Goal: Information Seeking & Learning: Learn about a topic

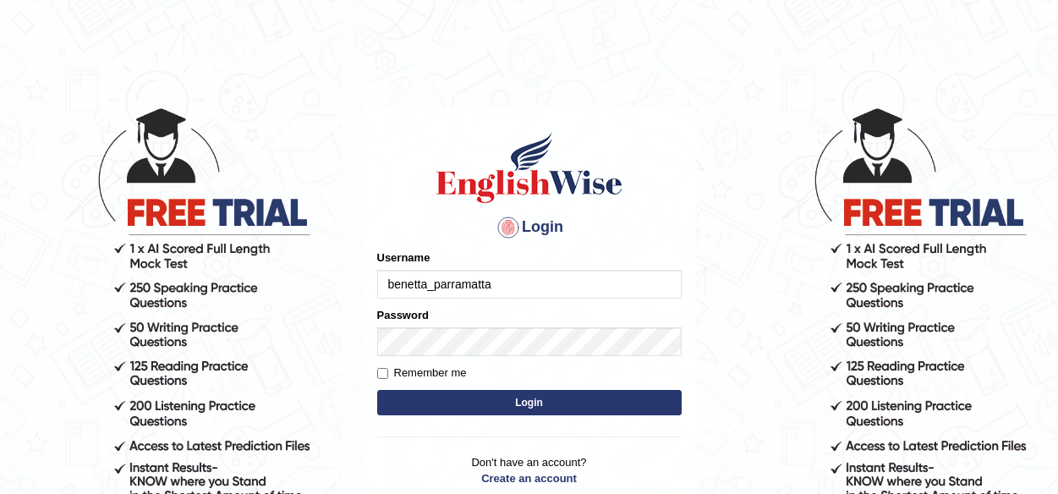
click at [519, 402] on button "Login" at bounding box center [529, 402] width 305 height 25
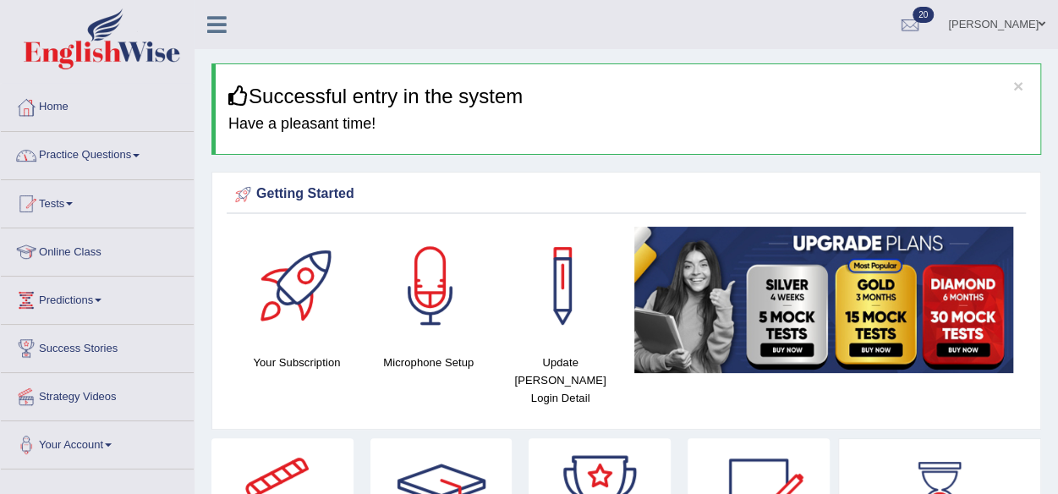
click at [102, 159] on link "Practice Questions" at bounding box center [97, 153] width 193 height 42
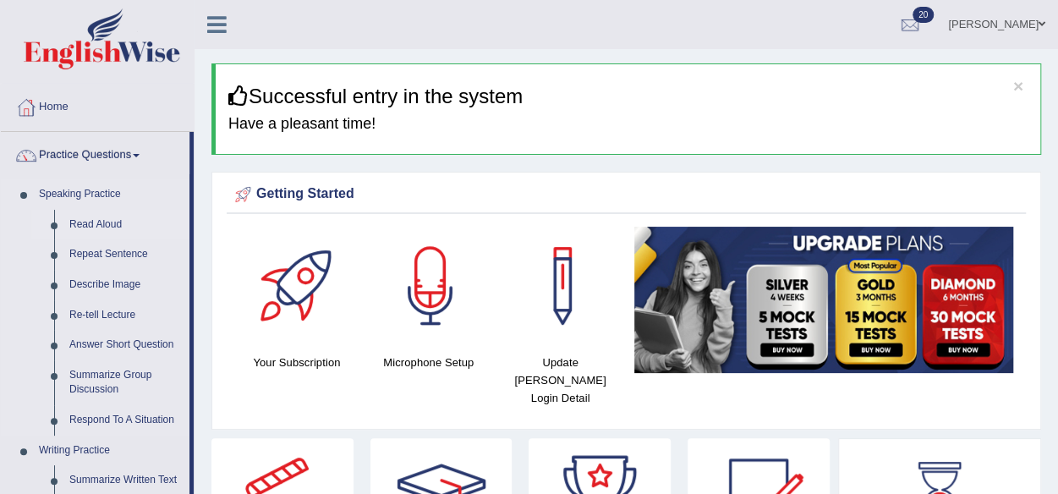
click at [88, 228] on link "Read Aloud" at bounding box center [126, 225] width 128 height 30
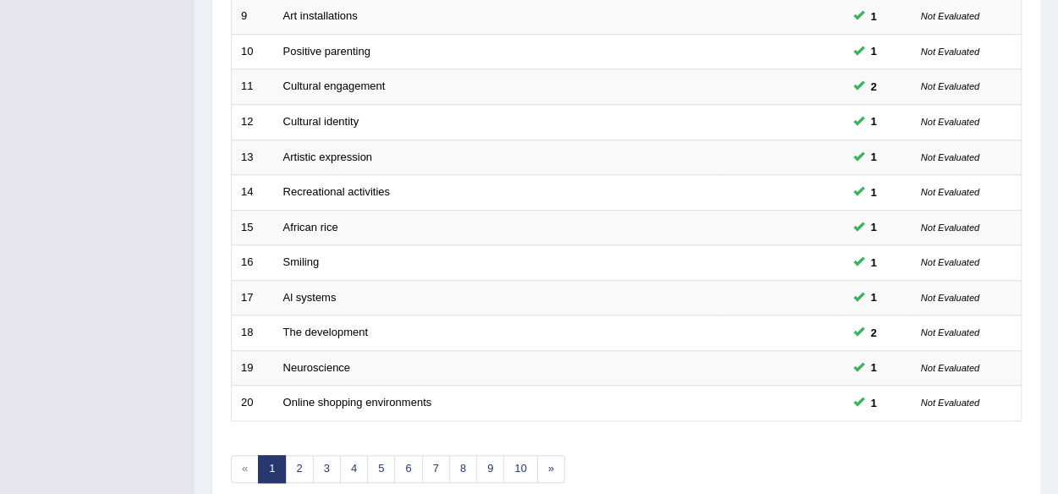
scroll to position [618, 0]
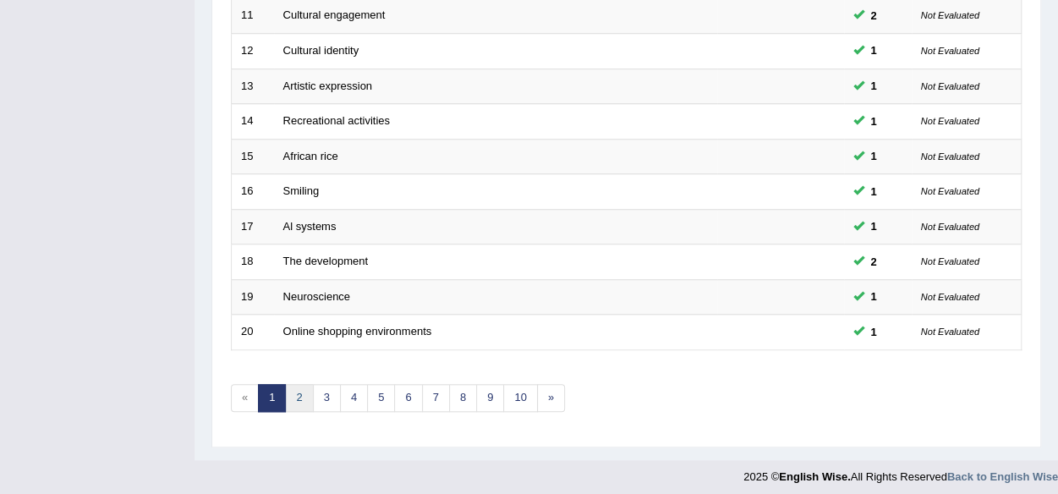
click at [297, 397] on link "2" at bounding box center [299, 398] width 28 height 28
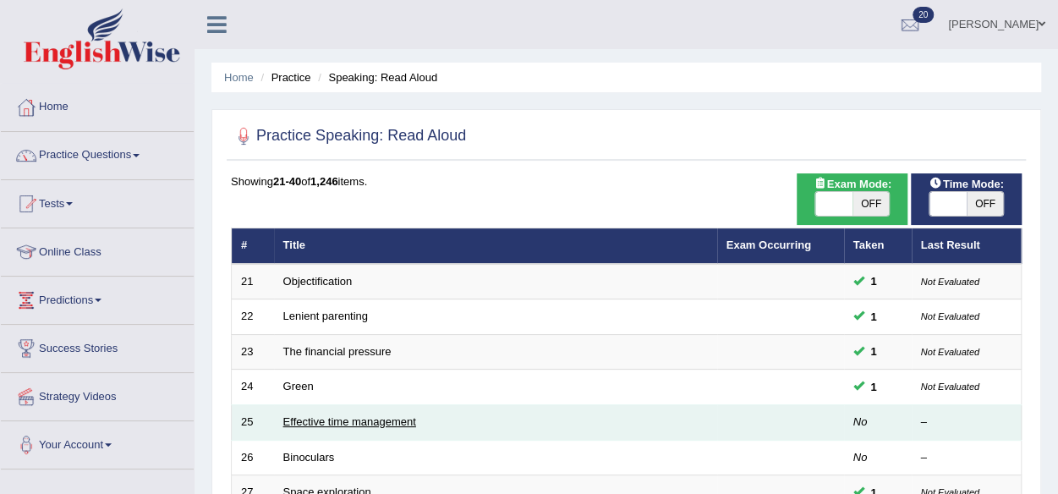
click at [313, 415] on link "Effective time management" at bounding box center [349, 421] width 133 height 13
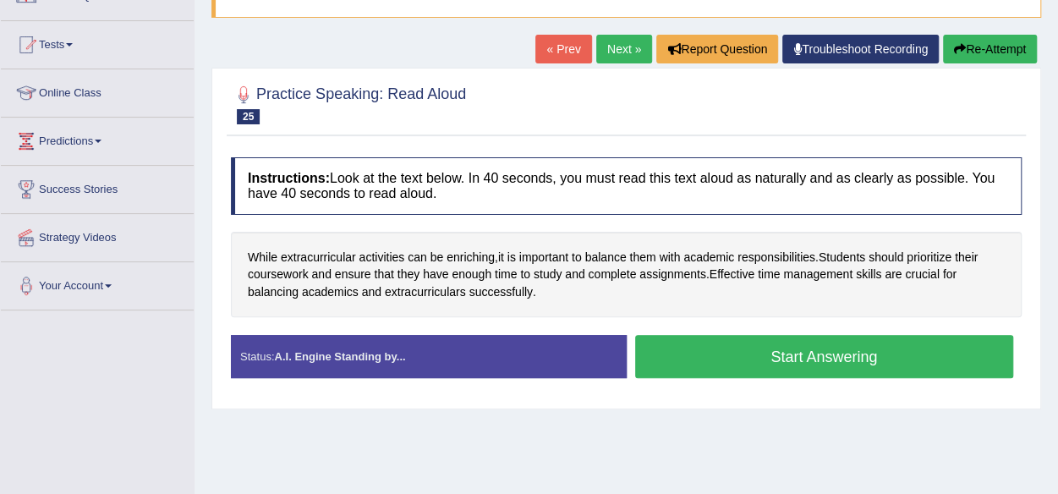
scroll to position [152, 0]
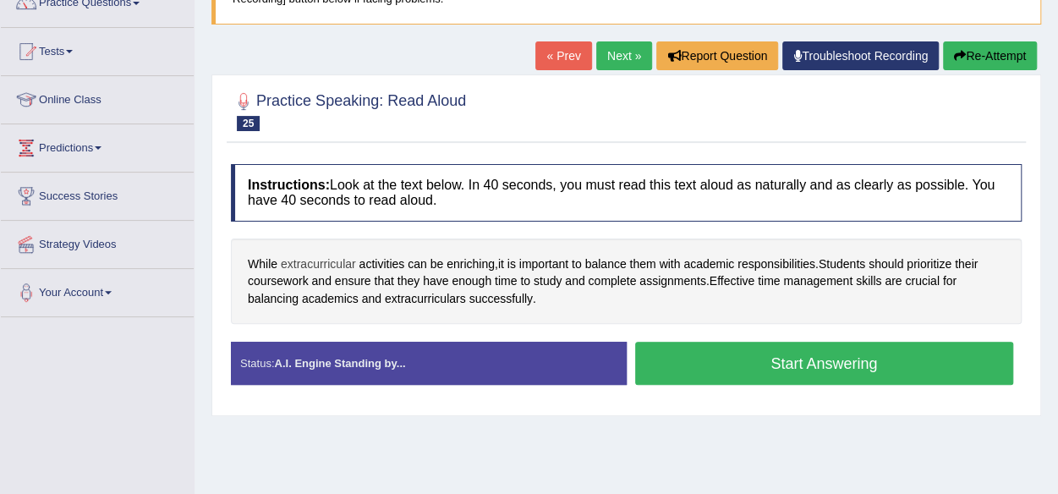
click at [303, 258] on span "extracurricular" at bounding box center [318, 264] width 75 height 18
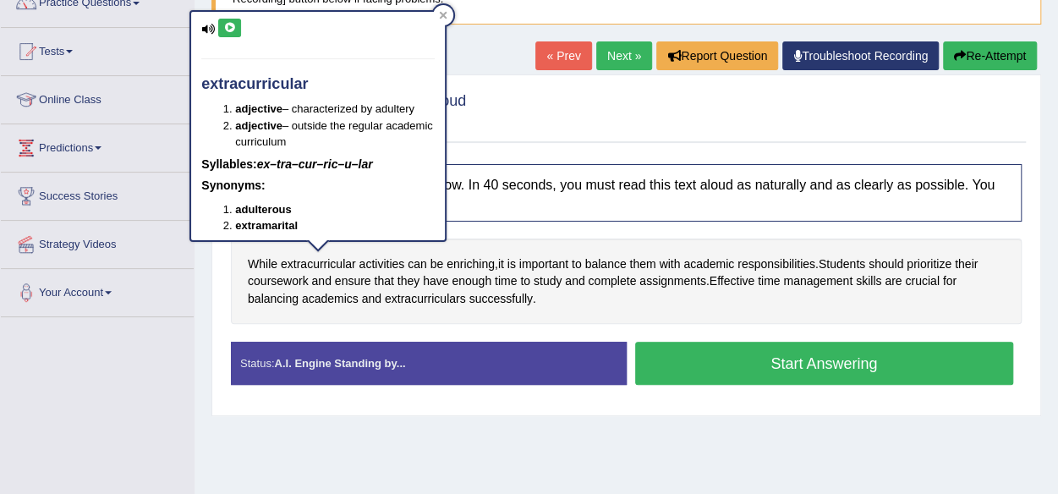
click at [233, 25] on icon at bounding box center [229, 28] width 13 height 10
click at [499, 81] on div "Practice Speaking: Read Aloud 25 Effective time management Instructions: Look a…" at bounding box center [626, 245] width 830 height 342
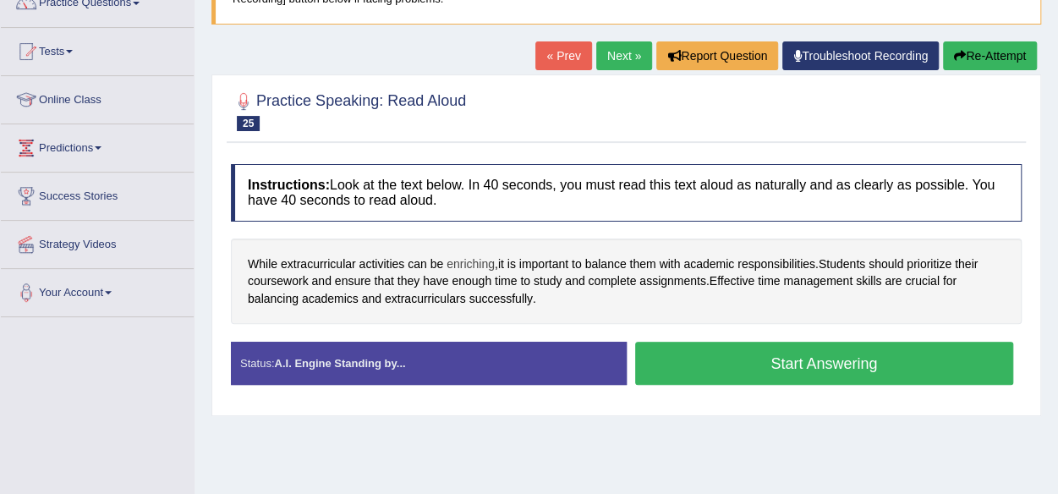
click at [475, 256] on span "enriching" at bounding box center [471, 264] width 48 height 18
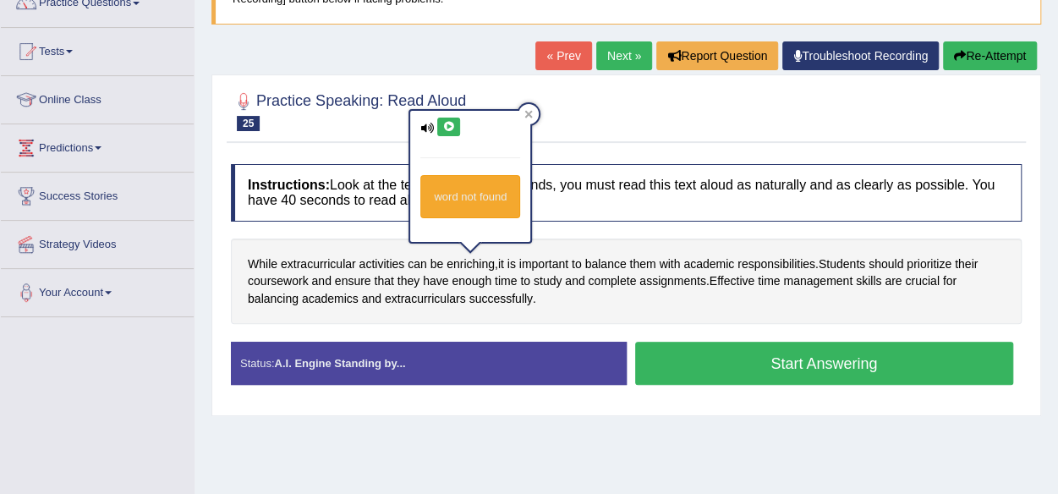
click at [448, 126] on icon at bounding box center [448, 127] width 13 height 10
click at [604, 108] on div at bounding box center [626, 111] width 791 height 52
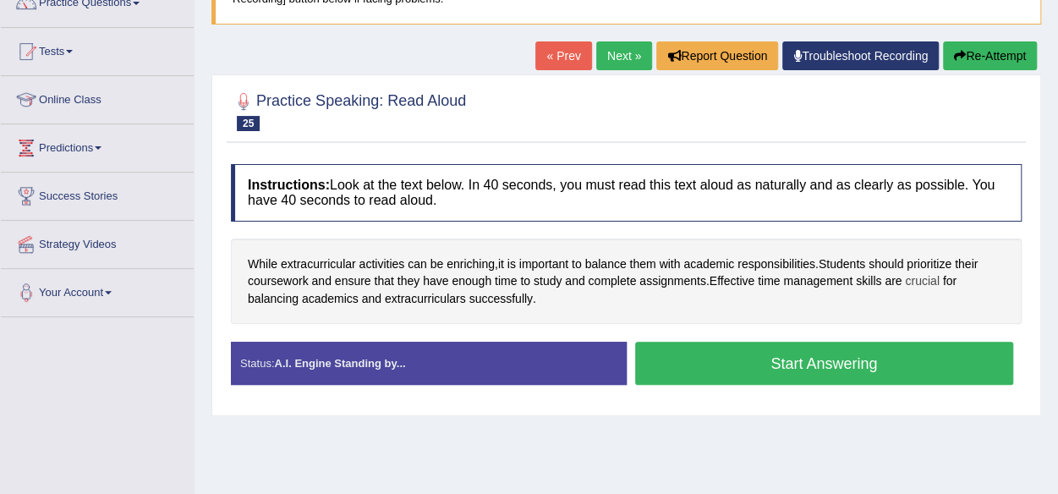
click at [925, 275] on span "crucial" at bounding box center [922, 281] width 34 height 18
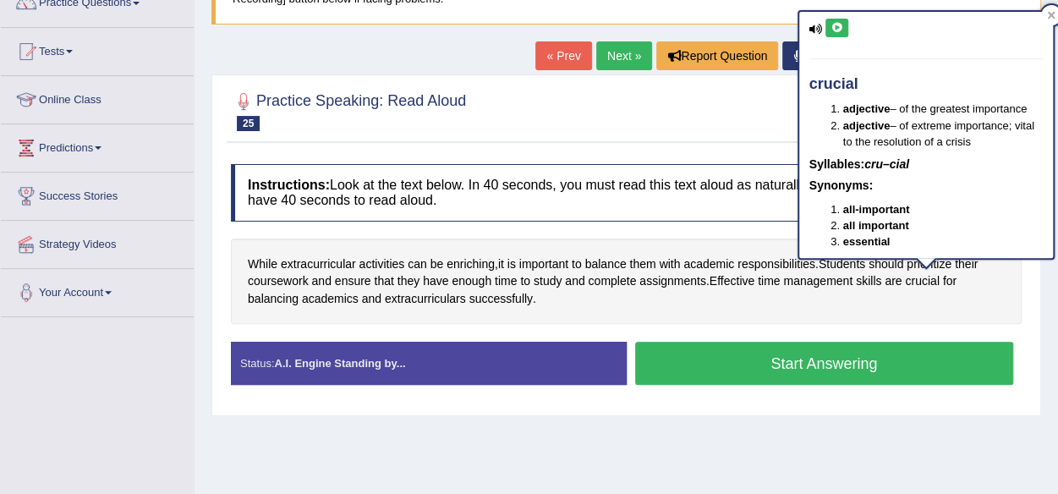
click at [833, 25] on icon at bounding box center [837, 28] width 13 height 10
click at [737, 111] on div at bounding box center [626, 111] width 791 height 52
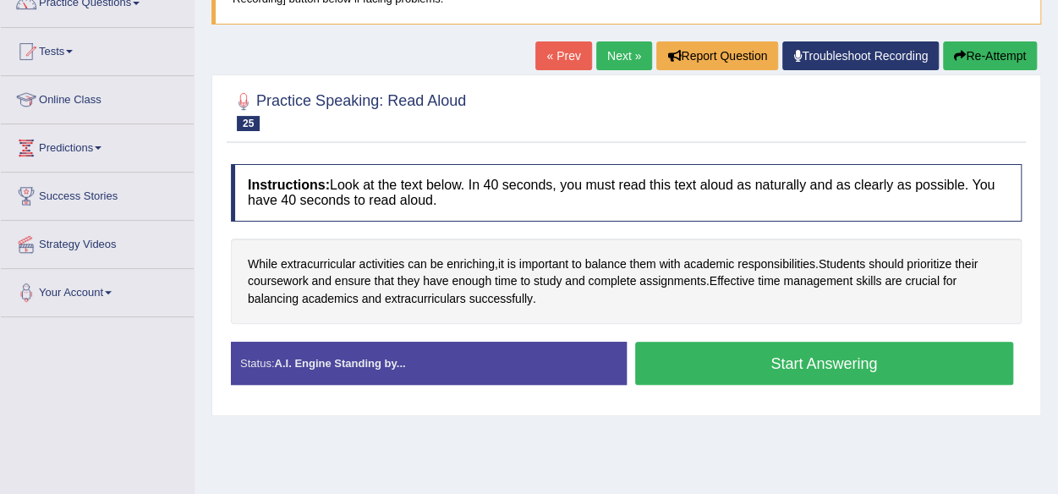
click at [727, 364] on button "Start Answering" at bounding box center [824, 363] width 379 height 43
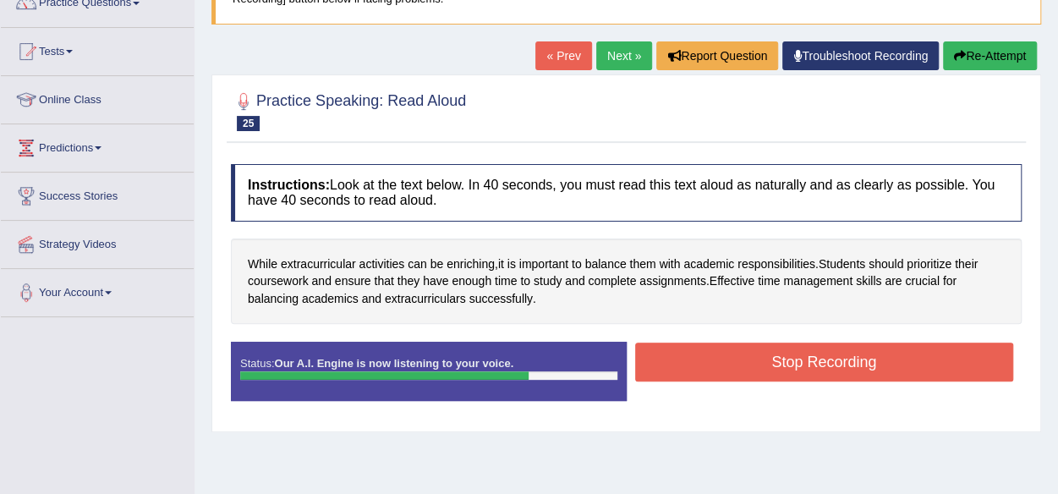
click at [727, 364] on button "Stop Recording" at bounding box center [824, 362] width 379 height 39
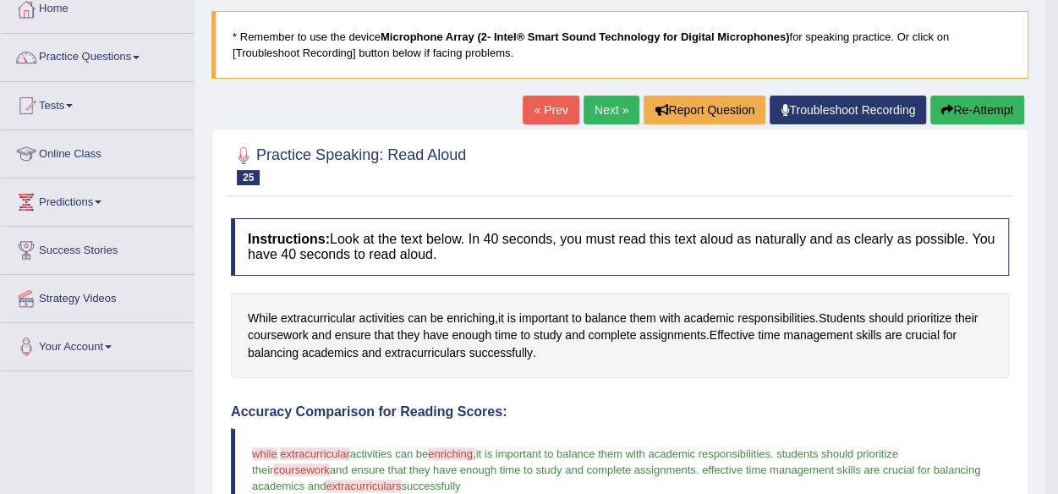
scroll to position [0, 0]
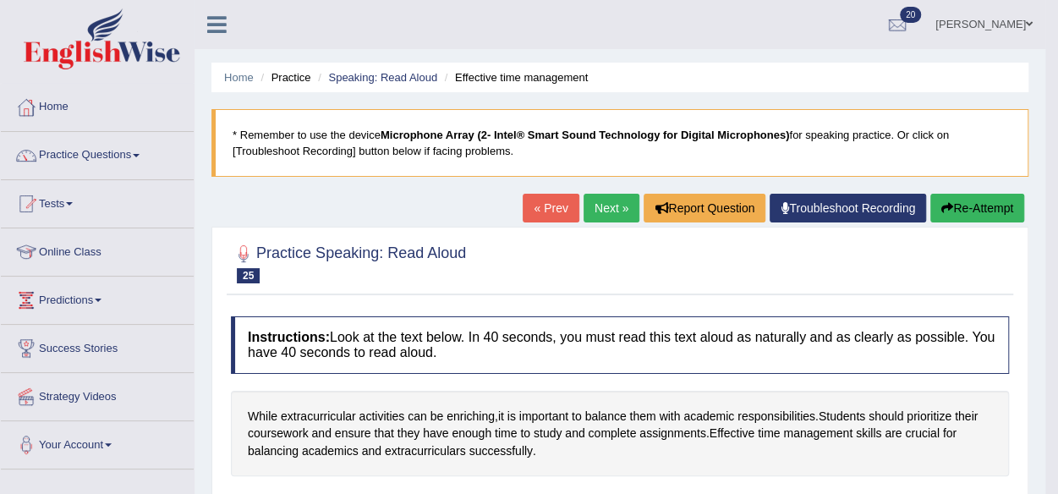
click at [600, 214] on link "Next »" at bounding box center [612, 208] width 56 height 29
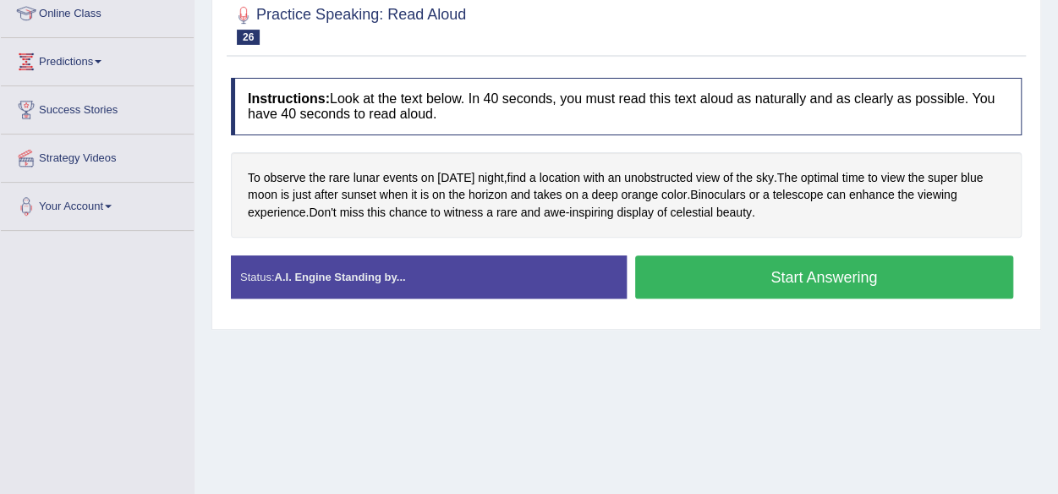
scroll to position [240, 0]
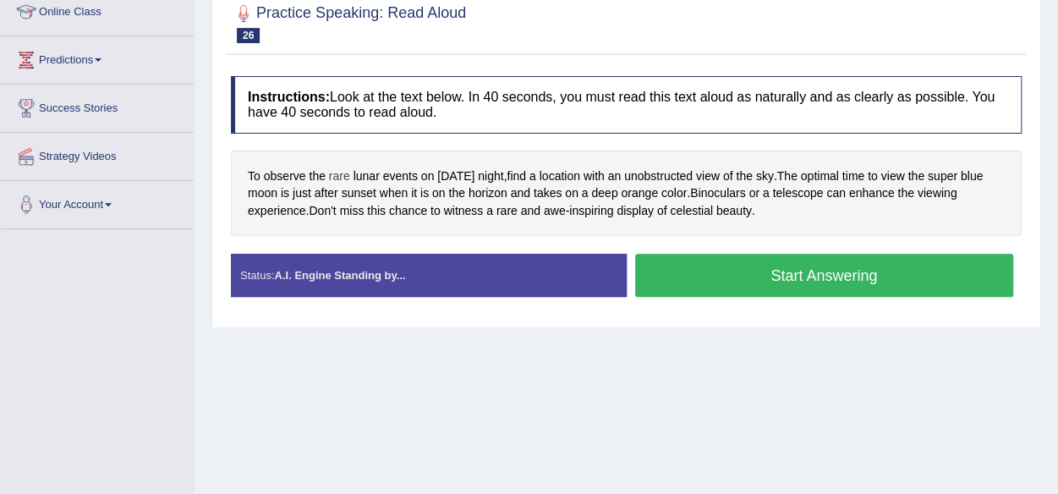
click at [338, 178] on span "rare" at bounding box center [339, 176] width 21 height 18
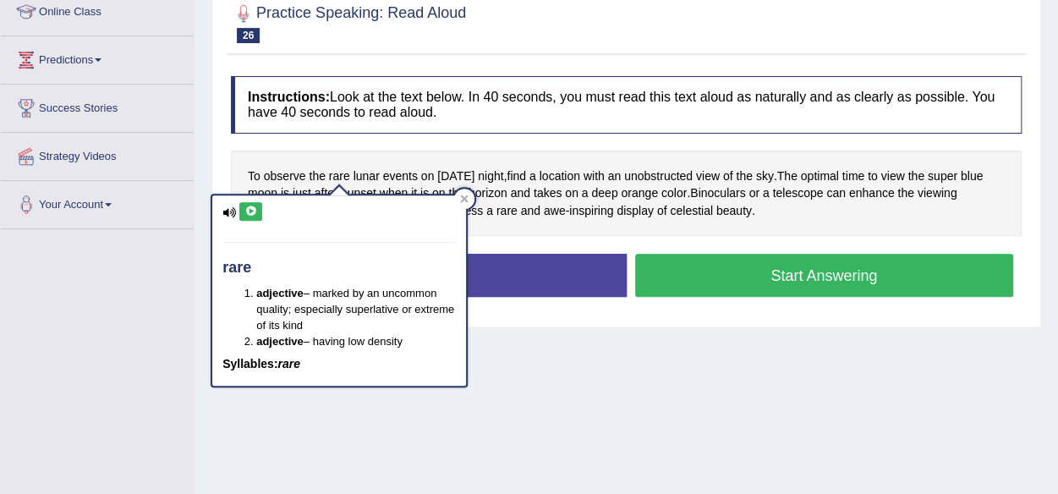
click at [250, 211] on icon at bounding box center [250, 211] width 13 height 10
click at [486, 228] on div "To observe the rare lunar events on Wednesday night , find a location with an u…" at bounding box center [626, 194] width 791 height 86
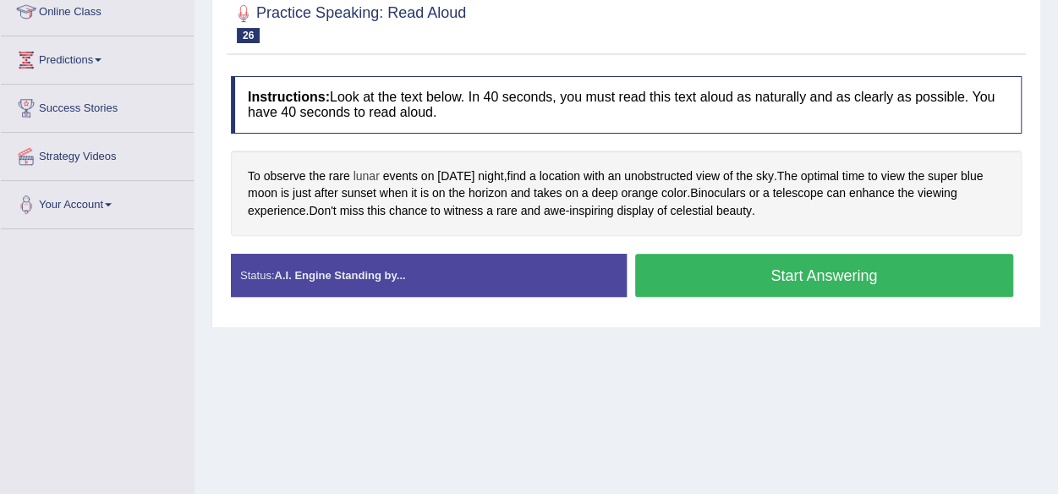
click at [359, 178] on span "lunar" at bounding box center [367, 176] width 26 height 18
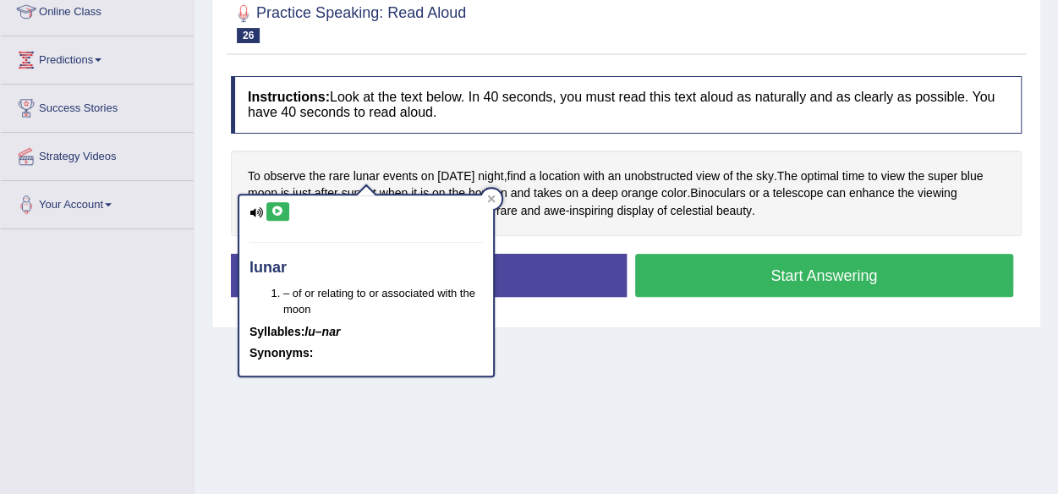
click at [279, 207] on icon at bounding box center [278, 211] width 13 height 10
click at [684, 170] on span "unobstructed" at bounding box center [658, 176] width 69 height 18
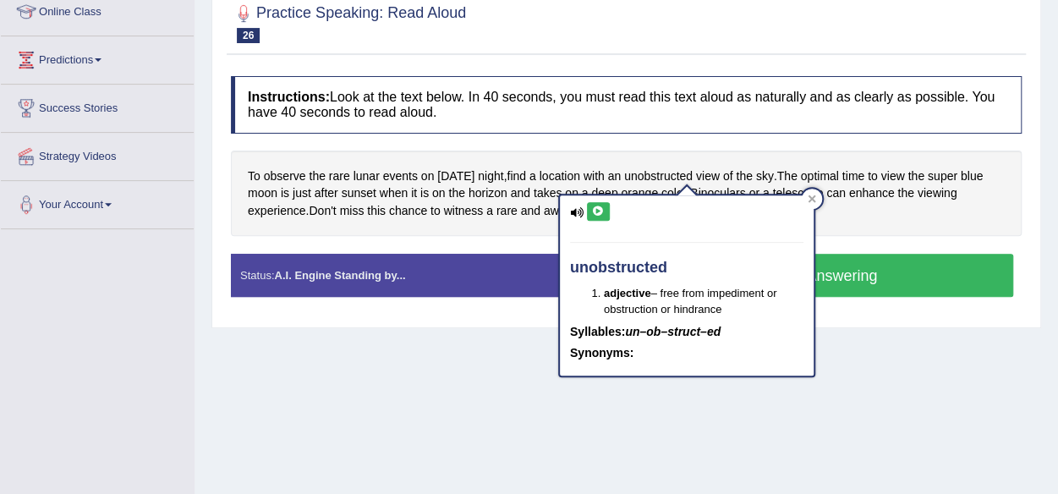
click at [601, 207] on icon at bounding box center [598, 211] width 13 height 10
click at [855, 210] on div "To observe the rare lunar events on Wednesday night , find a location with an u…" at bounding box center [626, 194] width 791 height 86
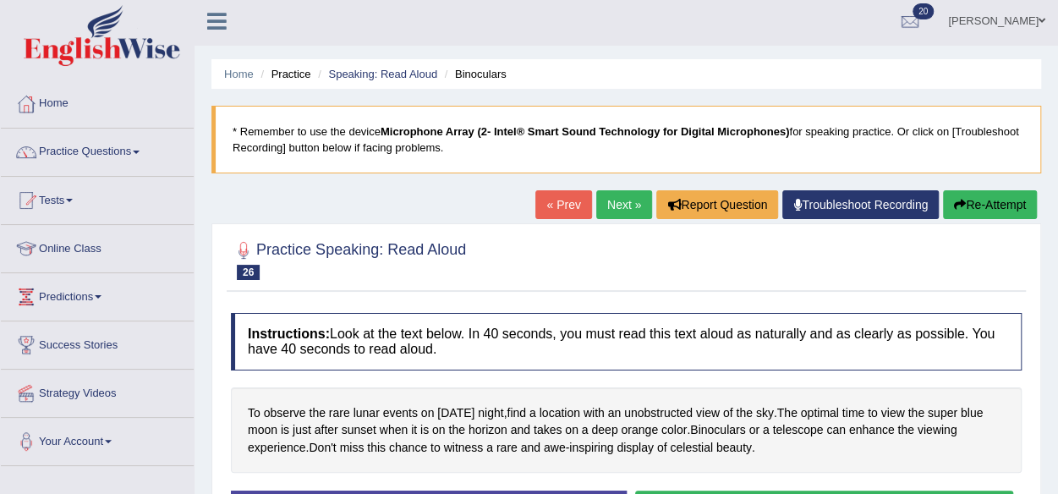
scroll to position [0, 0]
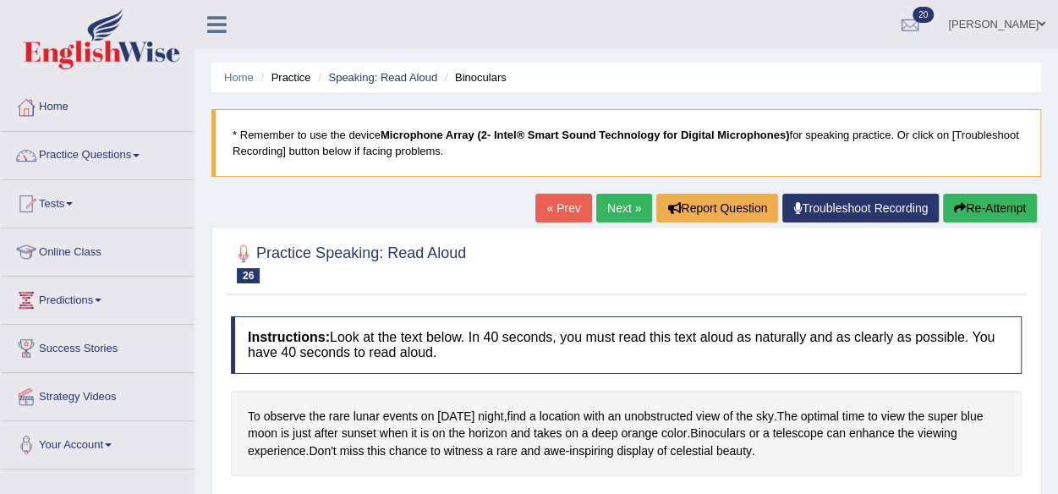
click at [618, 197] on link "Next »" at bounding box center [624, 208] width 56 height 29
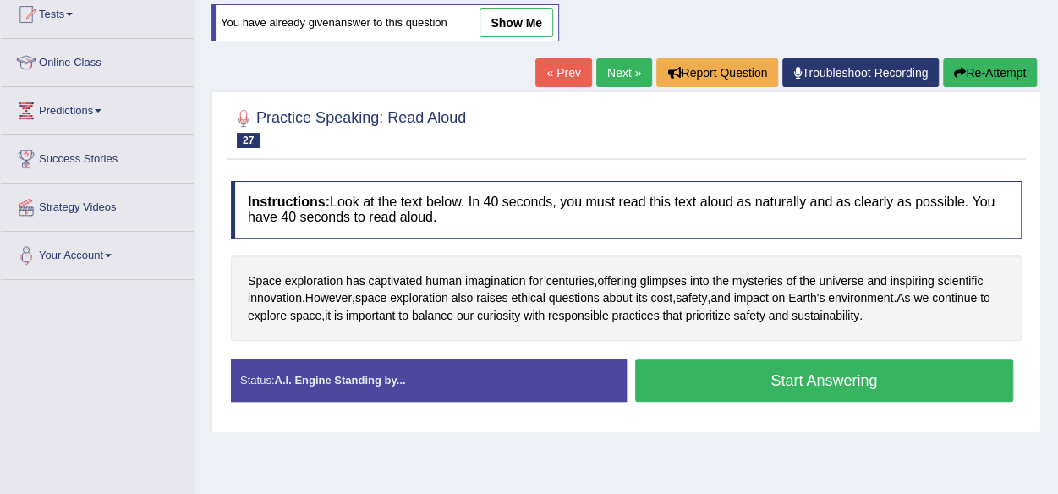
scroll to position [187, 0]
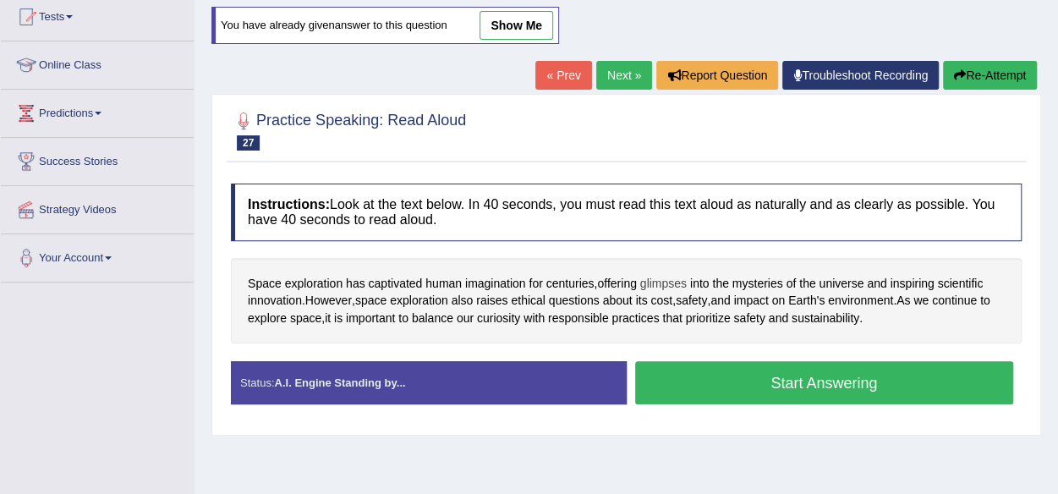
click at [670, 282] on span "glimpses" at bounding box center [663, 284] width 47 height 18
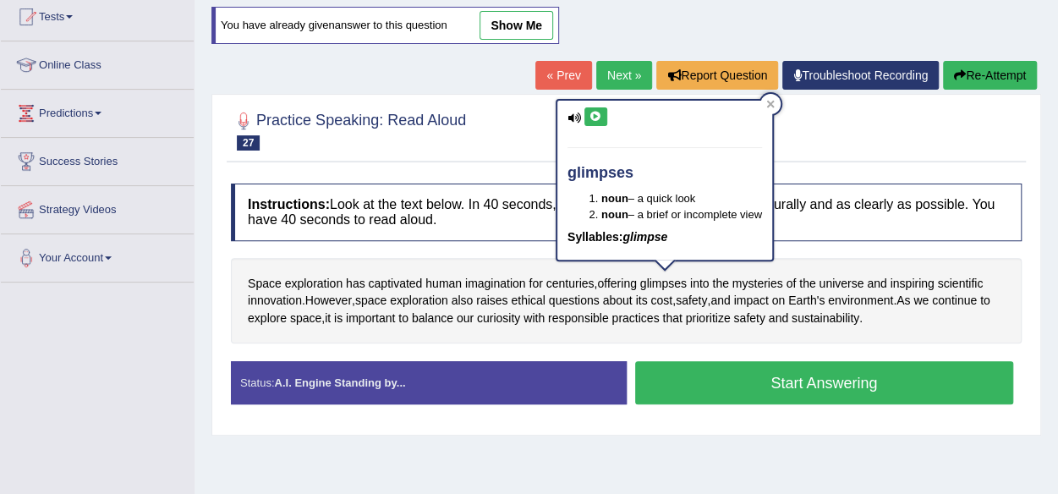
click at [594, 114] on icon at bounding box center [596, 117] width 13 height 10
click at [839, 108] on div at bounding box center [626, 130] width 791 height 52
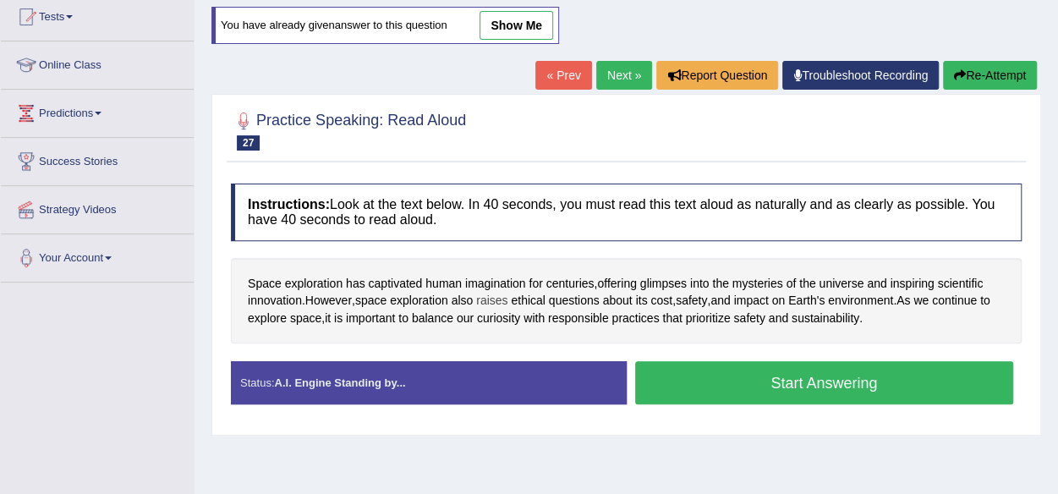
click at [502, 292] on span "raises" at bounding box center [491, 301] width 31 height 18
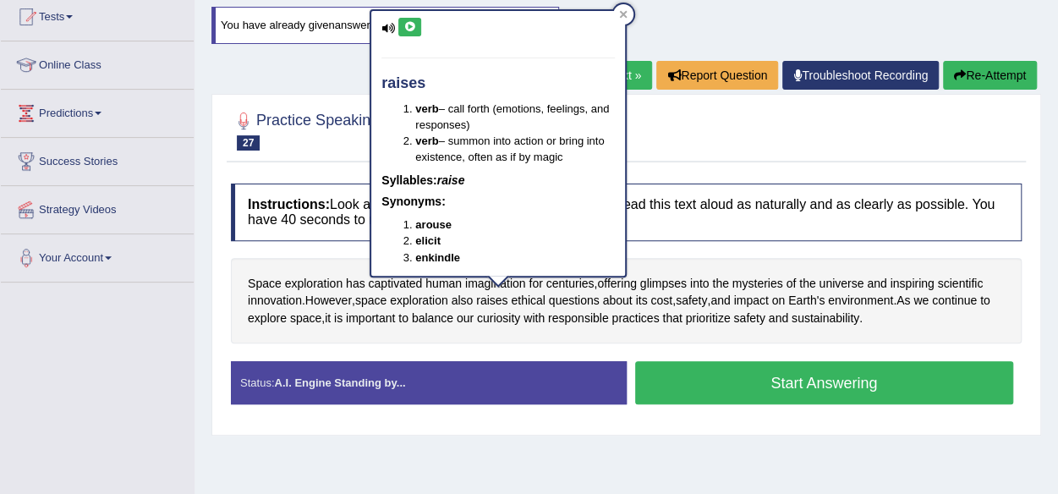
click at [409, 26] on icon at bounding box center [410, 27] width 13 height 10
click at [624, 10] on icon at bounding box center [623, 14] width 8 height 8
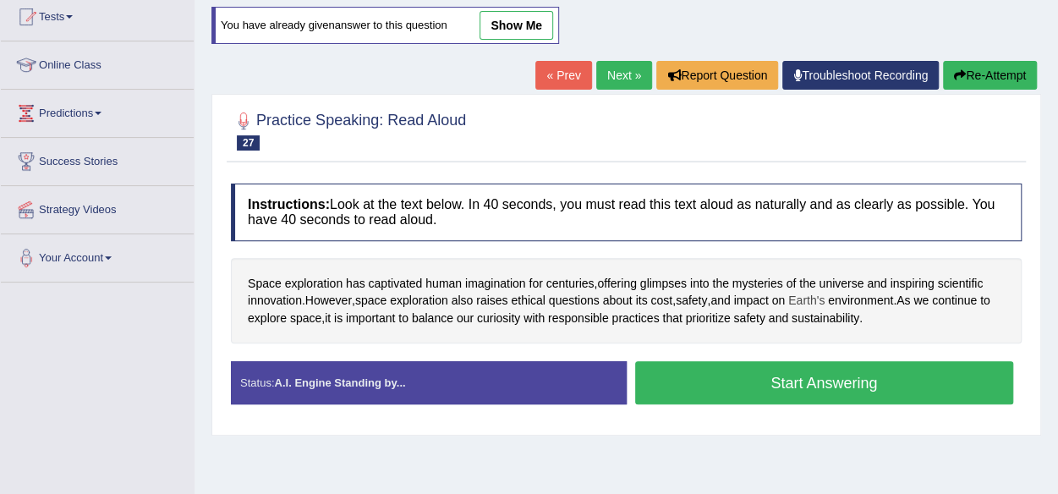
click at [825, 302] on span "Earth's" at bounding box center [806, 301] width 36 height 18
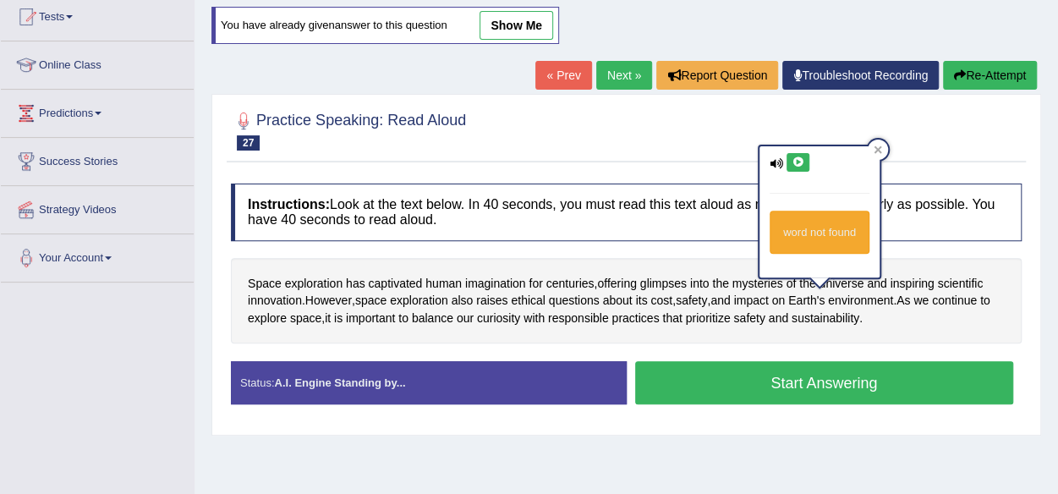
click at [794, 157] on icon at bounding box center [798, 162] width 13 height 10
click at [799, 162] on icon at bounding box center [798, 162] width 13 height 10
click at [878, 148] on icon at bounding box center [879, 150] width 8 height 8
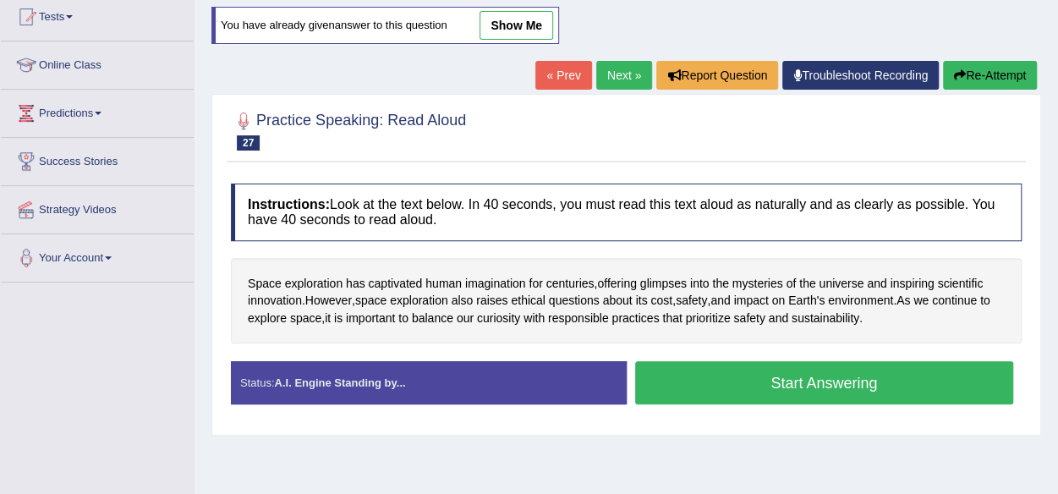
click at [734, 380] on button "Start Answering" at bounding box center [824, 382] width 379 height 43
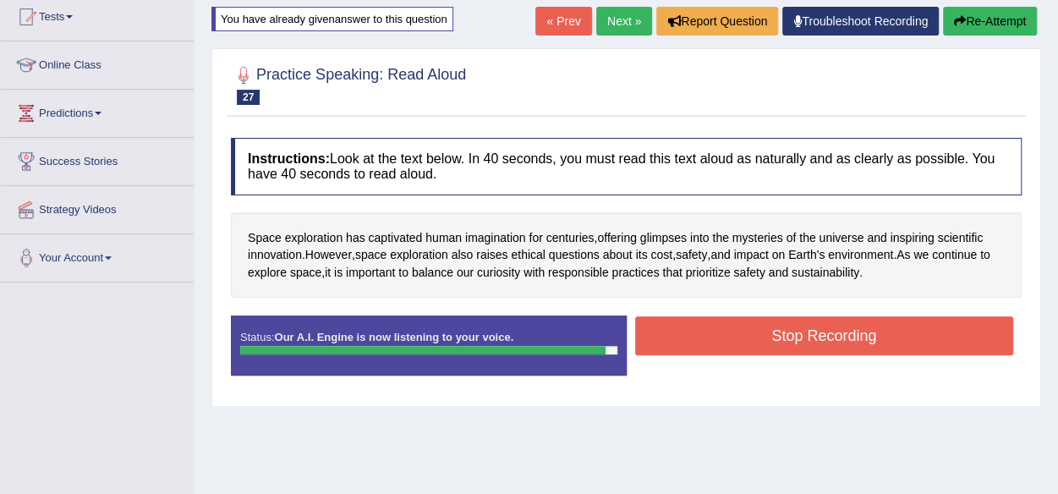
click at [772, 331] on button "Stop Recording" at bounding box center [824, 335] width 379 height 39
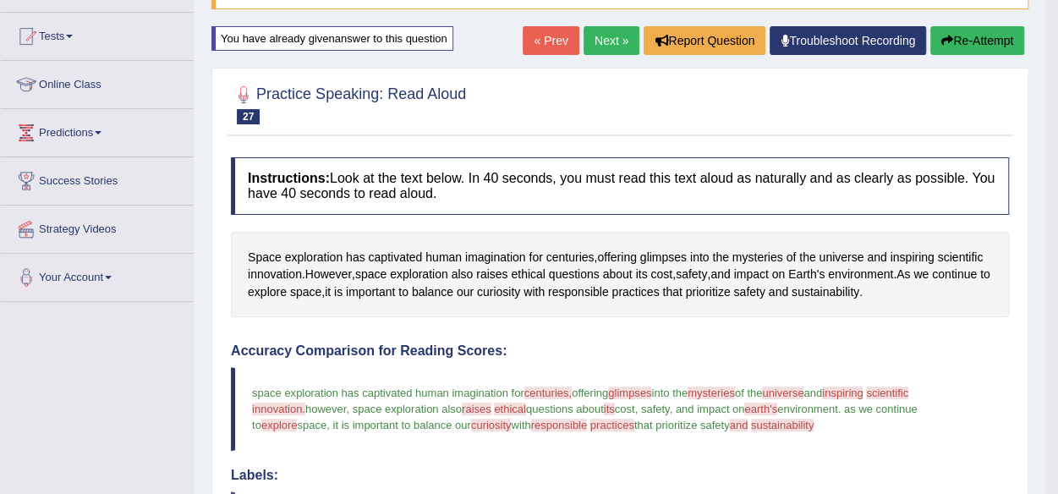
scroll to position [80, 0]
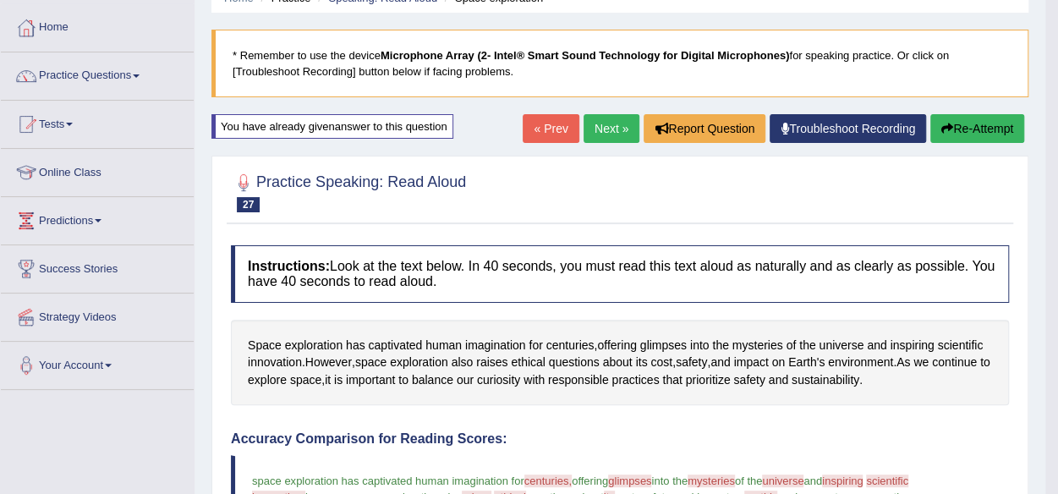
click at [611, 136] on link "Next »" at bounding box center [612, 128] width 56 height 29
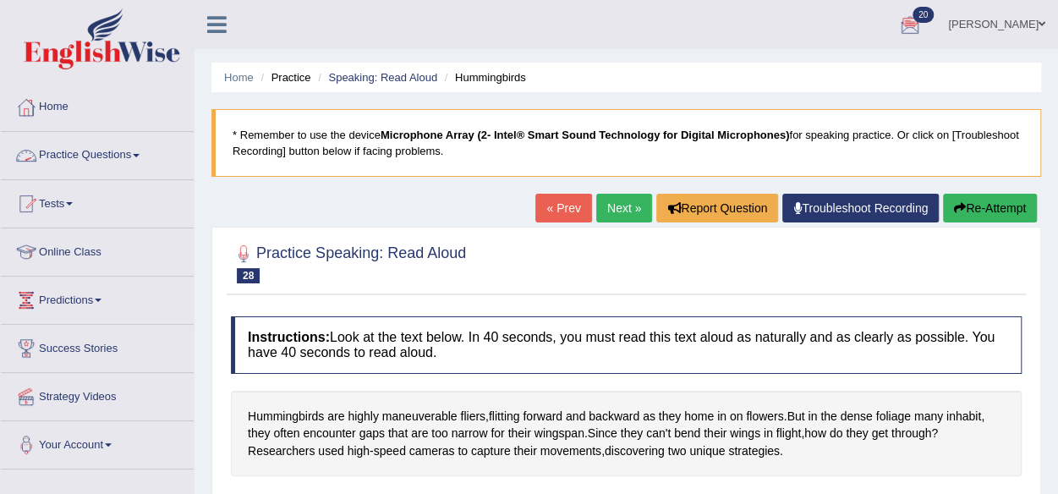
click at [94, 153] on link "Practice Questions" at bounding box center [97, 153] width 193 height 42
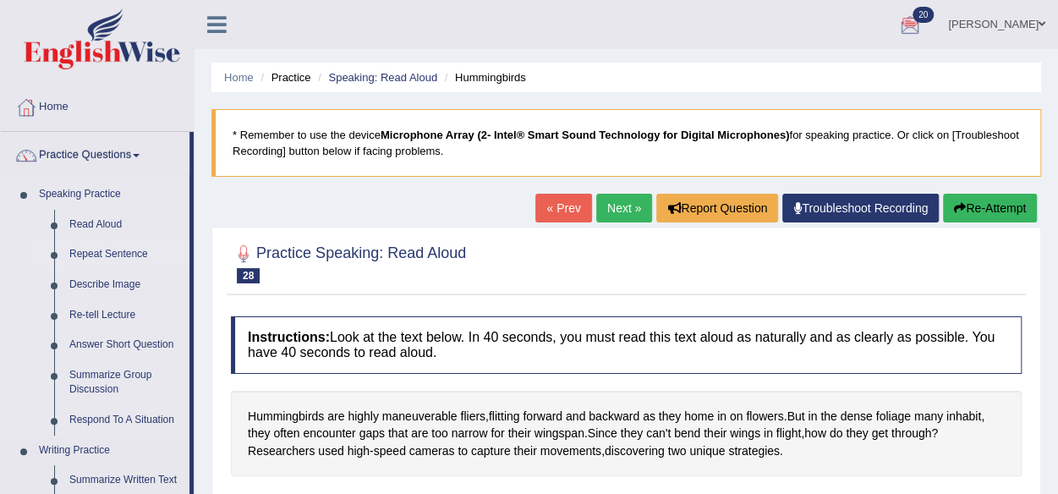
click at [122, 250] on link "Repeat Sentence" at bounding box center [126, 254] width 128 height 30
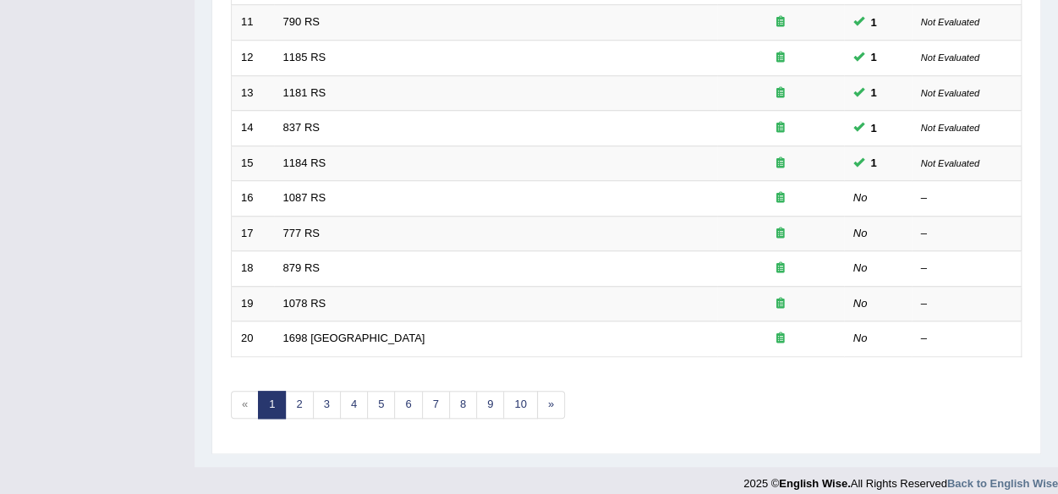
scroll to position [613, 0]
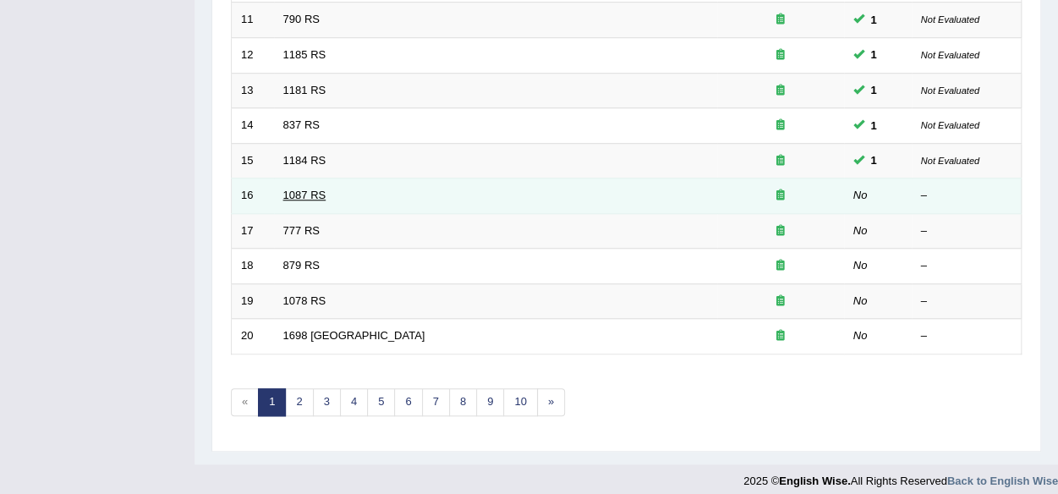
click at [288, 189] on link "1087 RS" at bounding box center [304, 195] width 43 height 13
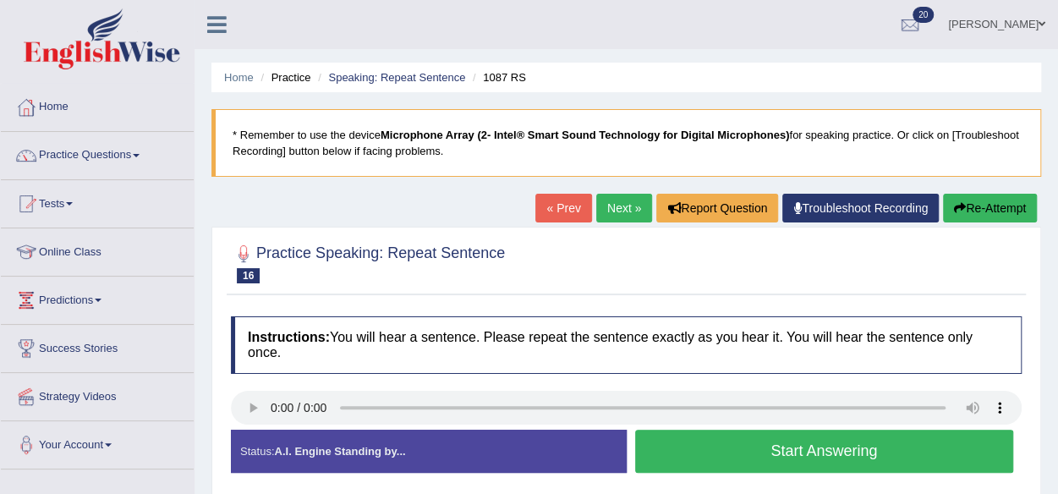
click at [808, 451] on button "Start Answering" at bounding box center [824, 451] width 379 height 43
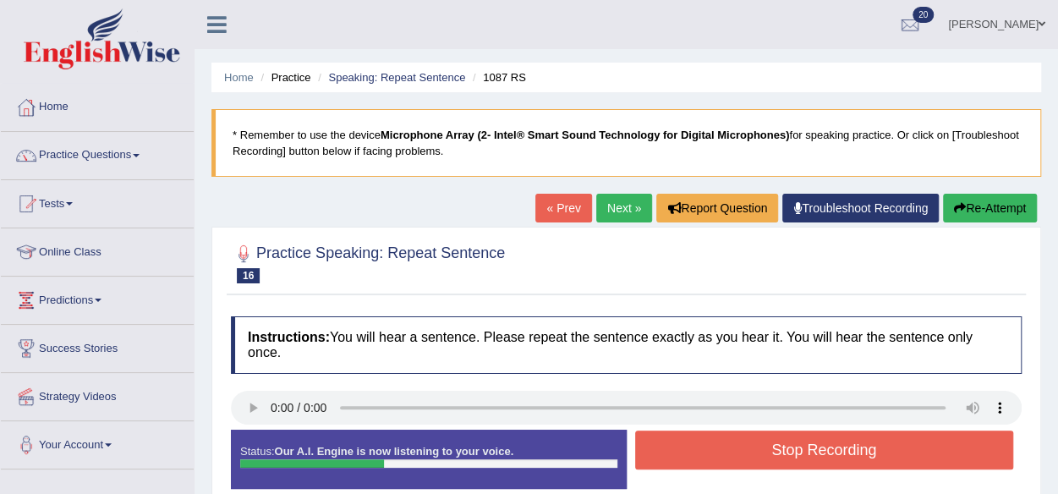
click at [808, 451] on button "Stop Recording" at bounding box center [824, 450] width 379 height 39
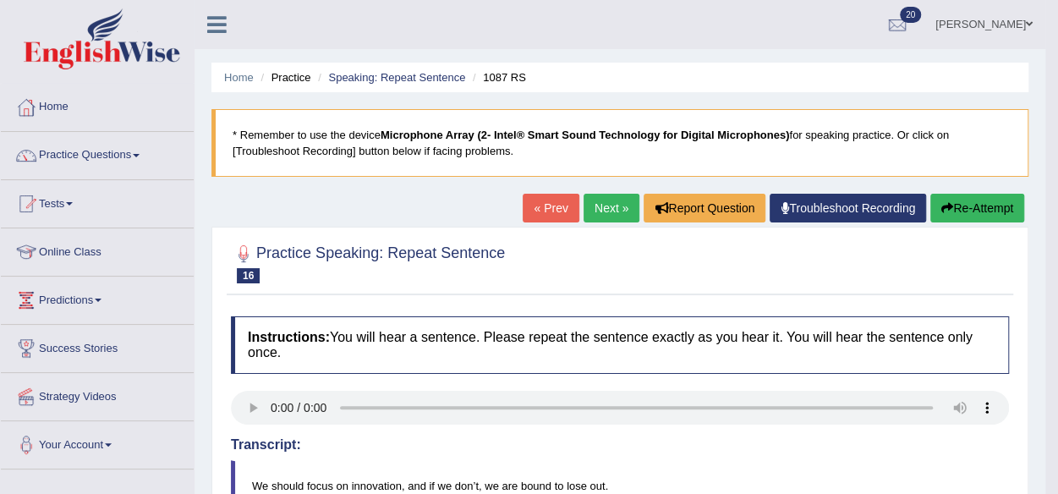
click at [595, 209] on link "Next »" at bounding box center [612, 208] width 56 height 29
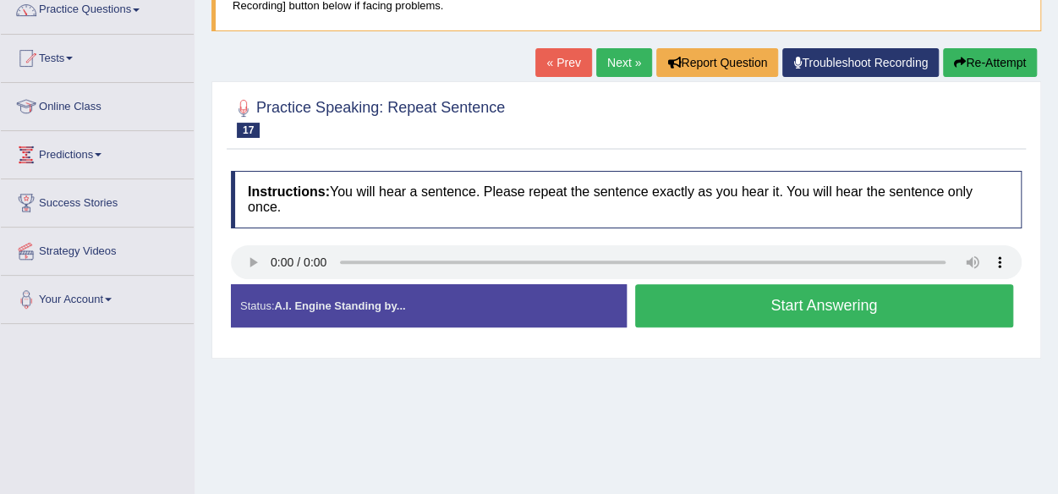
scroll to position [144, 0]
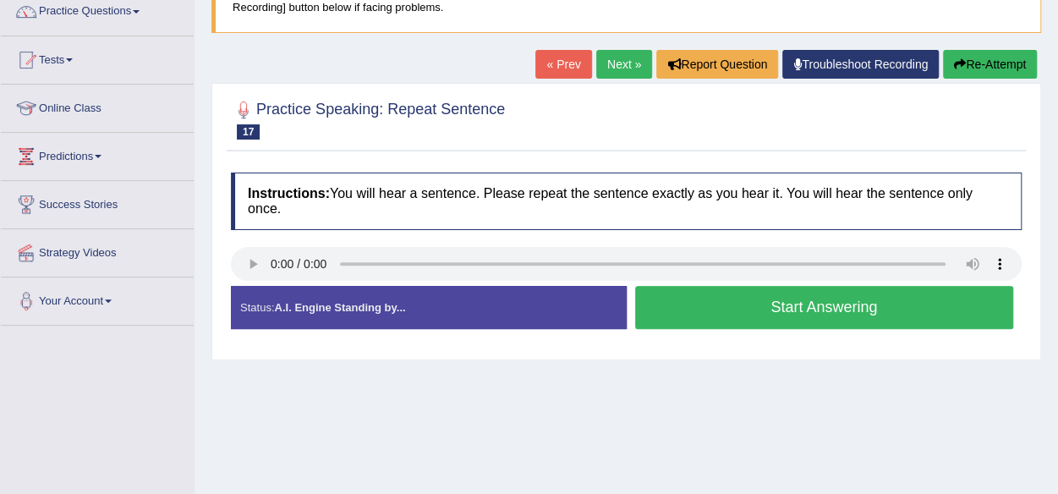
click at [745, 296] on button "Start Answering" at bounding box center [824, 307] width 379 height 43
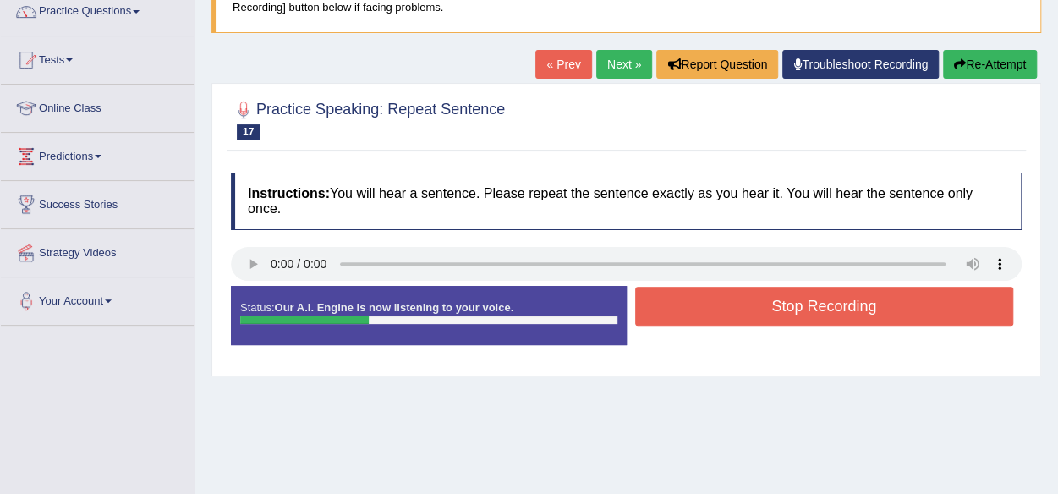
click at [745, 296] on button "Stop Recording" at bounding box center [824, 306] width 379 height 39
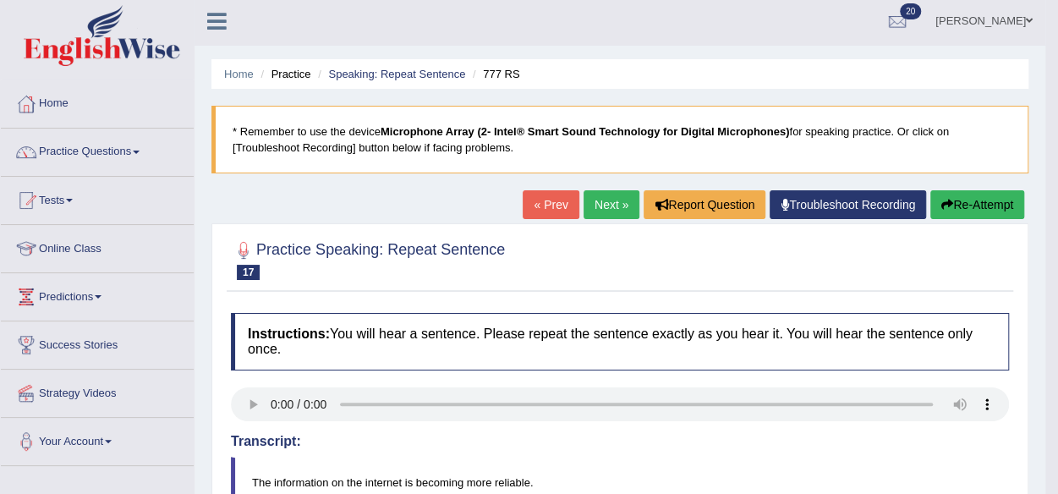
scroll to position [0, 0]
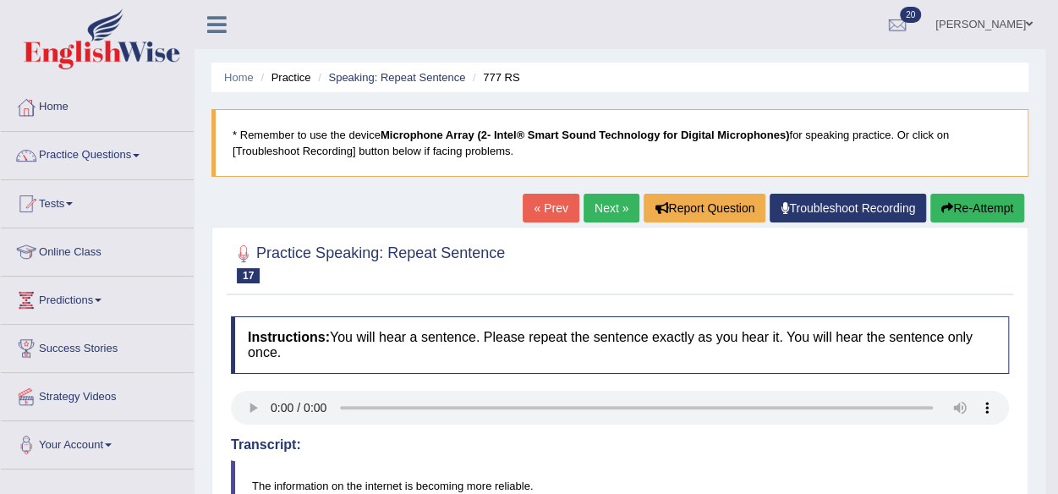
click at [590, 205] on link "Next »" at bounding box center [612, 208] width 56 height 29
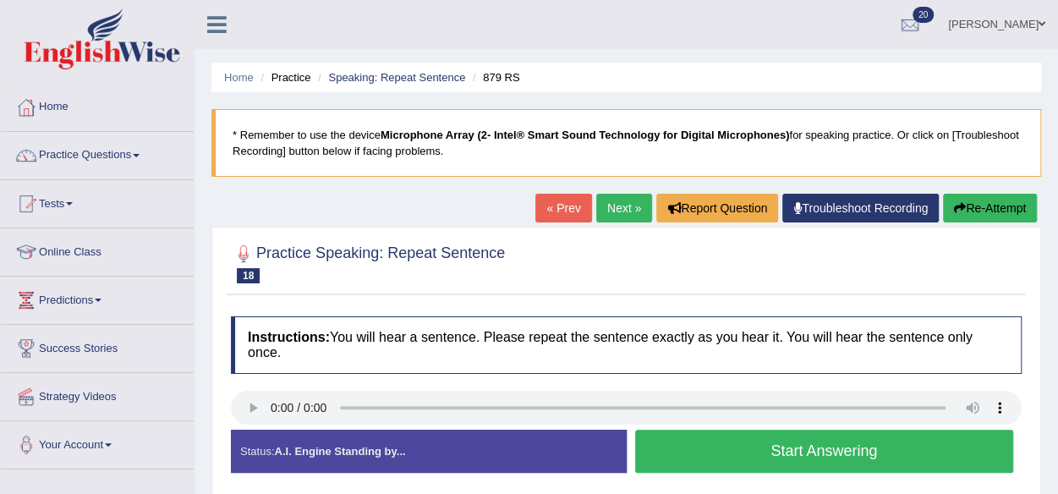
click at [793, 447] on button "Start Answering" at bounding box center [824, 451] width 379 height 43
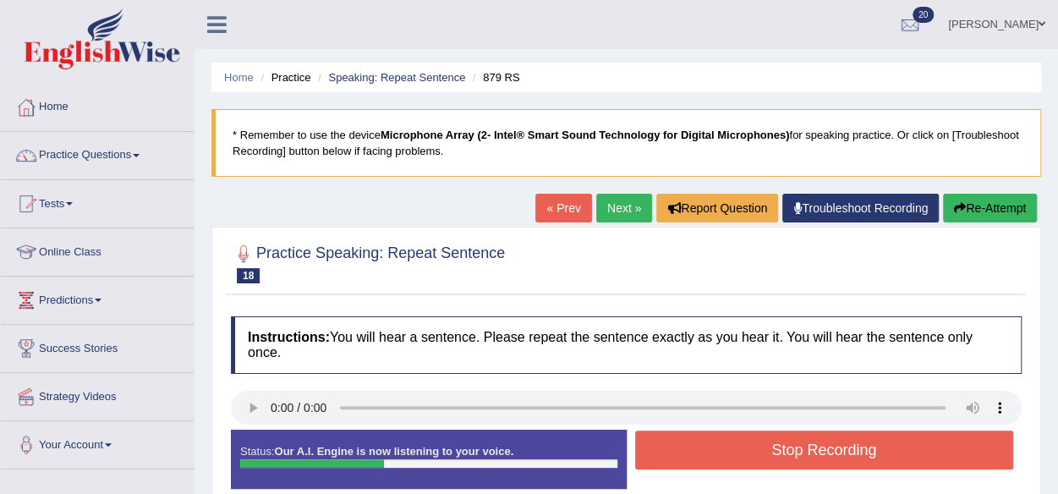
click at [793, 447] on button "Stop Recording" at bounding box center [824, 450] width 379 height 39
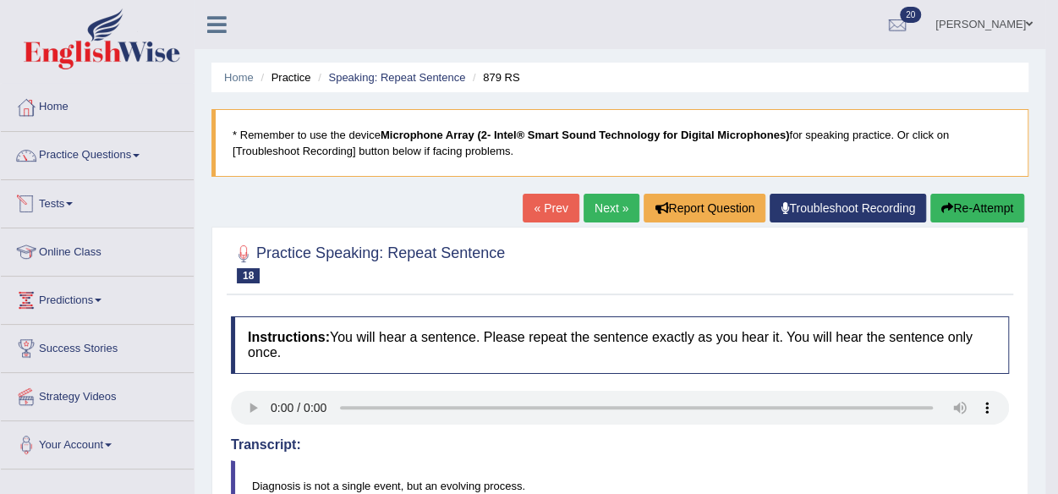
click at [83, 151] on link "Practice Questions" at bounding box center [97, 153] width 193 height 42
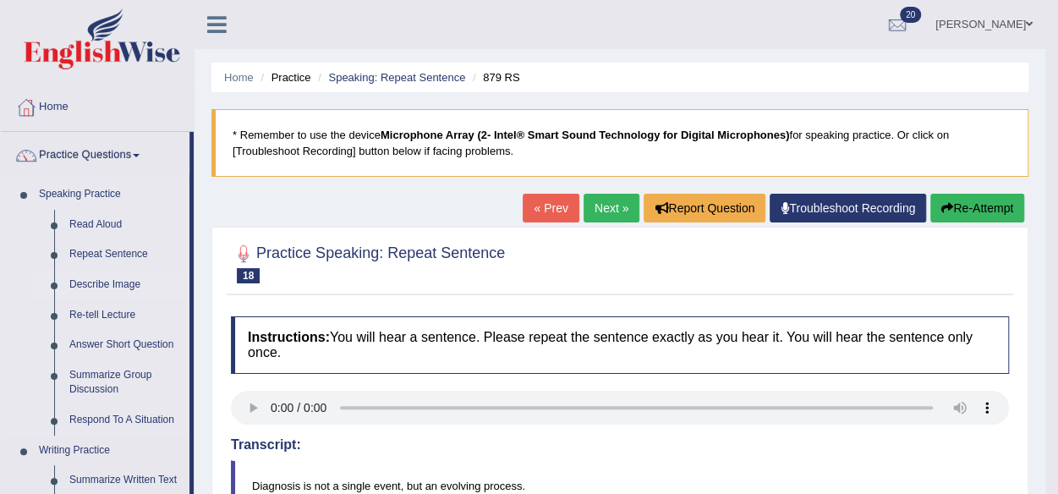
click at [99, 283] on link "Describe Image" at bounding box center [126, 285] width 128 height 30
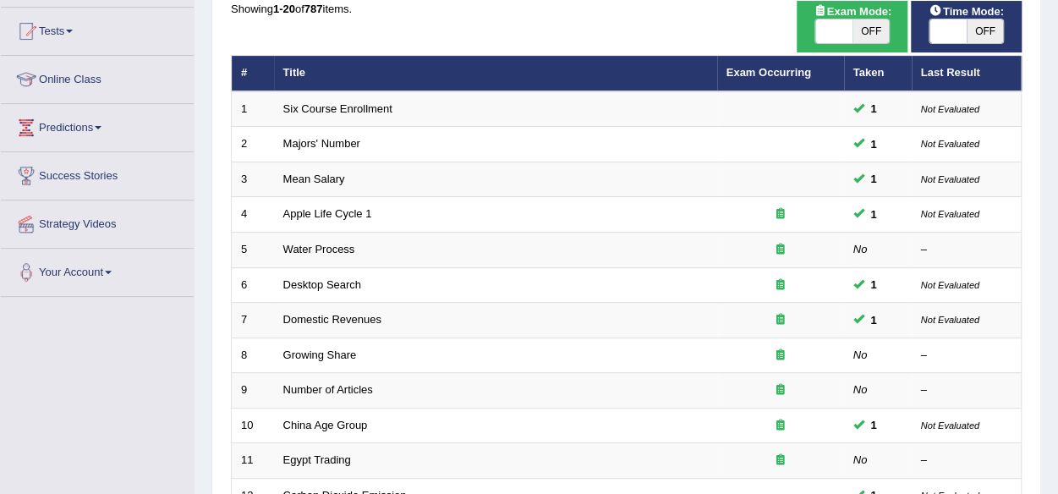
scroll to position [173, 0]
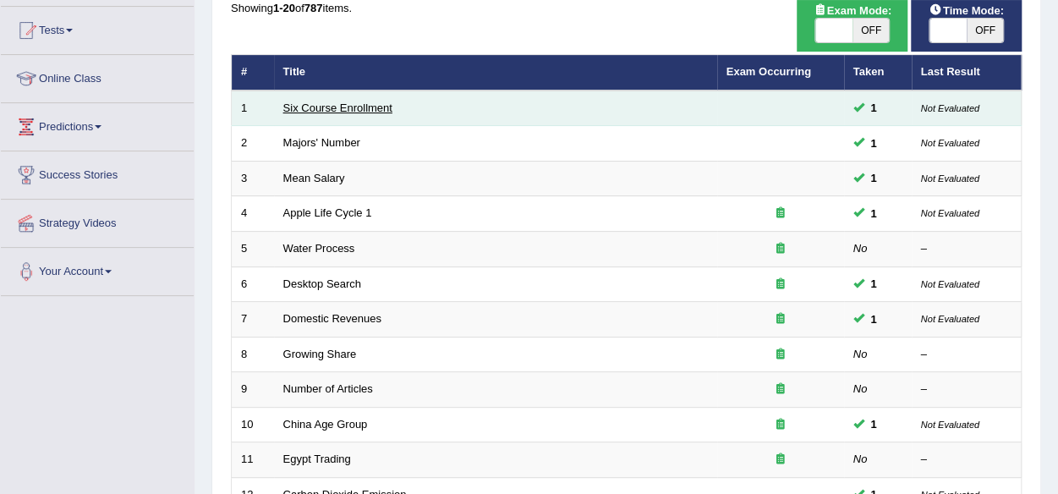
click at [368, 107] on link "Six Course Enrollment" at bounding box center [337, 108] width 109 height 13
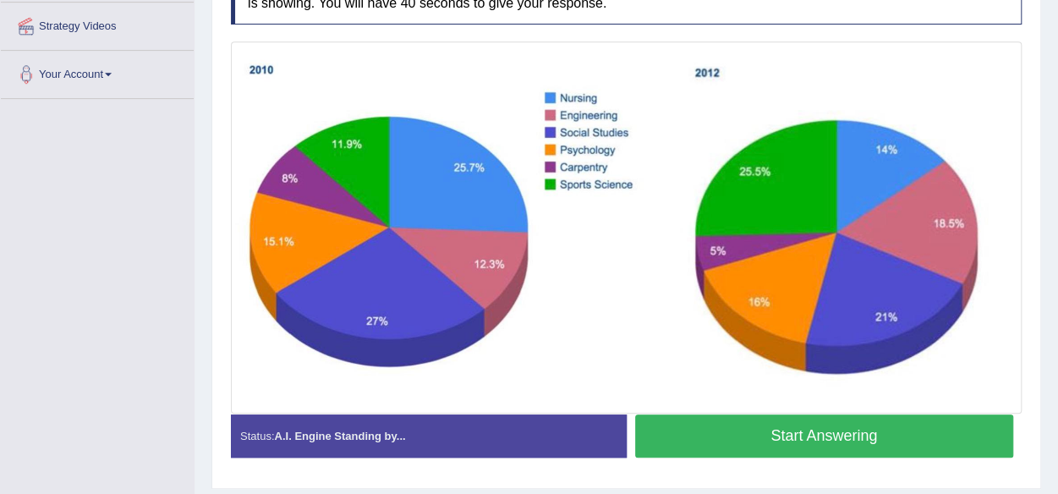
scroll to position [378, 0]
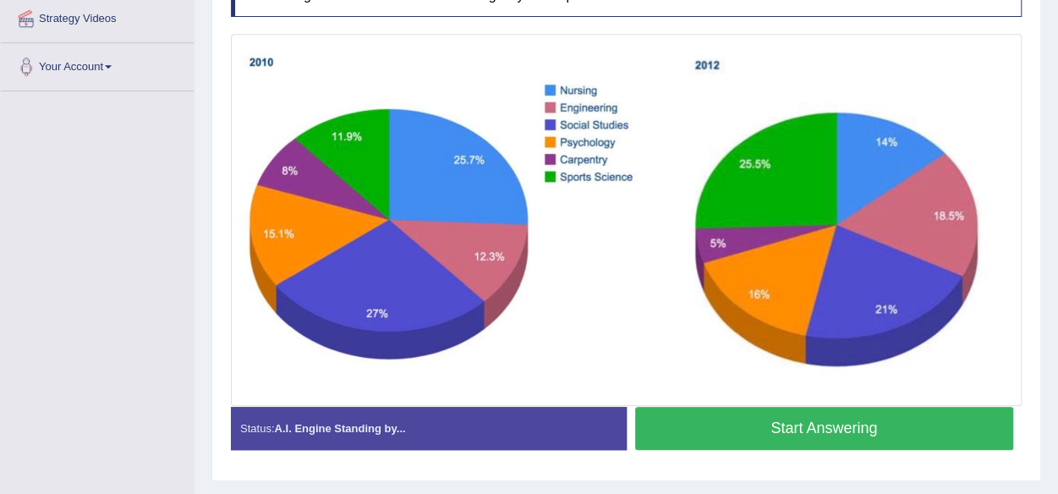
click at [763, 424] on button "Start Answering" at bounding box center [824, 428] width 379 height 43
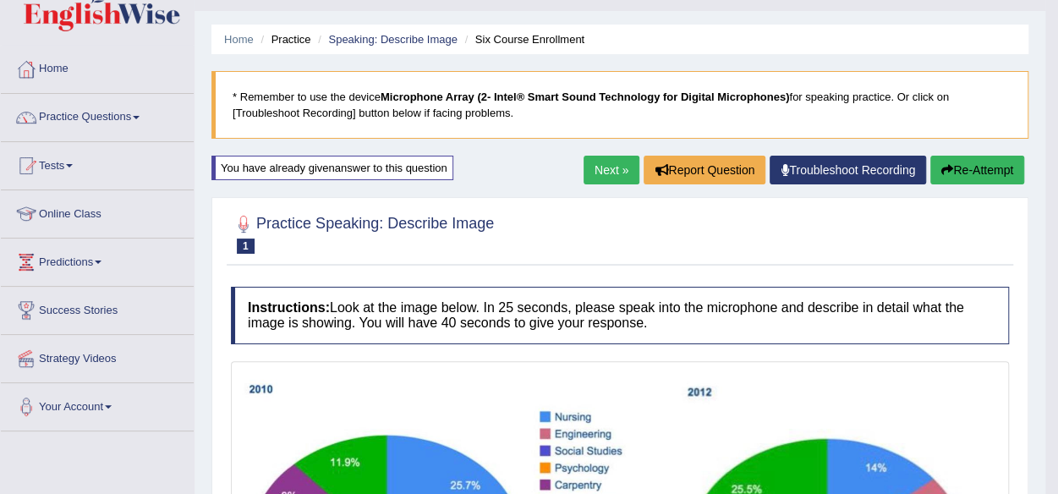
scroll to position [8, 0]
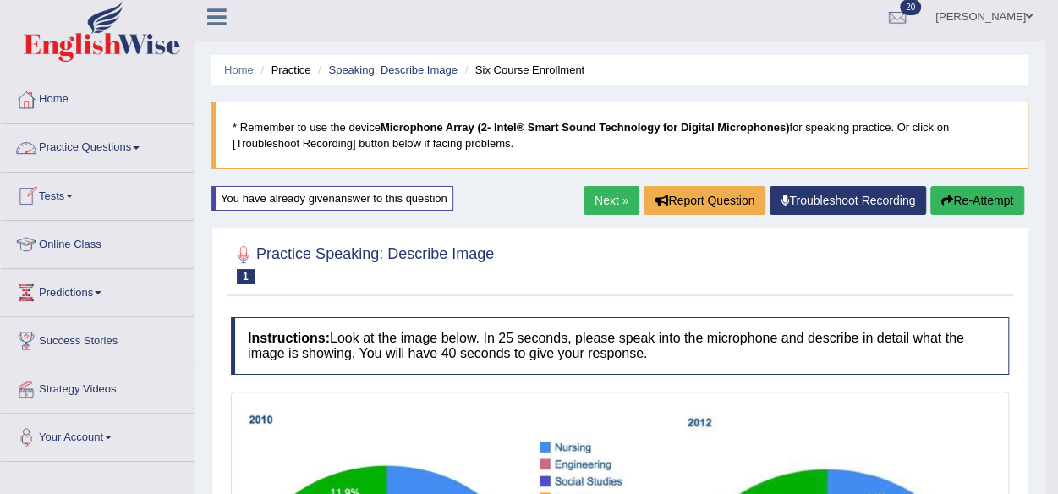
click at [93, 144] on link "Practice Questions" at bounding box center [97, 145] width 193 height 42
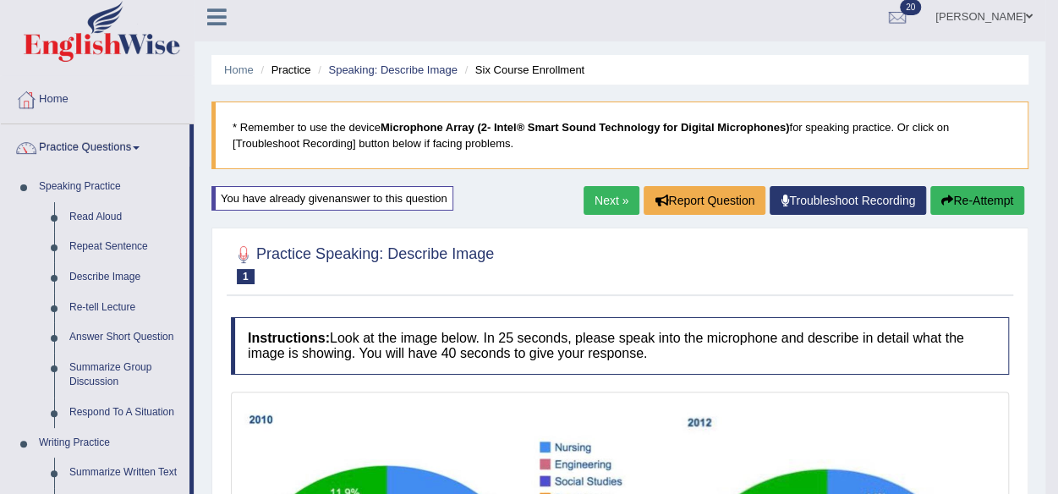
click at [987, 193] on button "Re-Attempt" at bounding box center [978, 200] width 94 height 29
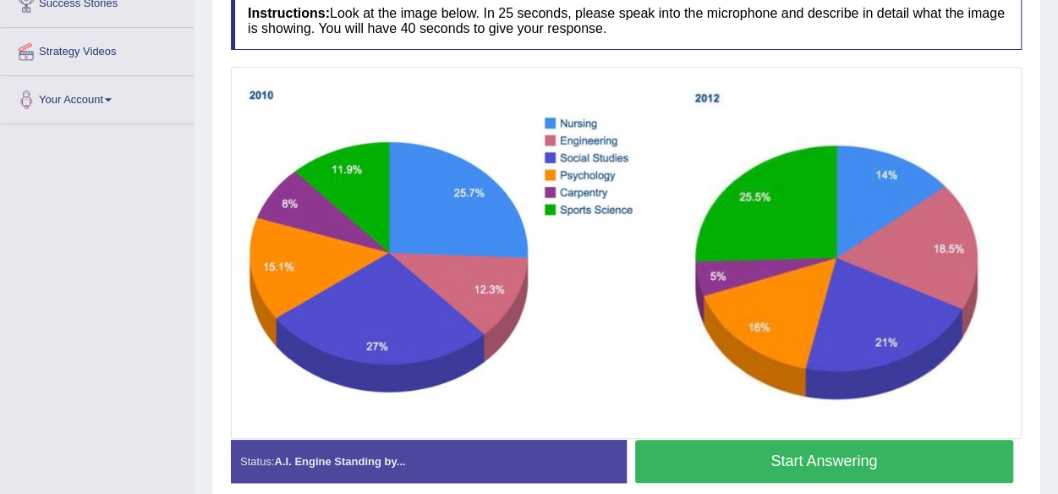
scroll to position [347, 0]
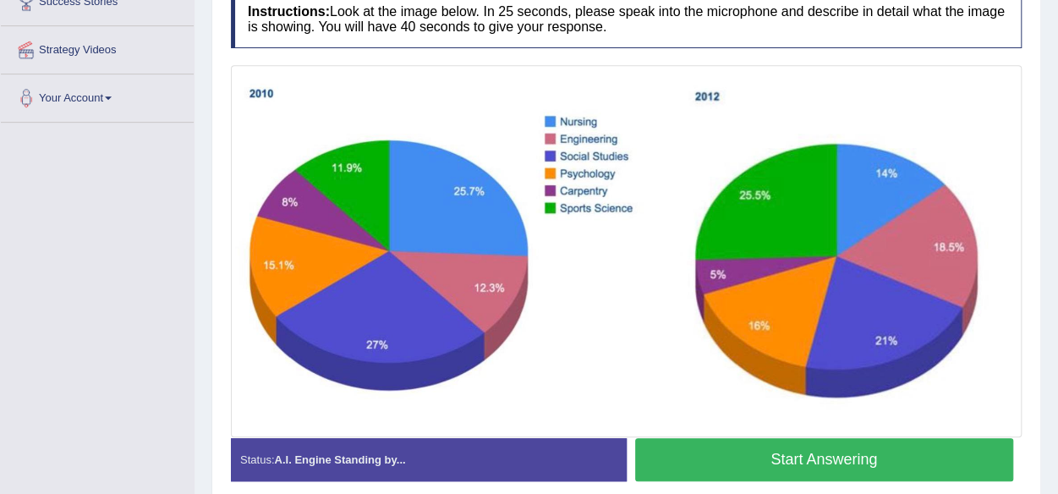
click at [824, 462] on button "Start Answering" at bounding box center [824, 459] width 379 height 43
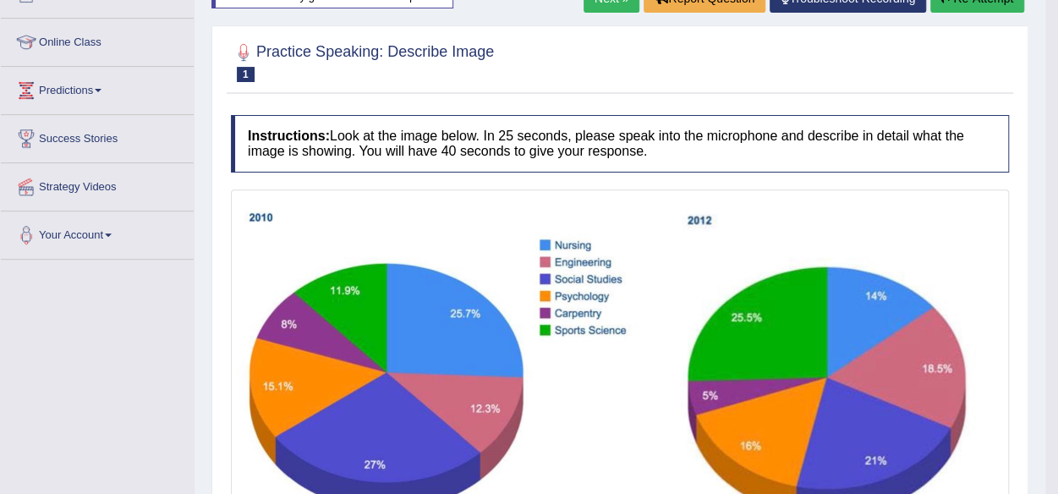
scroll to position [0, 0]
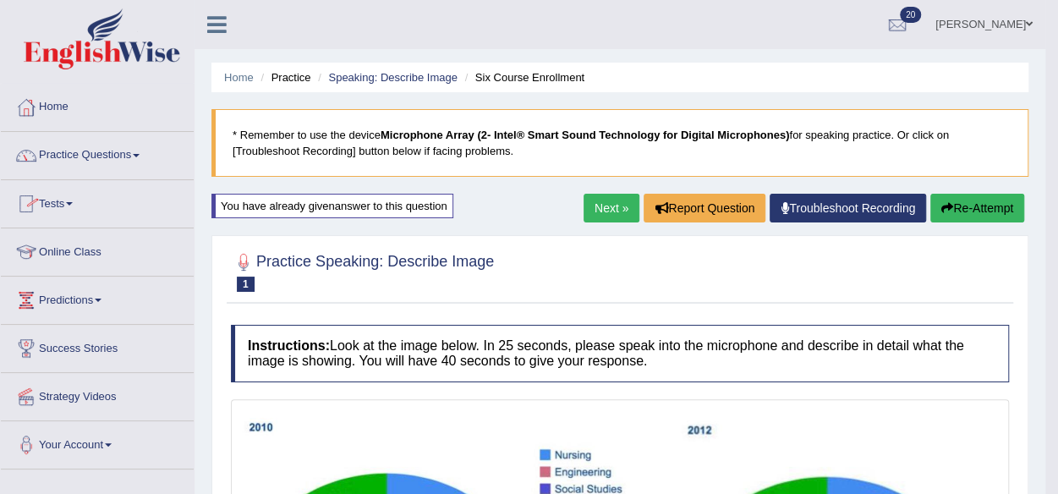
click at [85, 152] on link "Practice Questions" at bounding box center [97, 153] width 193 height 42
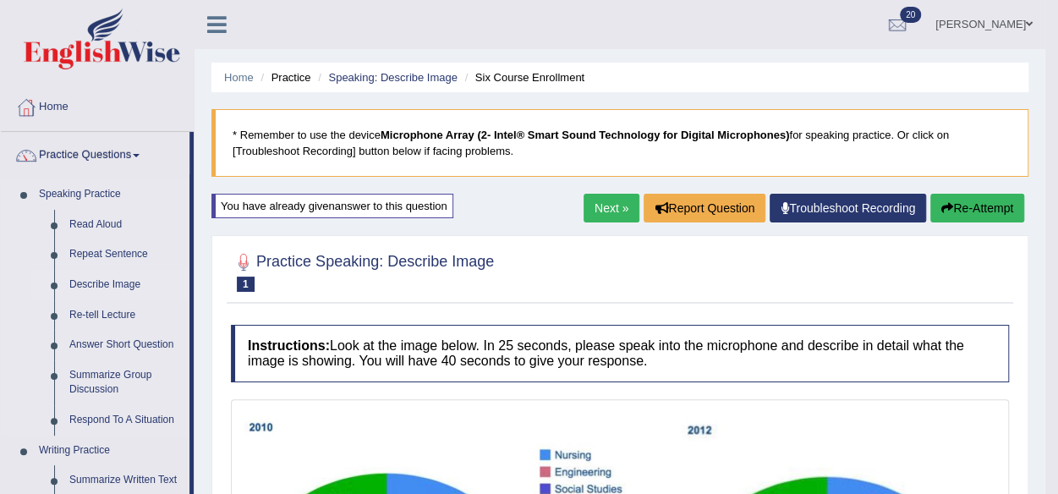
click at [102, 287] on link "Describe Image" at bounding box center [126, 285] width 128 height 30
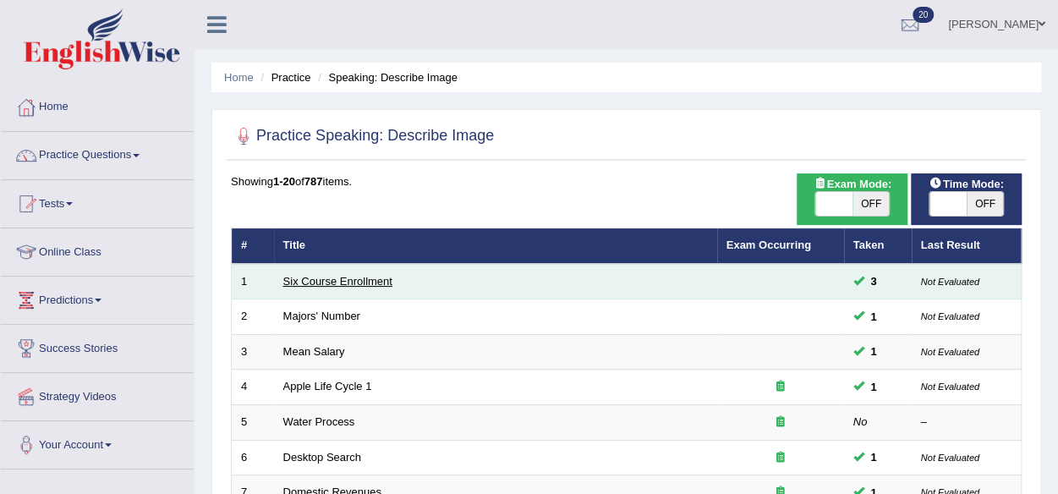
click at [328, 277] on link "Six Course Enrollment" at bounding box center [337, 281] width 109 height 13
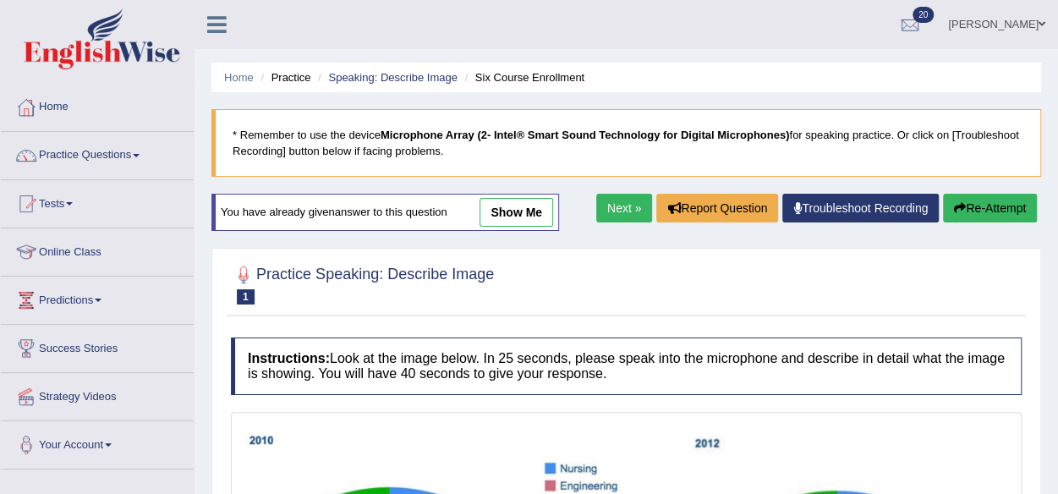
click at [613, 211] on link "Next »" at bounding box center [624, 208] width 56 height 29
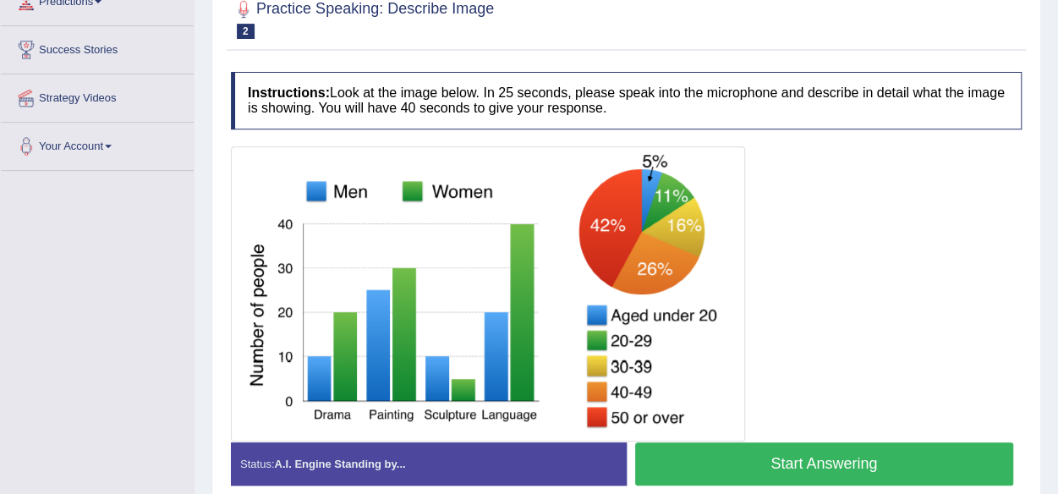
scroll to position [298, 0]
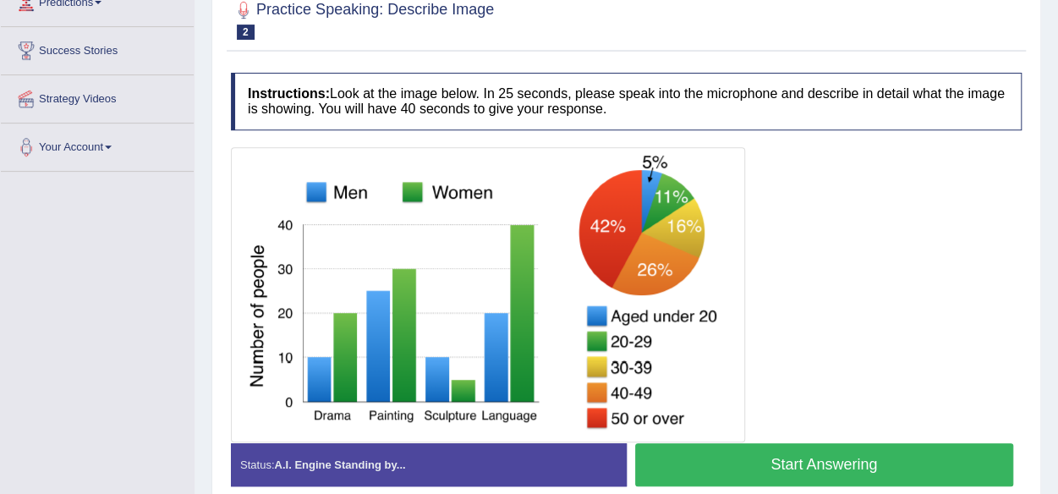
click at [861, 447] on button "Start Answering" at bounding box center [824, 464] width 379 height 43
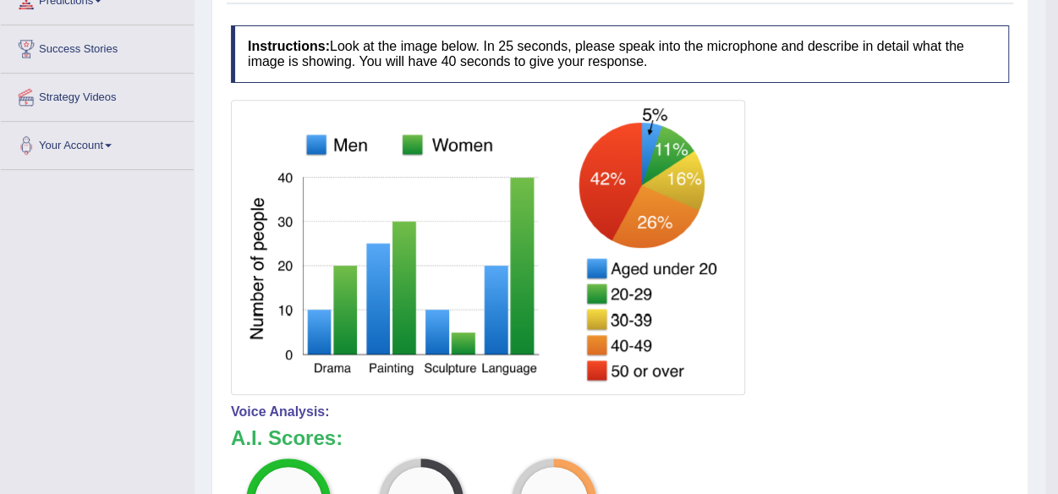
scroll to position [124, 0]
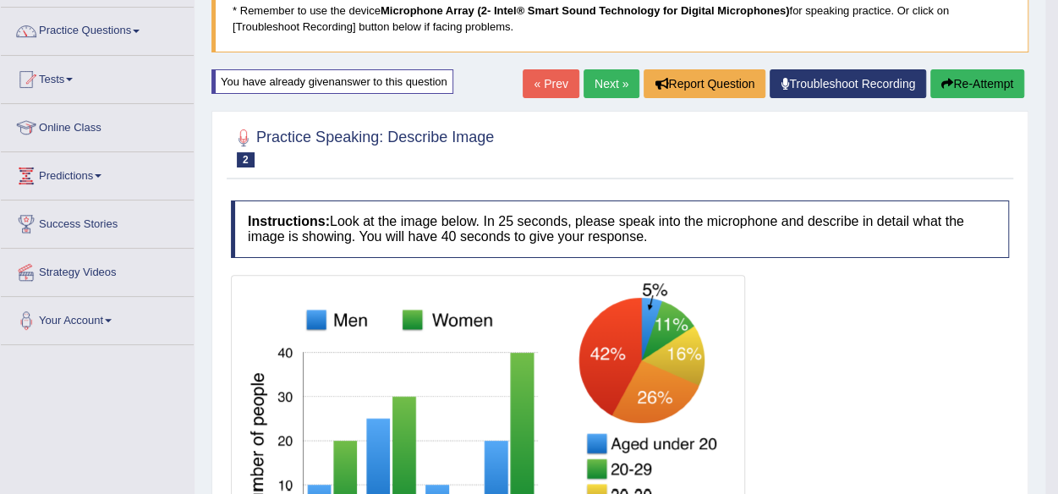
click at [592, 78] on link "Next »" at bounding box center [612, 83] width 56 height 29
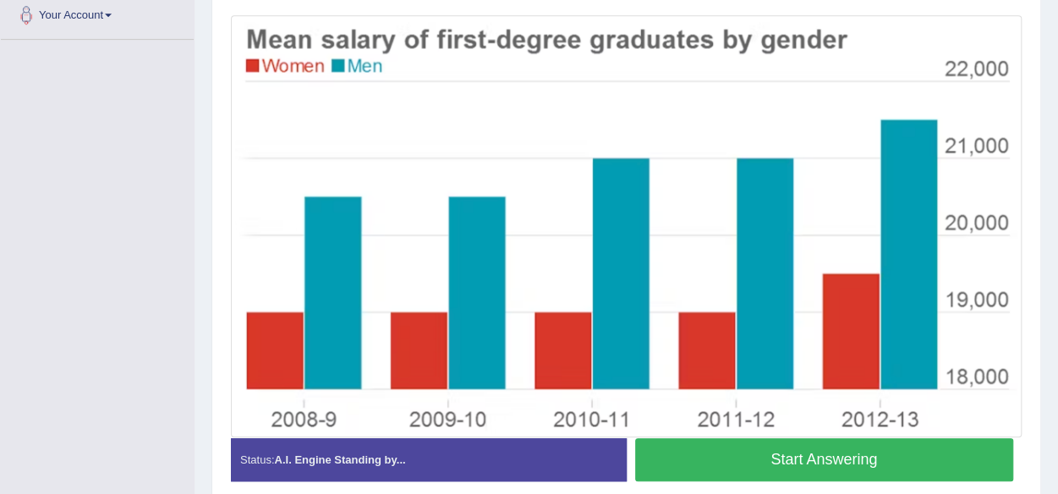
scroll to position [421, 0]
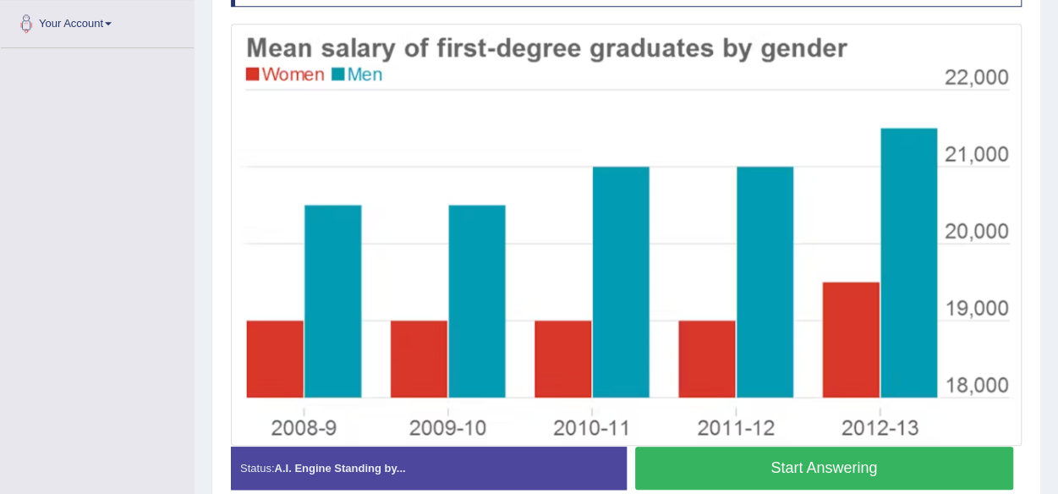
click at [843, 469] on button "Start Answering" at bounding box center [824, 468] width 379 height 43
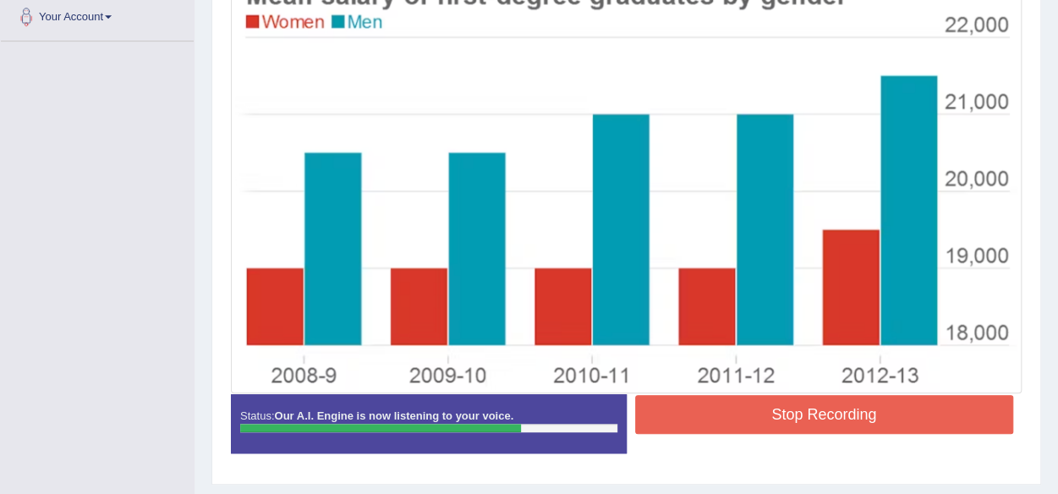
scroll to position [470, 0]
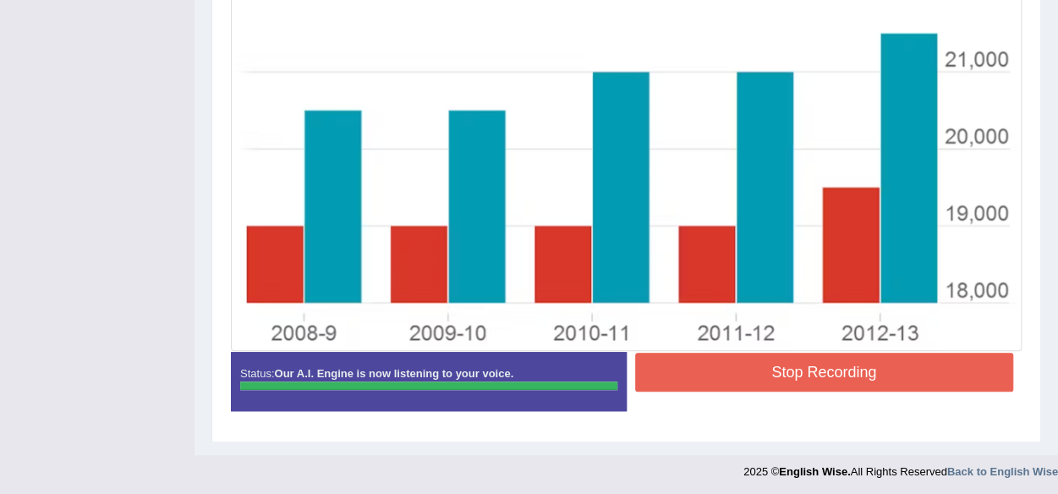
click at [909, 375] on button "Stop Recording" at bounding box center [824, 372] width 379 height 39
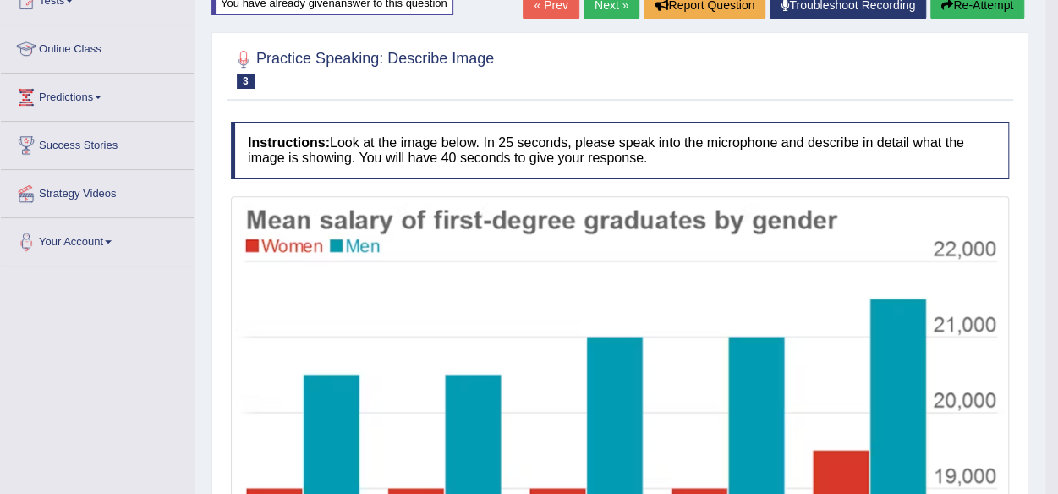
scroll to position [0, 0]
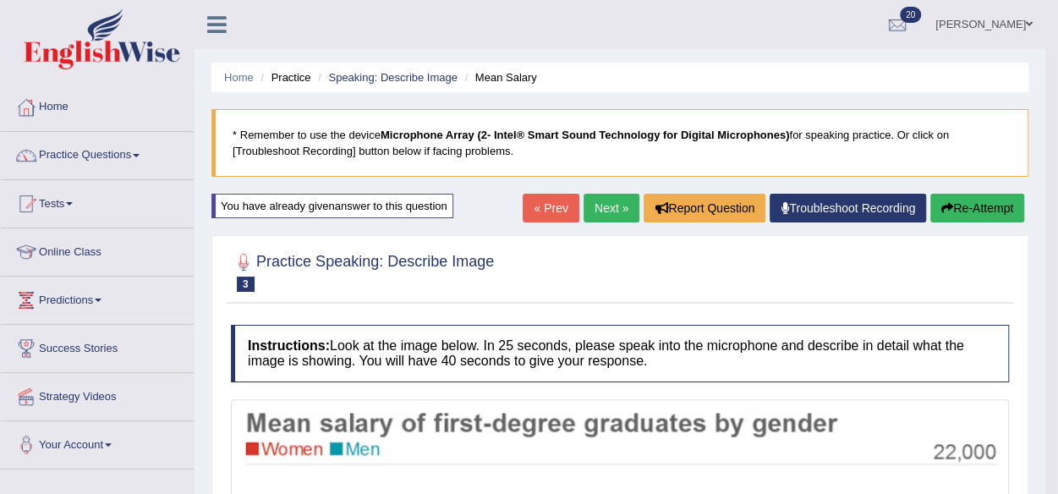
click at [986, 200] on button "Re-Attempt" at bounding box center [978, 208] width 94 height 29
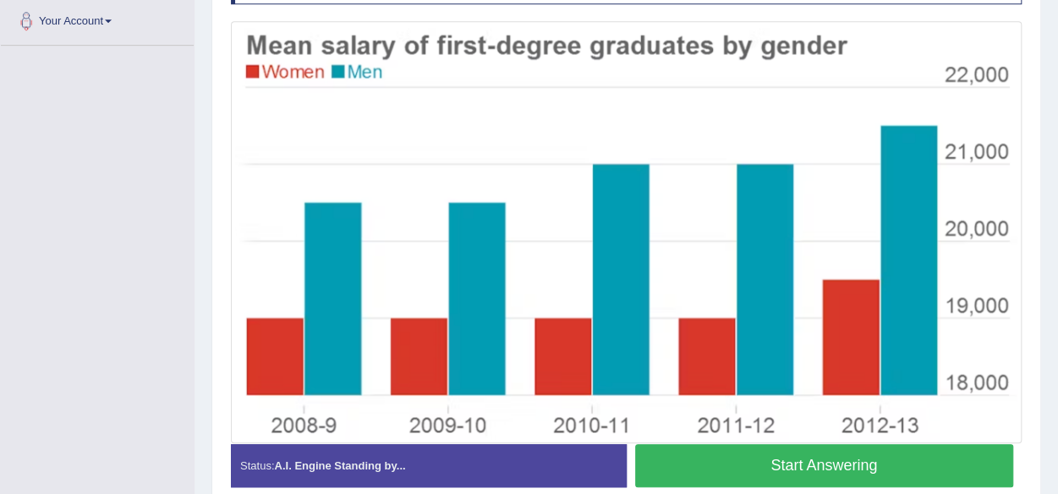
scroll to position [425, 0]
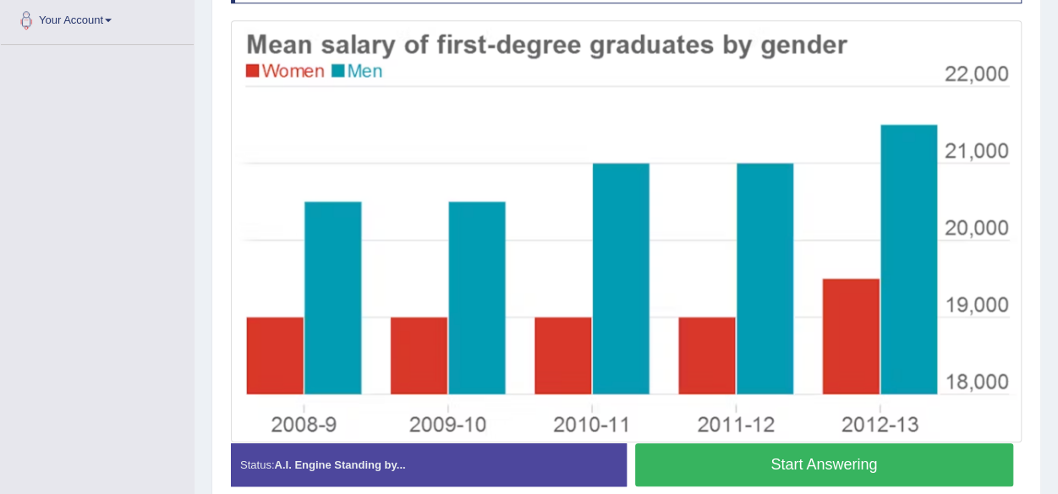
click at [936, 458] on button "Start Answering" at bounding box center [824, 464] width 379 height 43
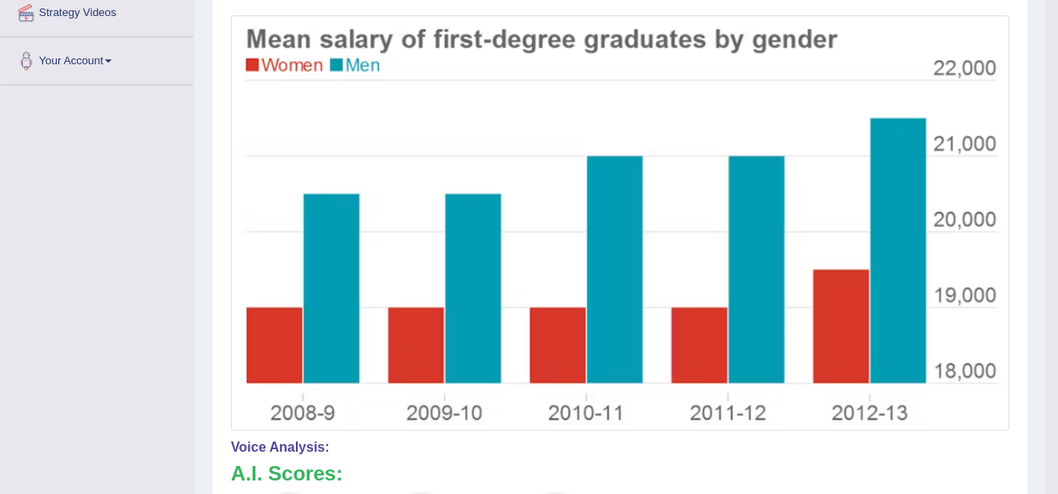
scroll to position [382, 0]
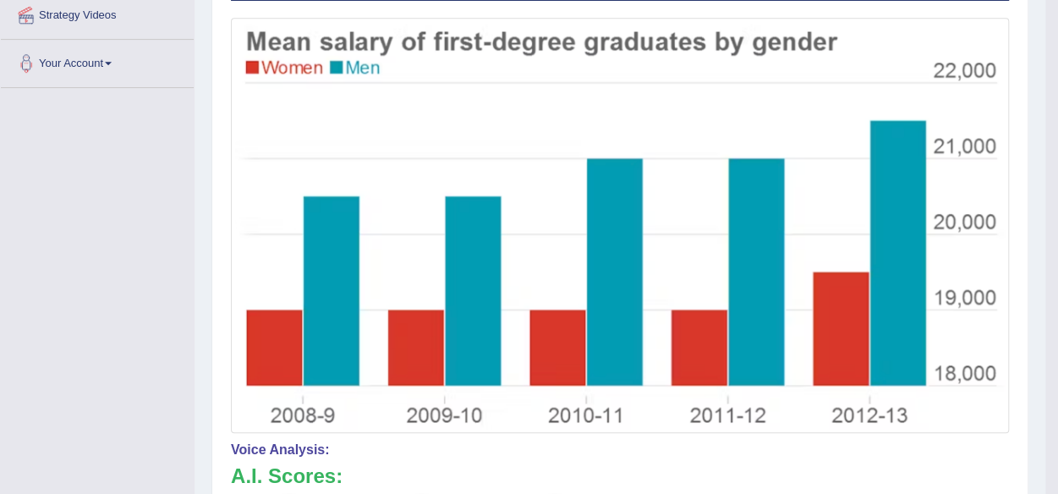
drag, startPoint x: 1062, startPoint y: 361, endPoint x: 973, endPoint y: 346, distance: 91.0
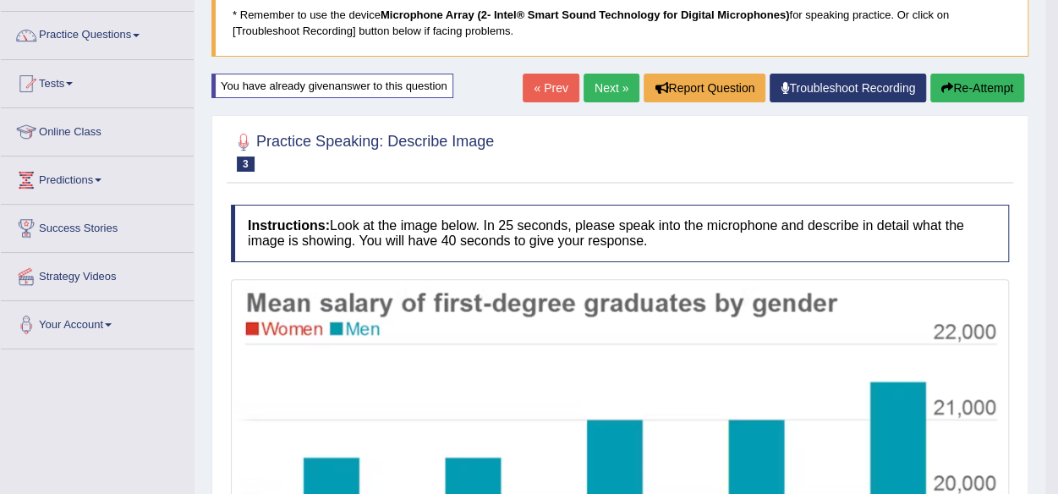
scroll to position [49, 0]
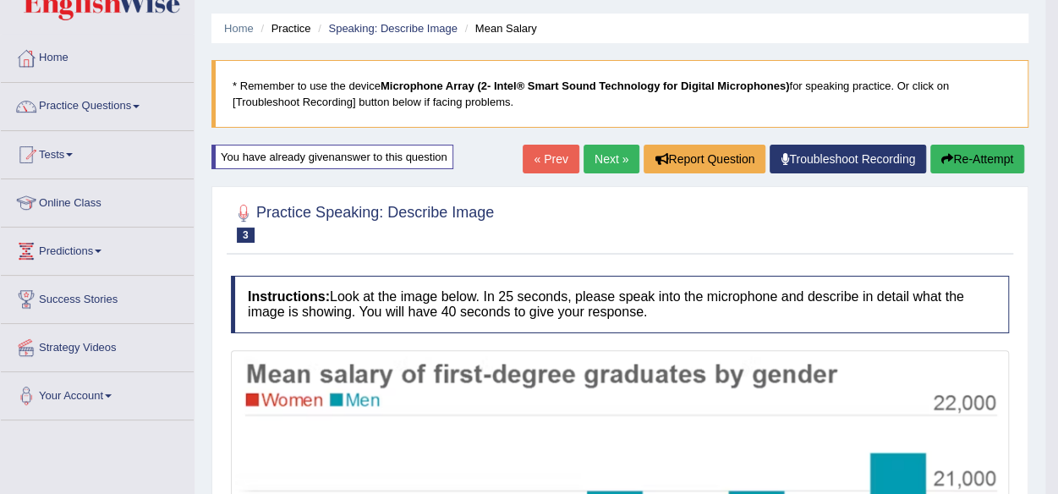
click at [616, 156] on link "Next »" at bounding box center [612, 159] width 56 height 29
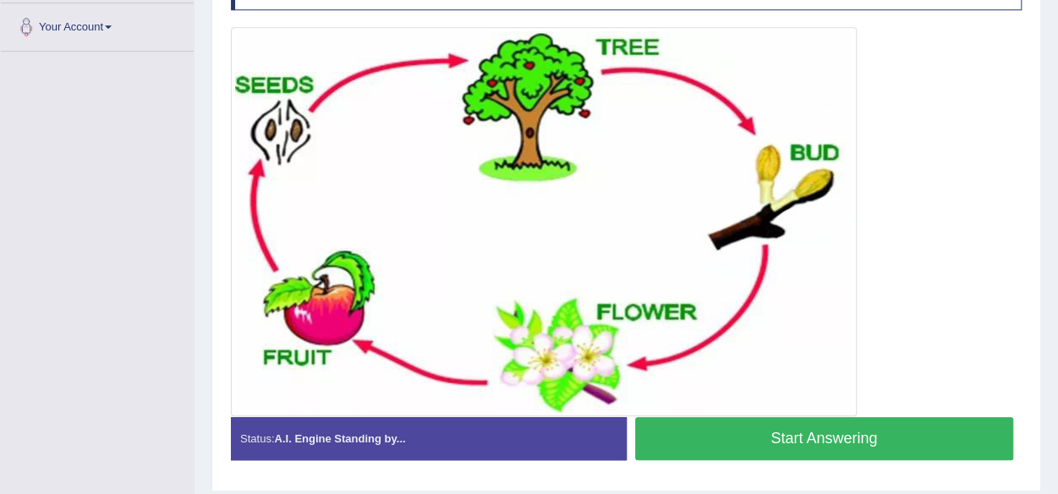
scroll to position [420, 0]
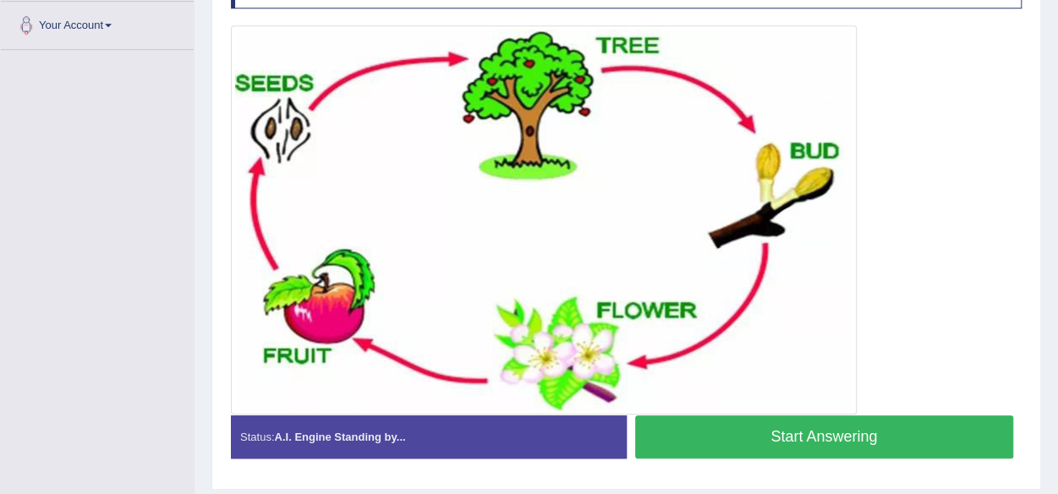
click at [854, 430] on button "Start Answering" at bounding box center [824, 436] width 379 height 43
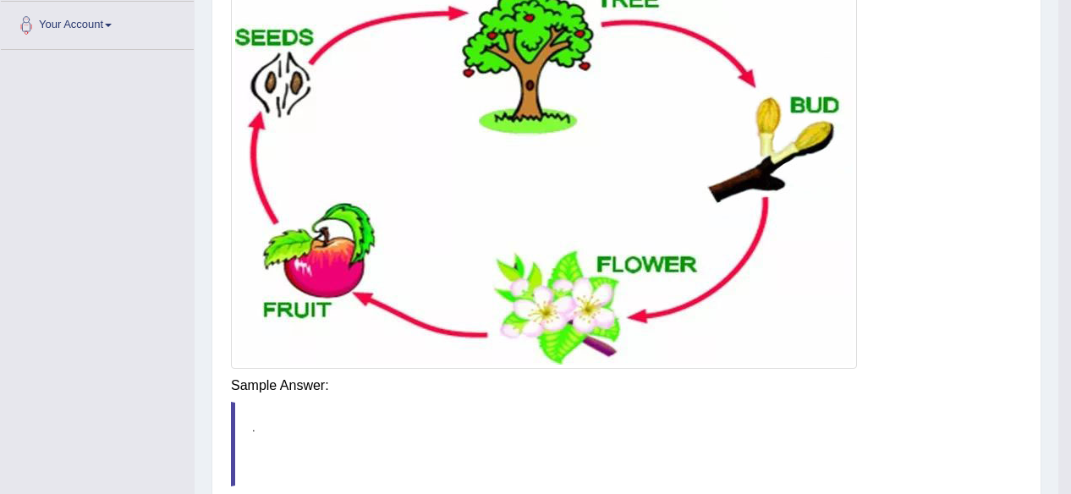
click at [854, 371] on div "Instructions: Look at the image below. In 25 seconds, please speak into the mic…" at bounding box center [626, 241] width 799 height 688
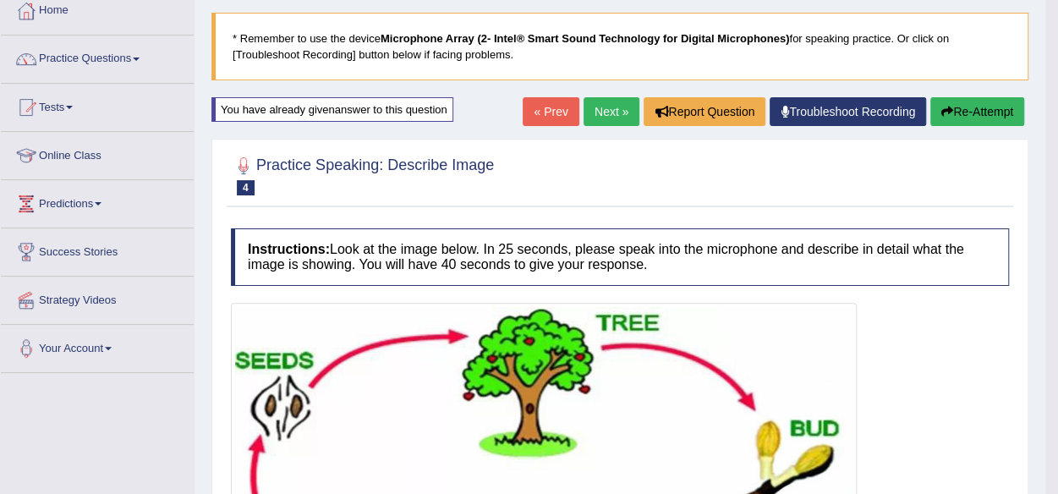
scroll to position [95, 0]
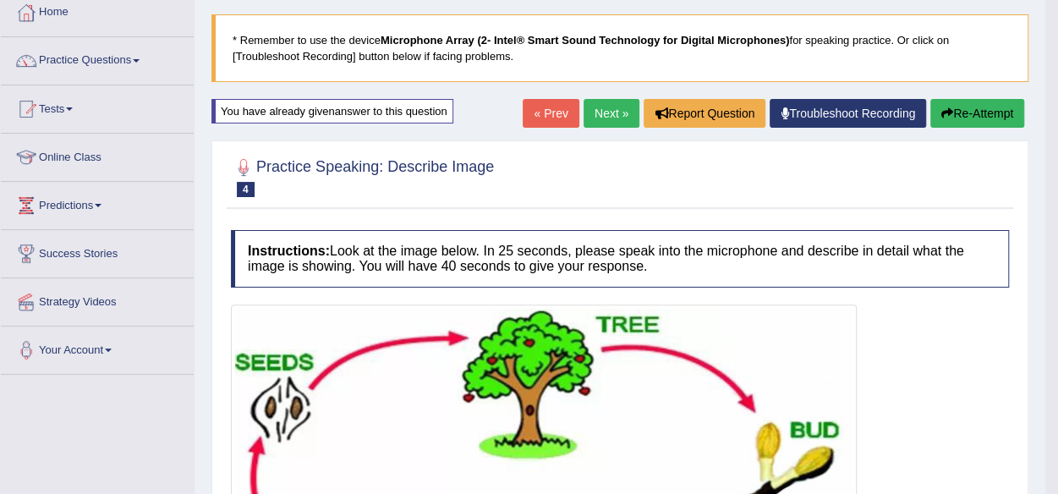
click at [972, 111] on button "Re-Attempt" at bounding box center [978, 113] width 94 height 29
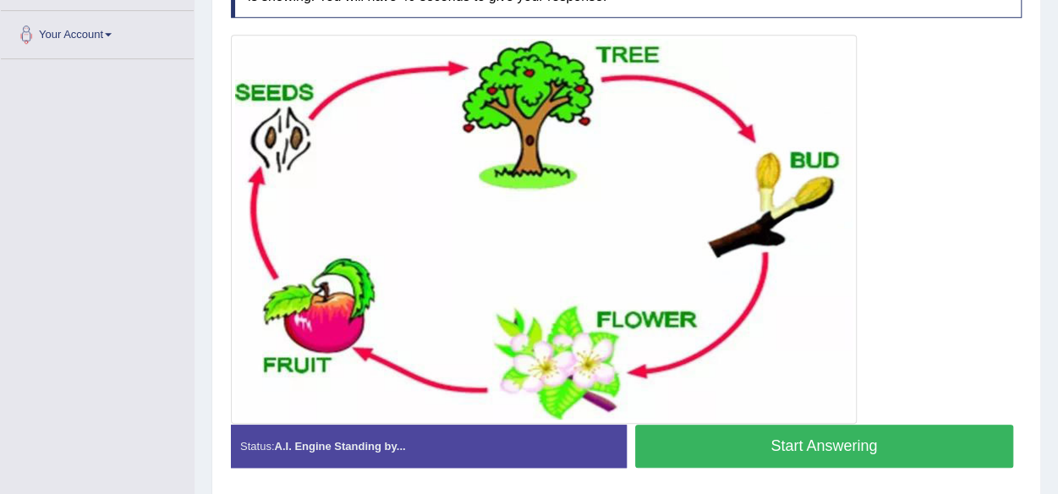
scroll to position [413, 0]
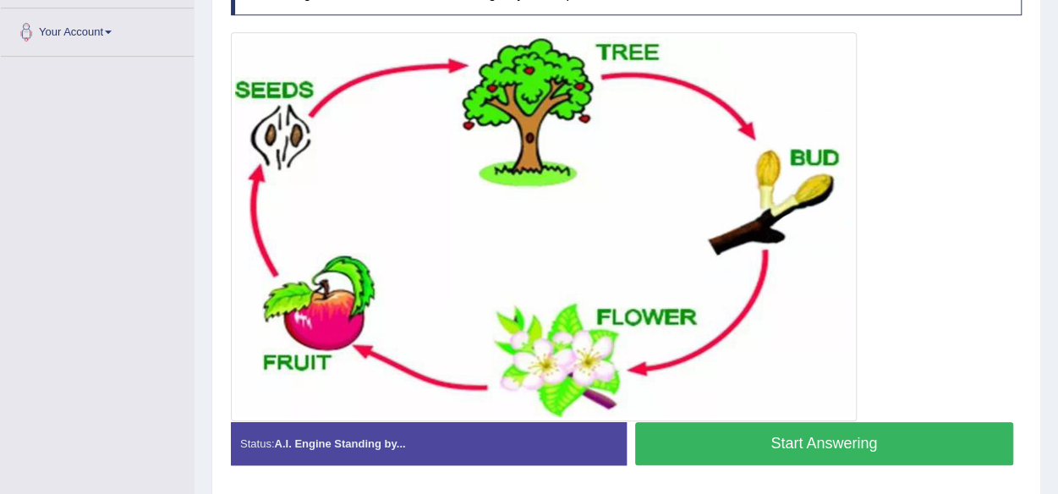
click at [854, 444] on button "Start Answering" at bounding box center [824, 443] width 379 height 43
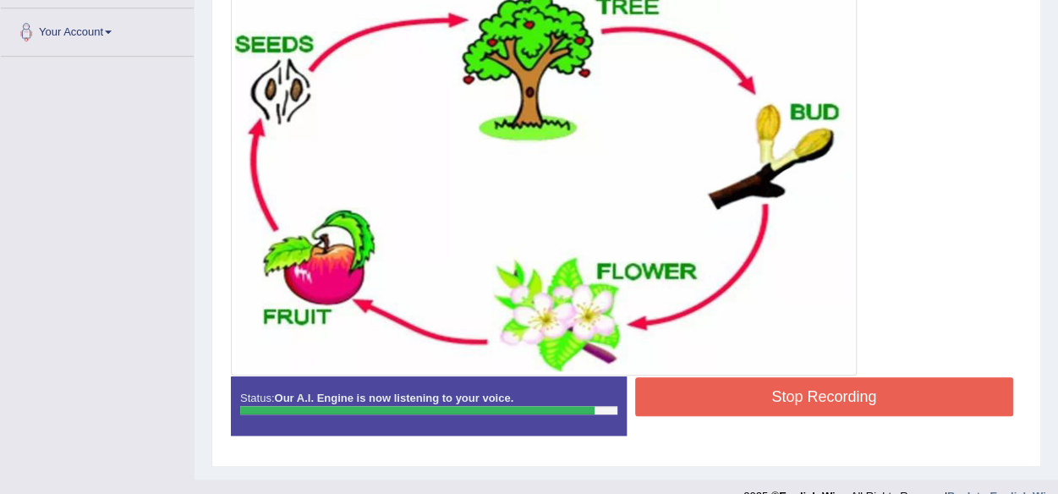
click at [853, 388] on button "Stop Recording" at bounding box center [824, 396] width 379 height 39
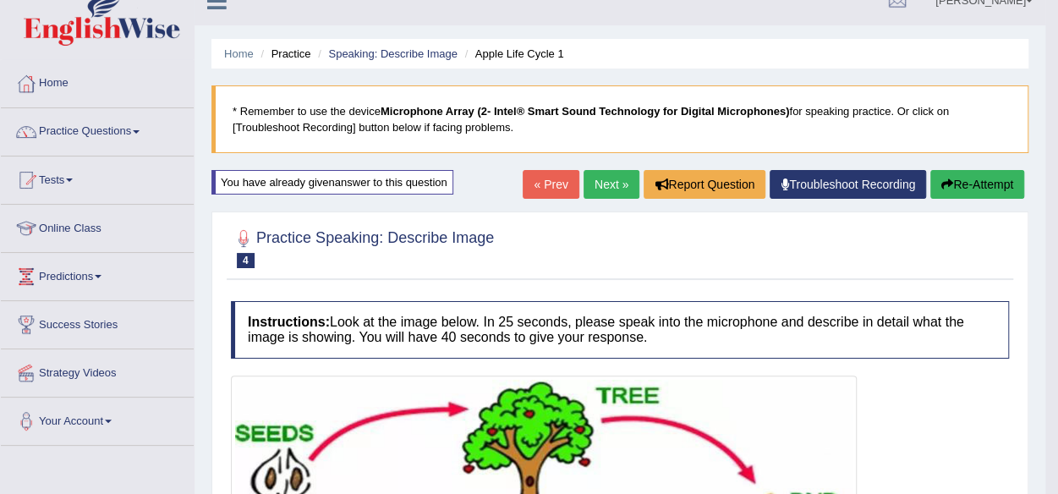
scroll to position [0, 0]
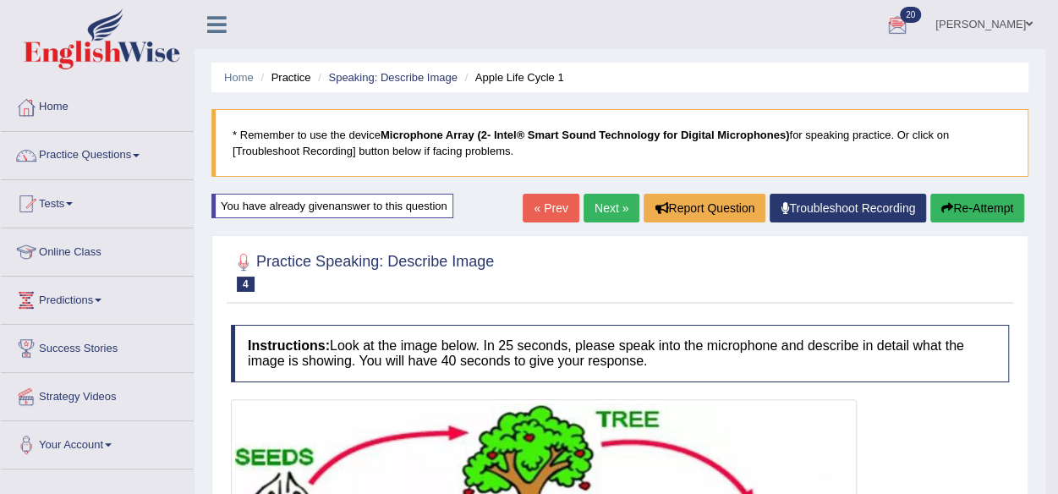
click at [966, 195] on button "Re-Attempt" at bounding box center [978, 208] width 94 height 29
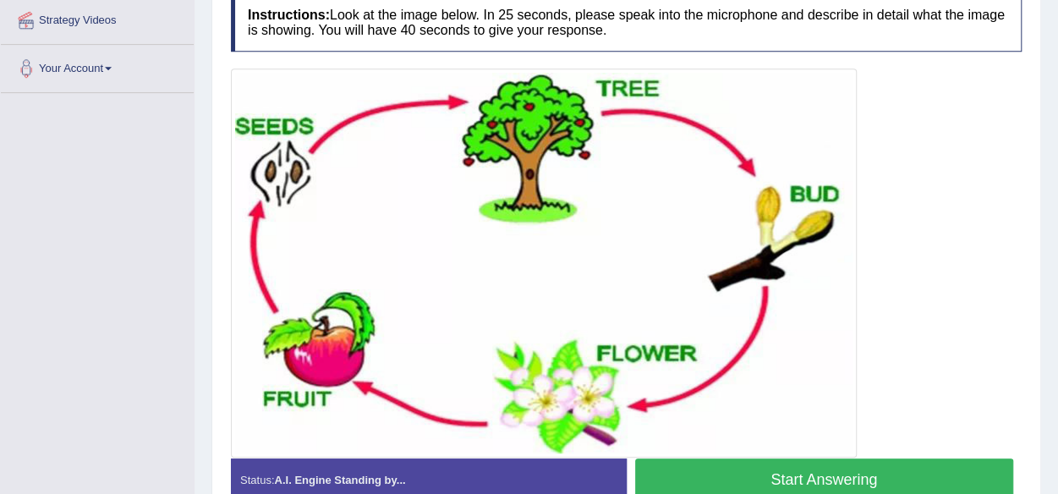
scroll to position [358, 0]
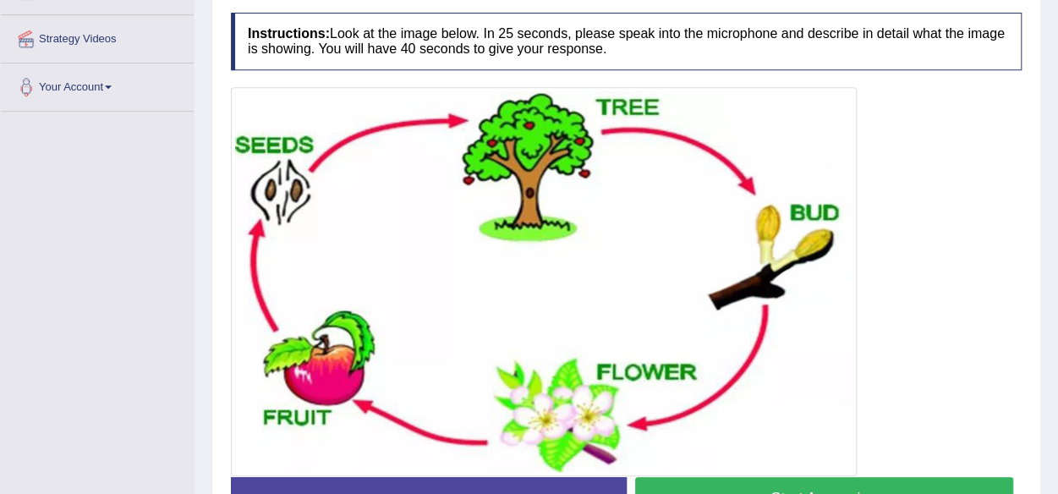
click at [903, 480] on button "Start Answering" at bounding box center [824, 498] width 379 height 43
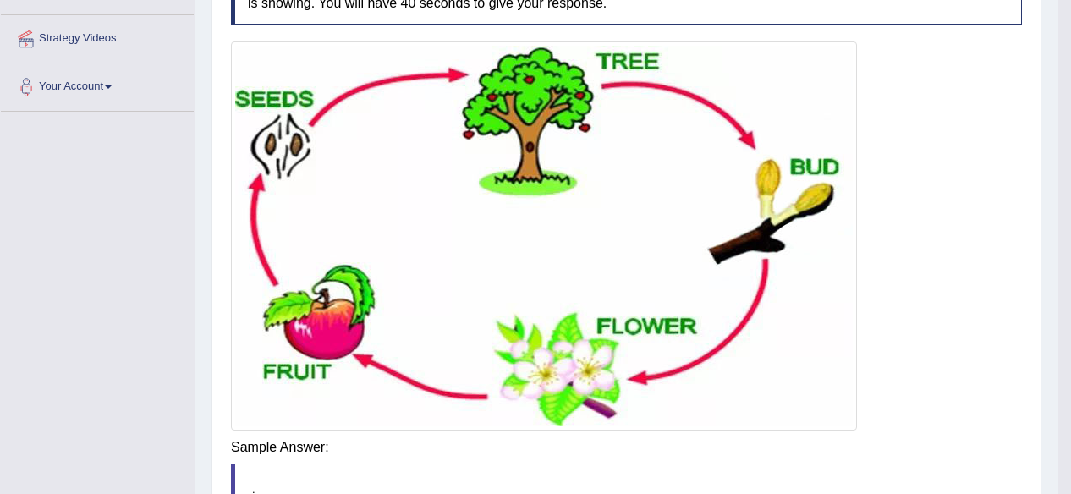
click at [775, 436] on div "Instructions: Look at the image below. In 25 seconds, please speak into the mic…" at bounding box center [626, 303] width 799 height 688
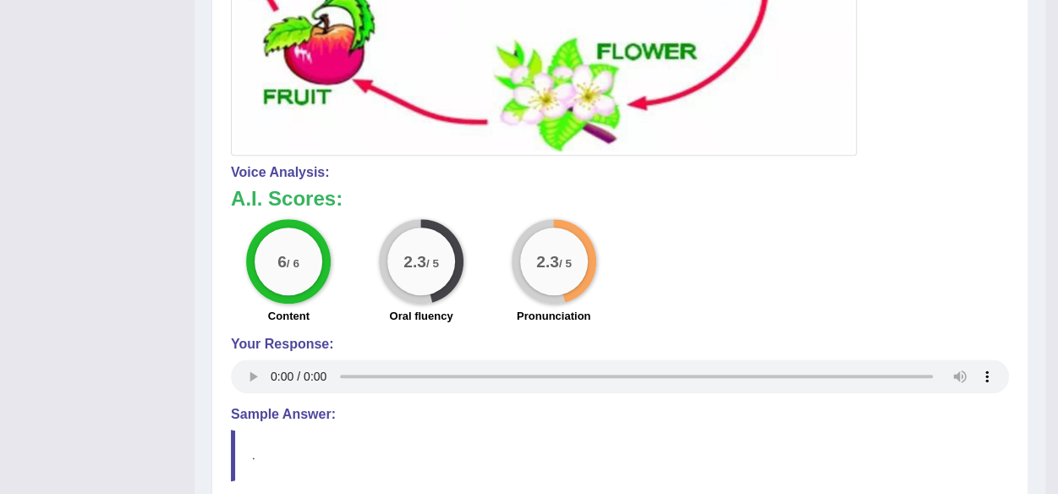
scroll to position [76, 0]
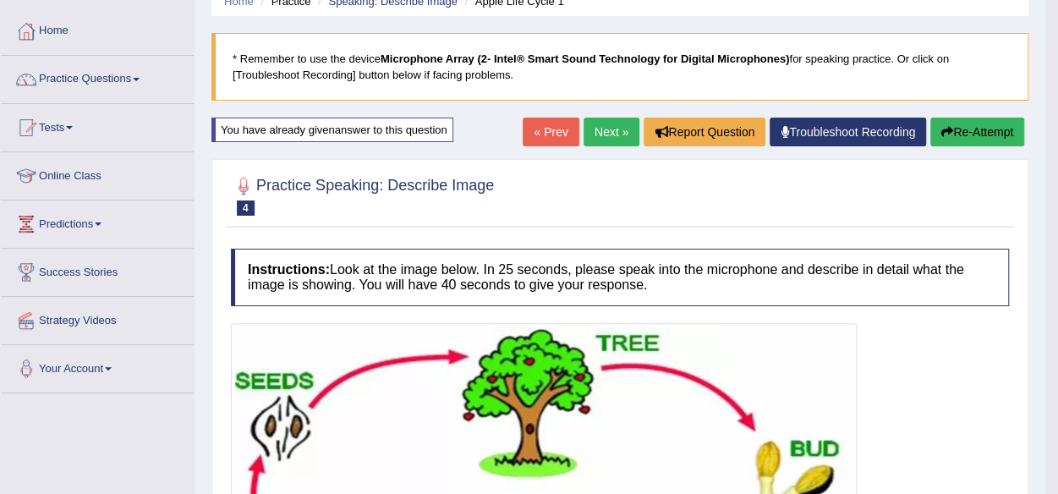
click at [602, 137] on link "Next »" at bounding box center [612, 132] width 56 height 29
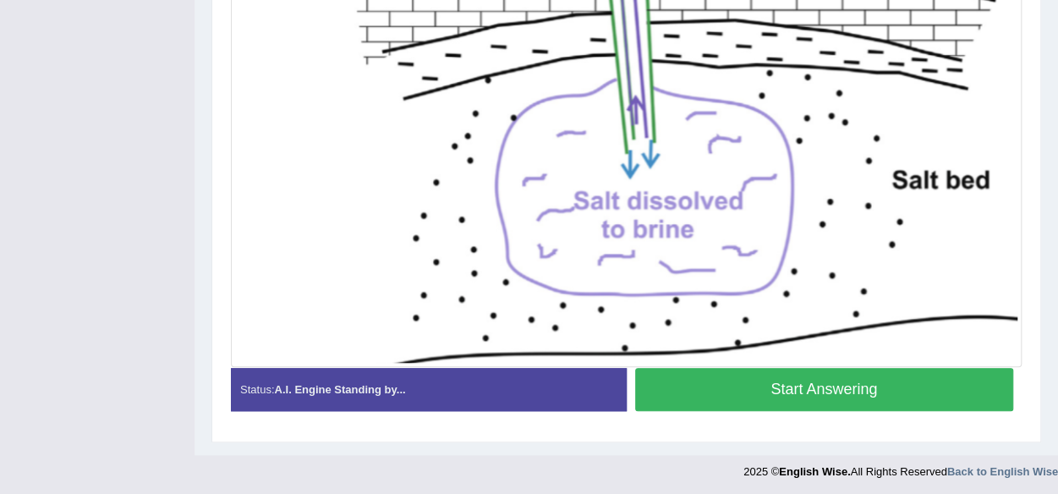
scroll to position [546, 0]
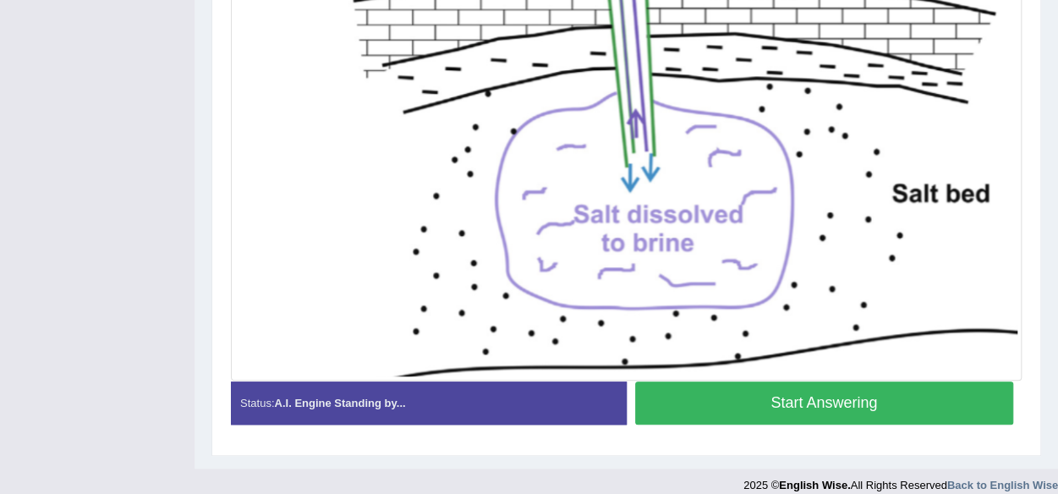
click at [951, 400] on button "Start Answering" at bounding box center [824, 403] width 379 height 43
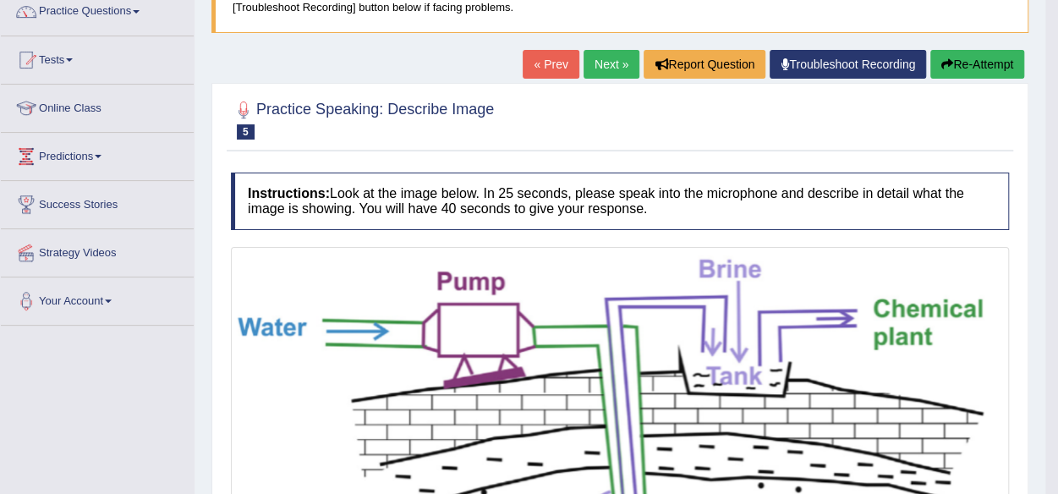
scroll to position [132, 0]
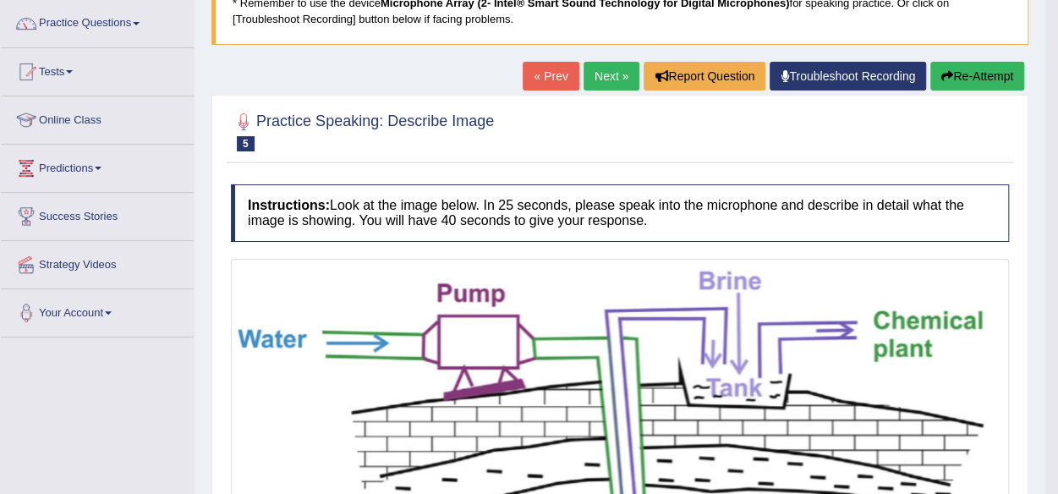
click at [996, 67] on button "Re-Attempt" at bounding box center [978, 76] width 94 height 29
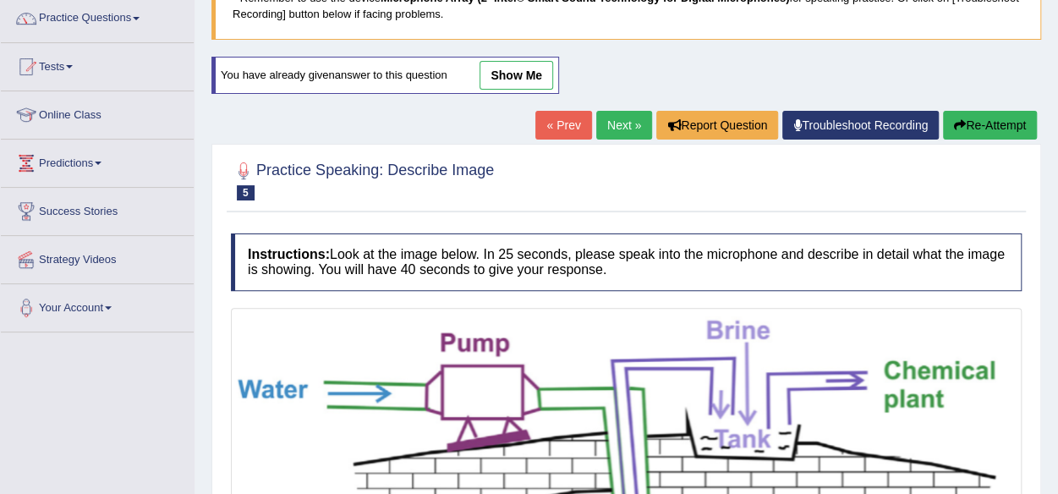
click at [986, 115] on button "Re-Attempt" at bounding box center [990, 125] width 94 height 29
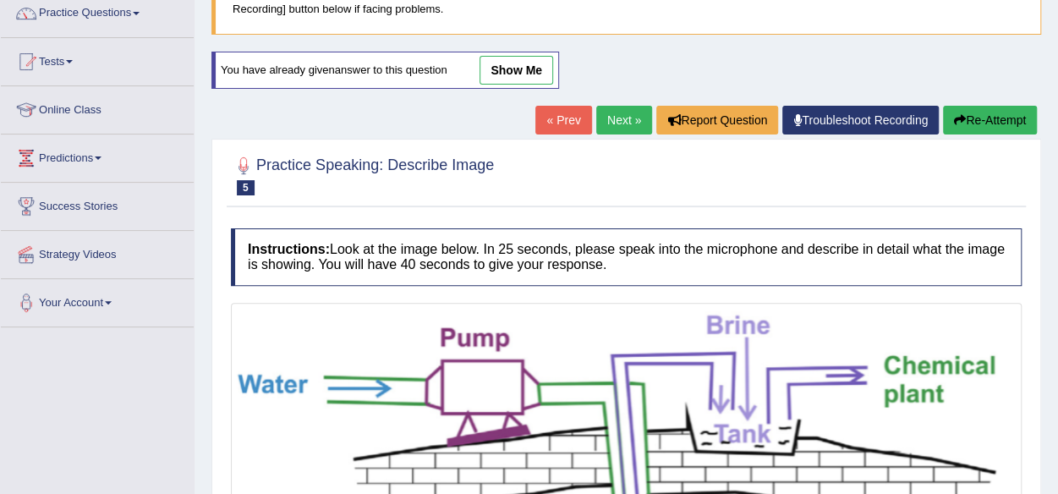
click at [986, 115] on button "Re-Attempt" at bounding box center [990, 120] width 94 height 29
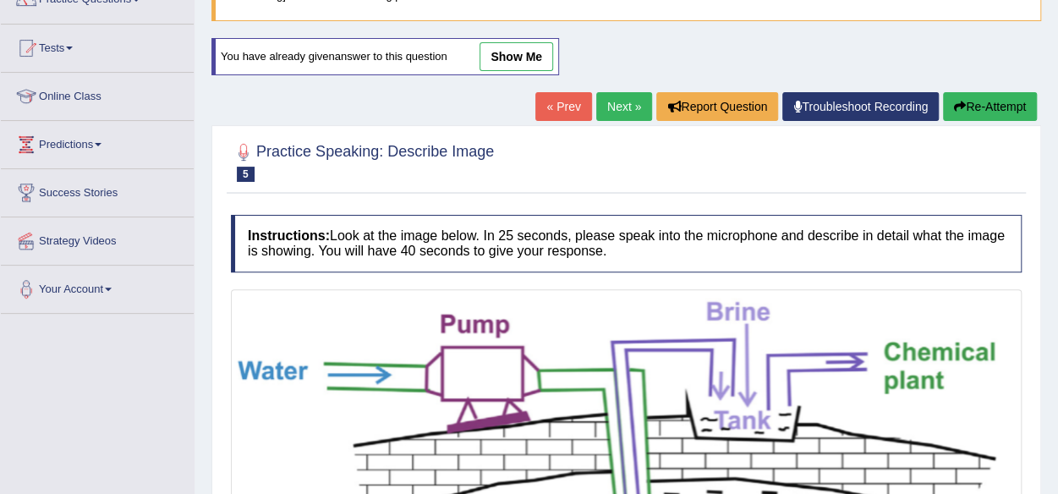
scroll to position [142, 0]
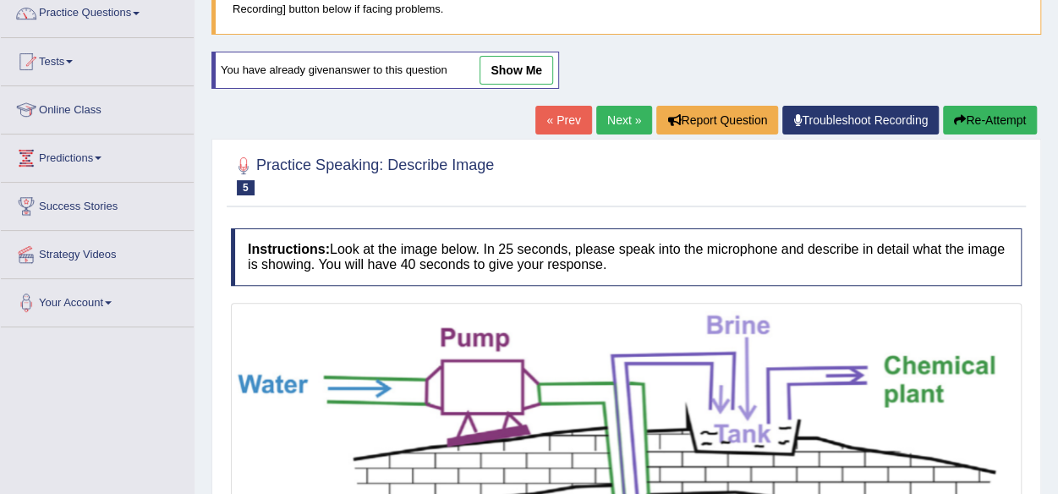
click at [570, 121] on link "« Prev" at bounding box center [563, 120] width 56 height 29
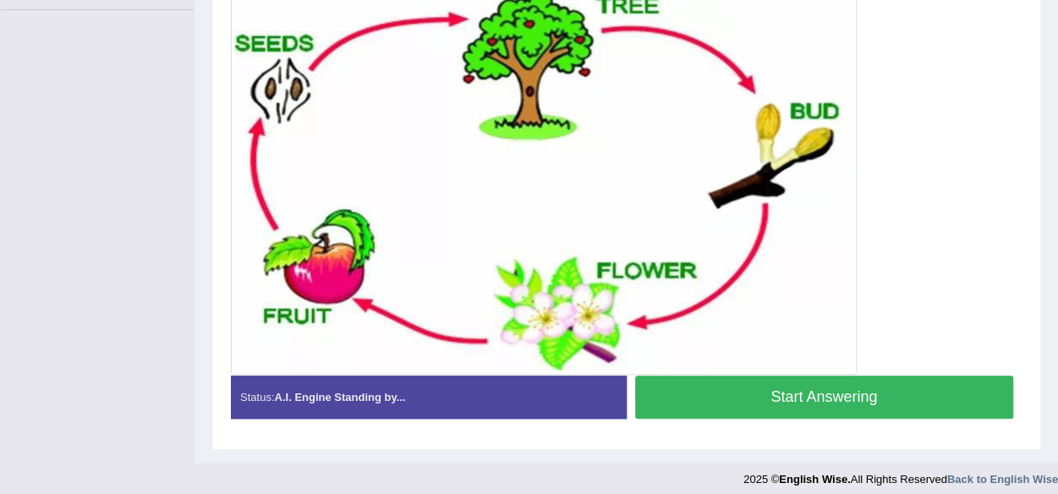
scroll to position [462, 0]
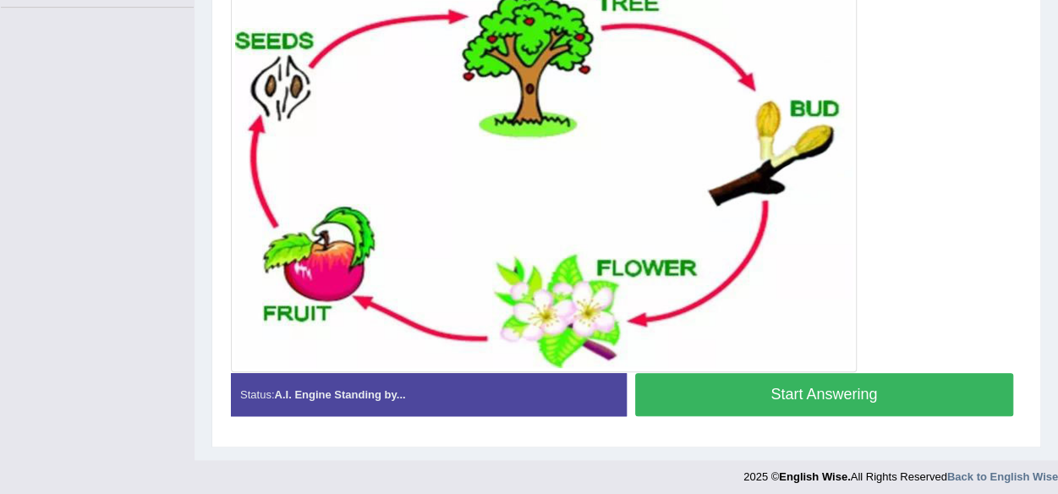
click at [889, 377] on button "Start Answering" at bounding box center [824, 394] width 379 height 43
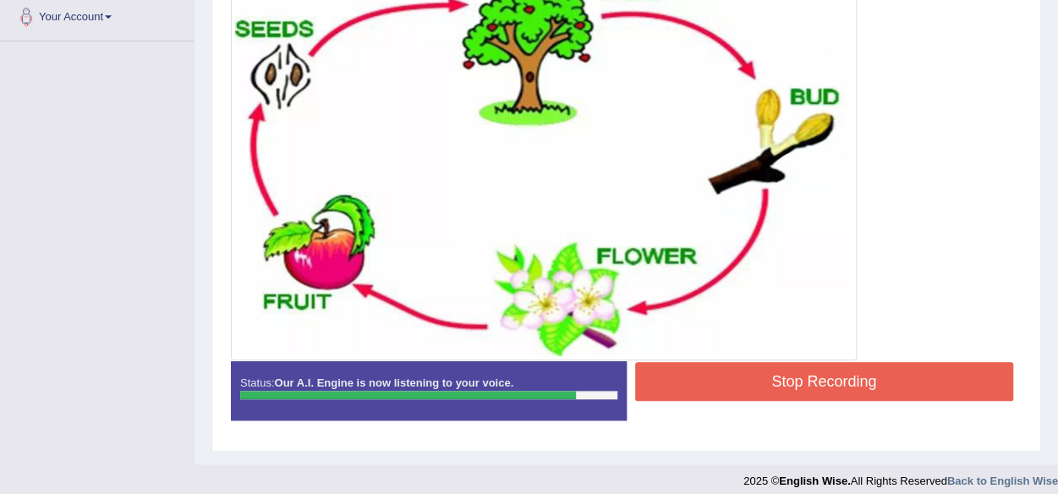
scroll to position [437, 0]
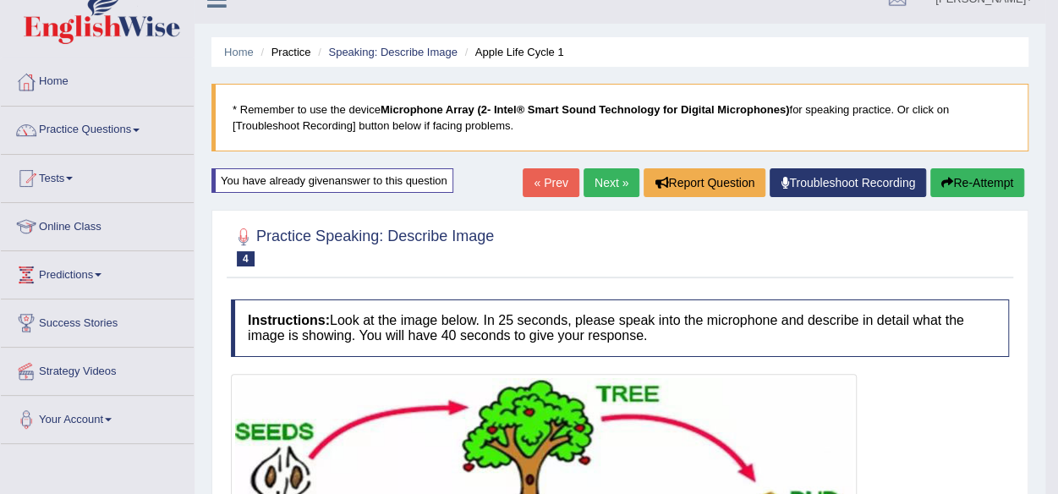
scroll to position [0, 0]
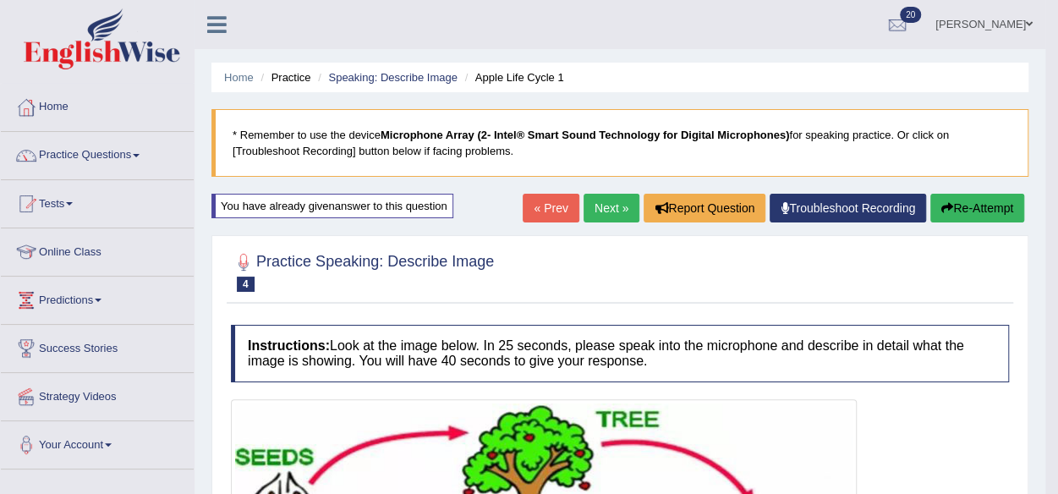
click at [596, 206] on link "Next »" at bounding box center [612, 208] width 56 height 29
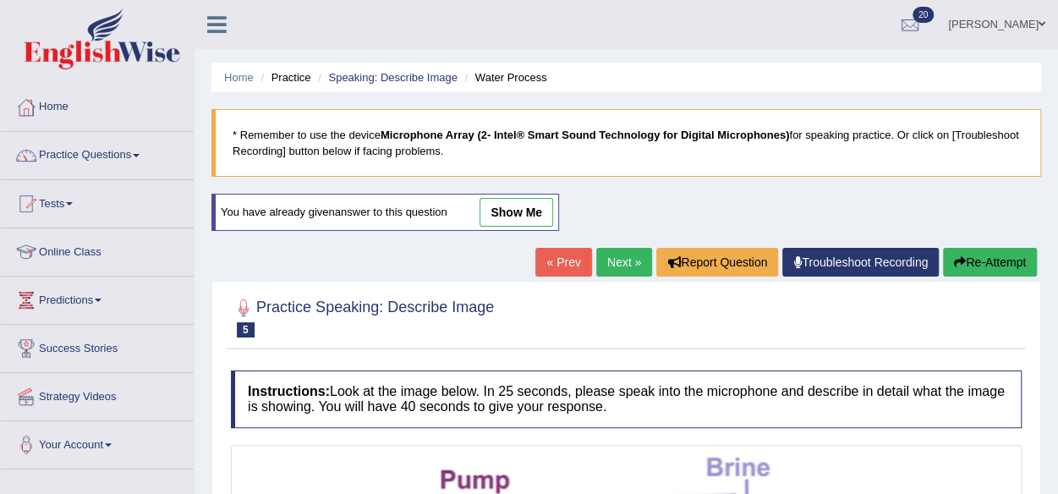
click at [612, 256] on link "Next »" at bounding box center [624, 262] width 56 height 29
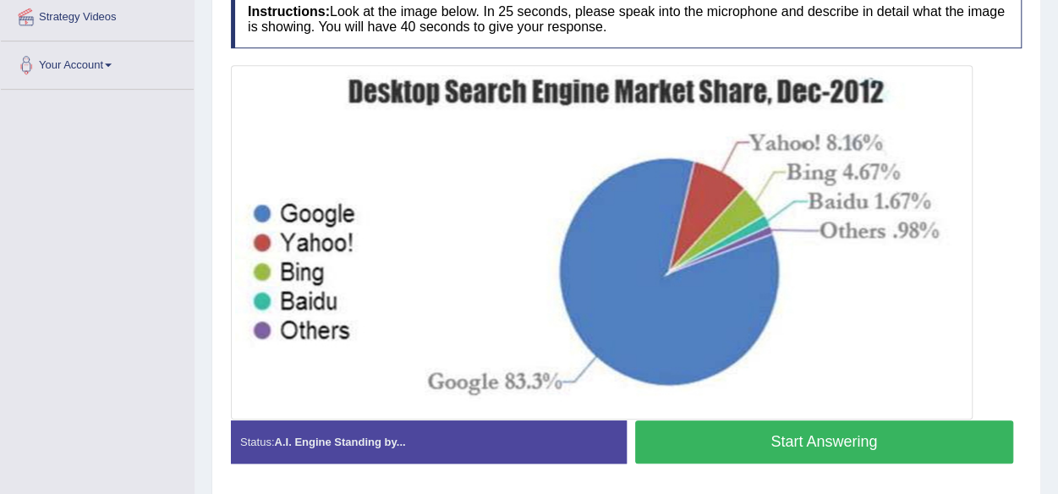
scroll to position [381, 0]
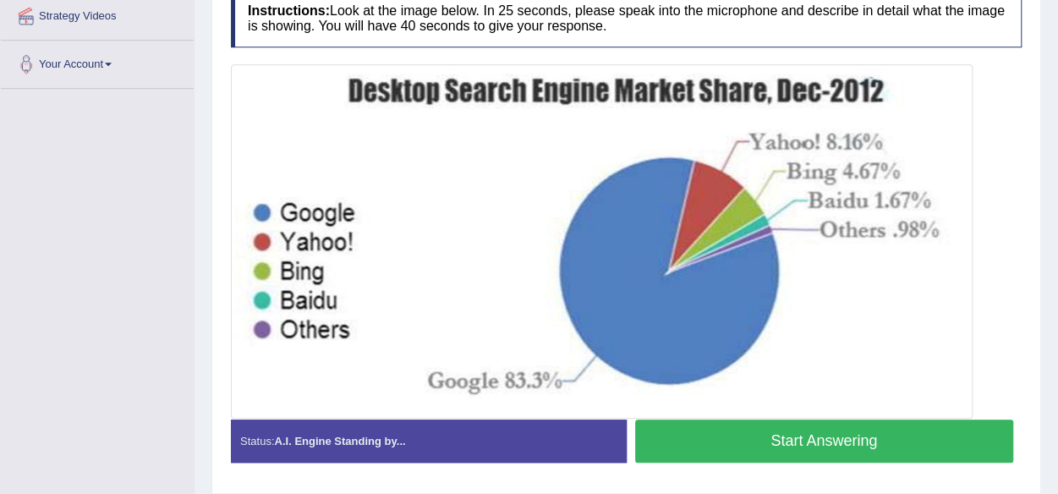
click at [931, 430] on button "Start Answering" at bounding box center [824, 441] width 379 height 43
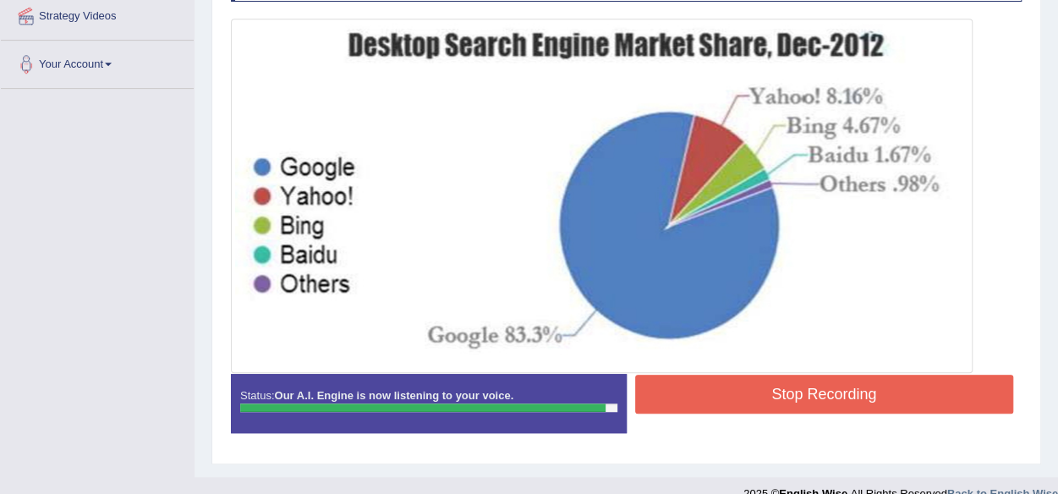
click at [913, 387] on button "Stop Recording" at bounding box center [824, 394] width 379 height 39
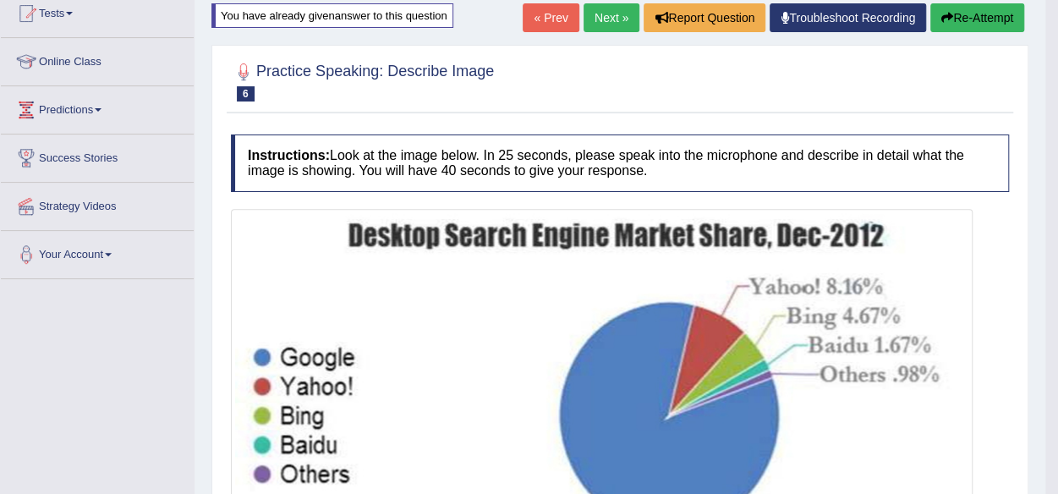
scroll to position [3, 0]
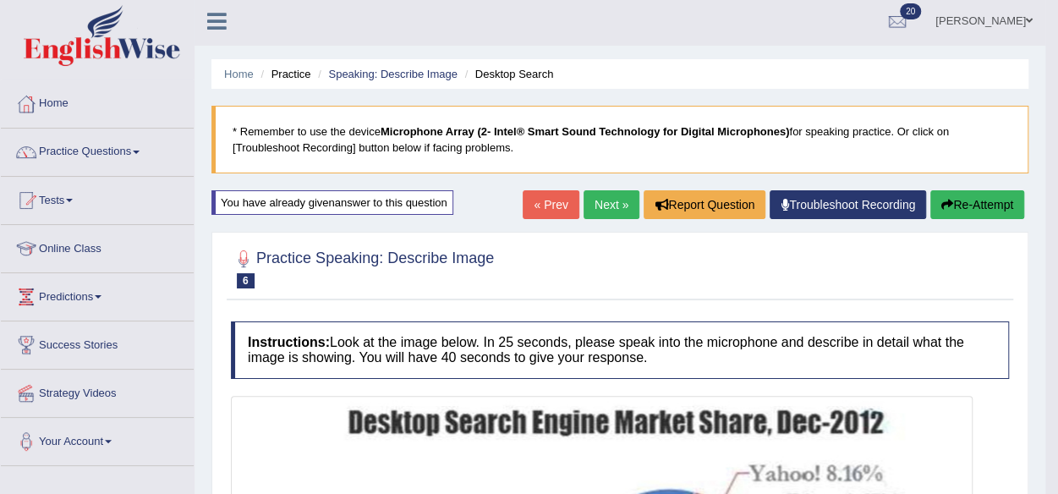
click at [996, 202] on button "Re-Attempt" at bounding box center [978, 204] width 94 height 29
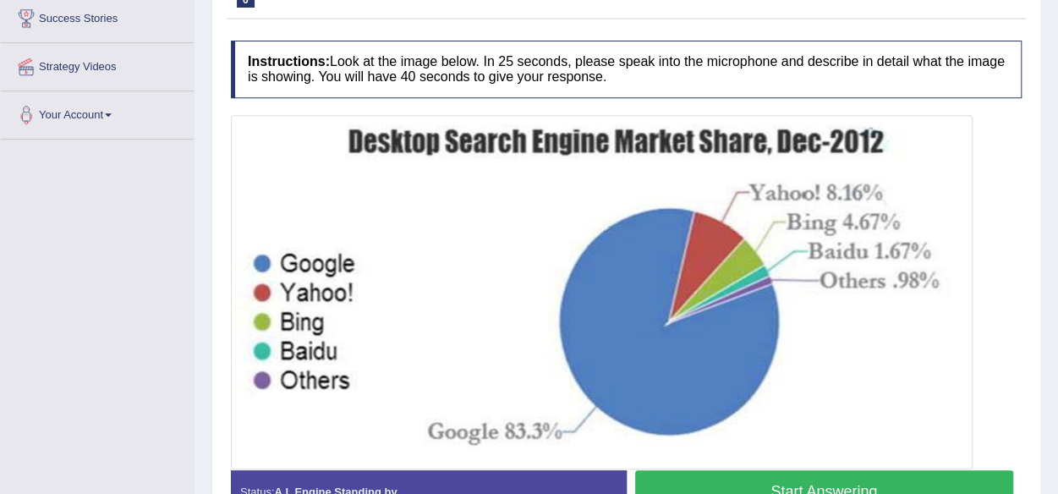
scroll to position [332, 0]
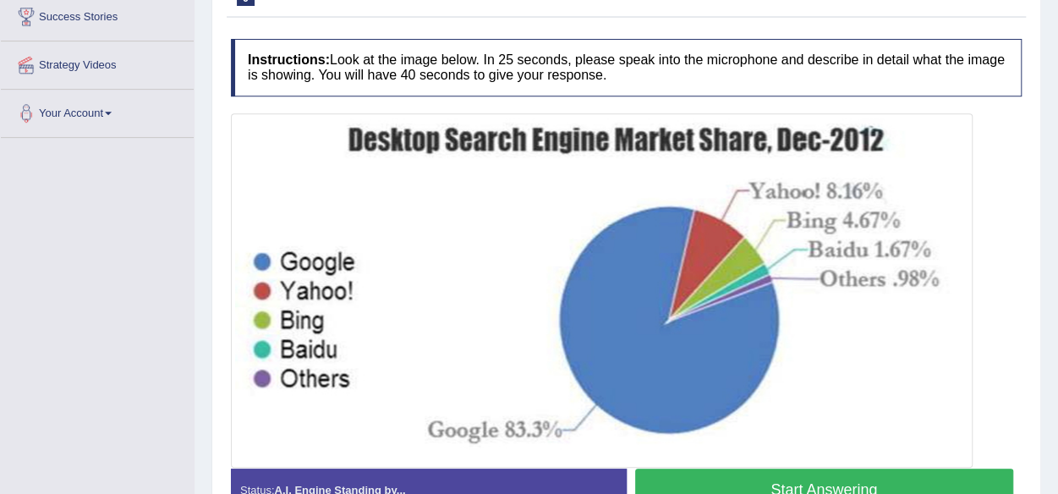
click at [791, 469] on button "Start Answering" at bounding box center [824, 490] width 379 height 43
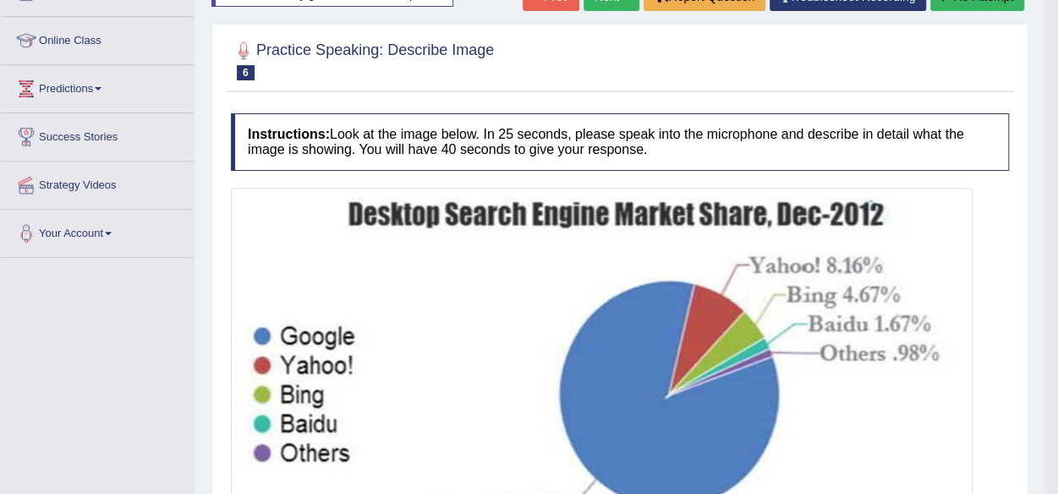
scroll to position [0, 0]
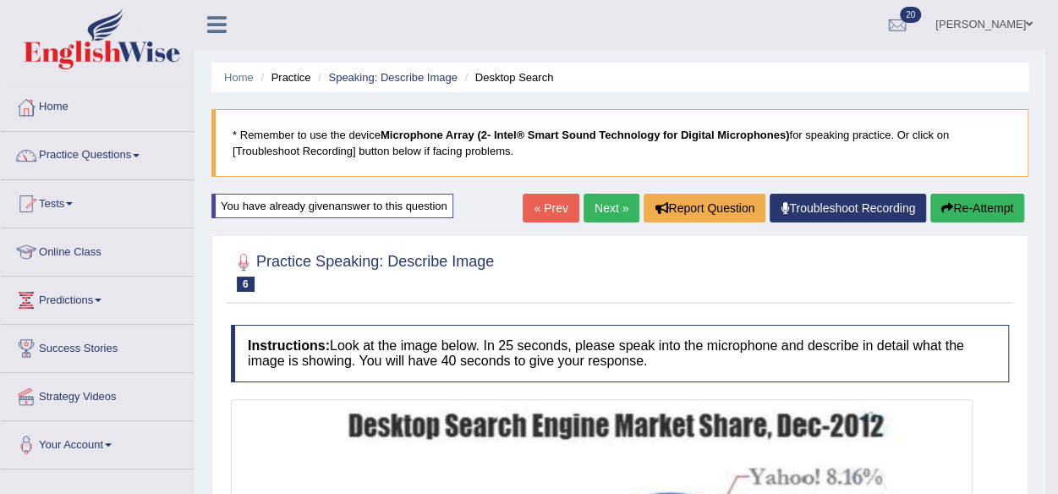
click at [592, 210] on link "Next »" at bounding box center [612, 208] width 56 height 29
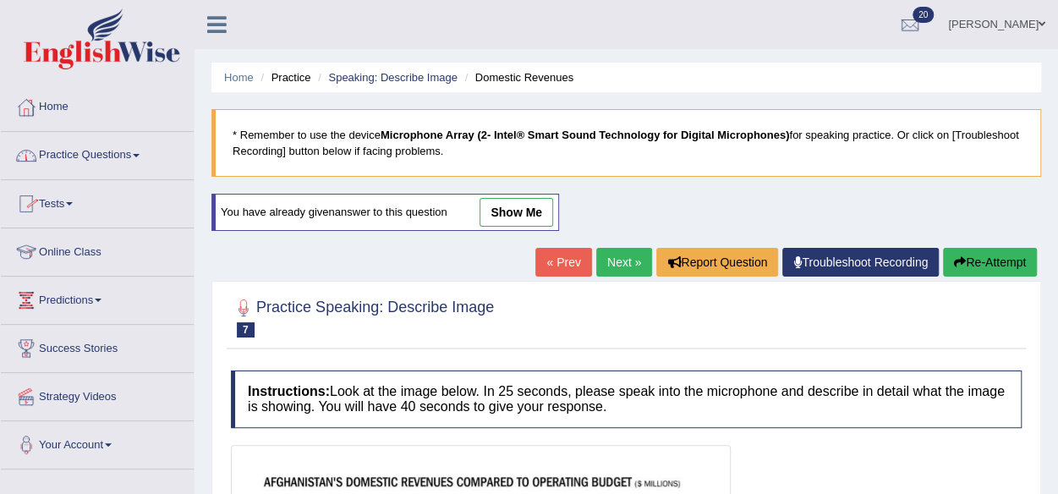
click at [95, 156] on link "Practice Questions" at bounding box center [97, 153] width 193 height 42
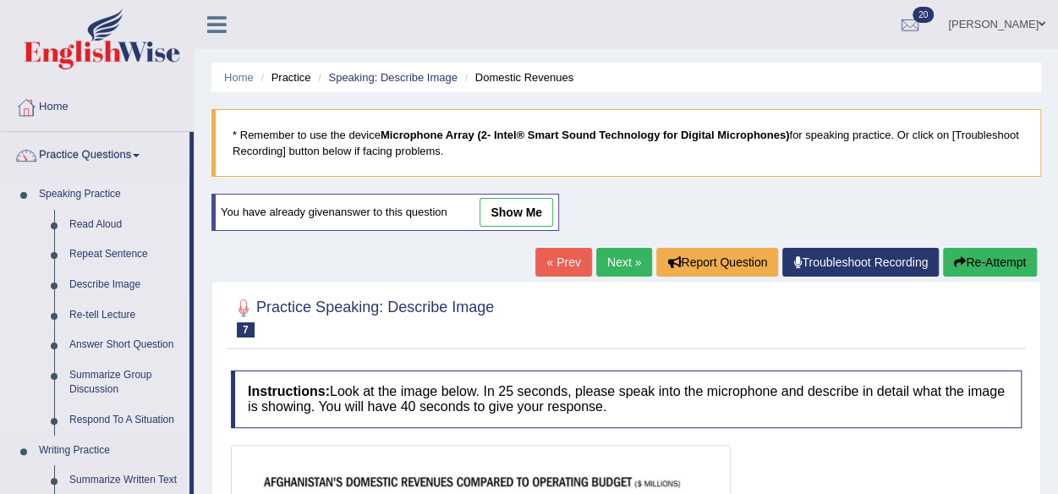
click at [112, 315] on link "Re-tell Lecture" at bounding box center [126, 315] width 128 height 30
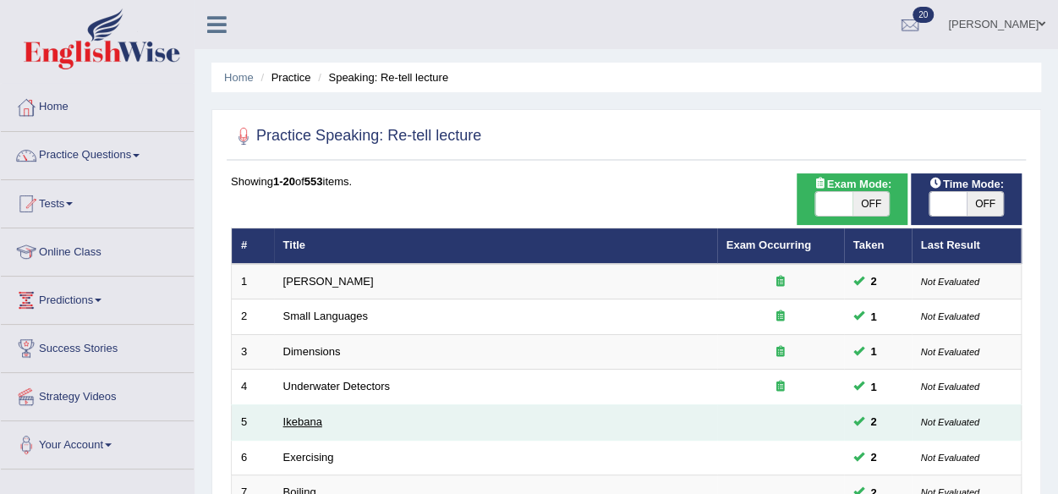
click at [310, 416] on link "Ikebana" at bounding box center [302, 421] width 39 height 13
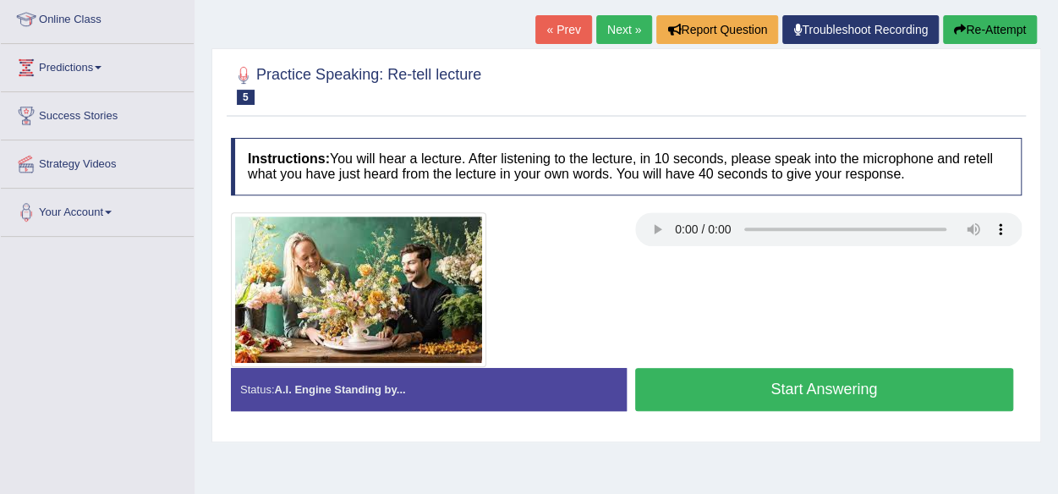
scroll to position [222, 0]
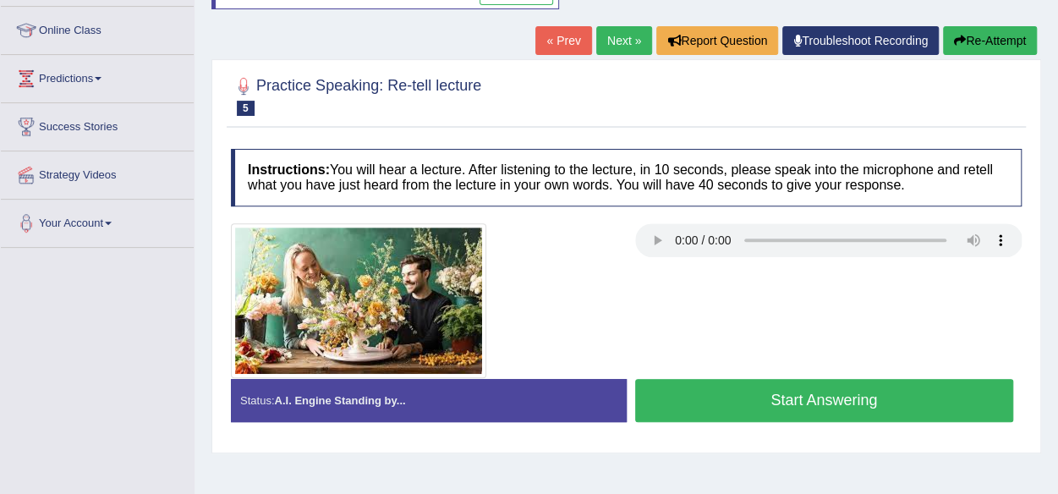
click at [854, 396] on button "Start Answering" at bounding box center [824, 400] width 379 height 43
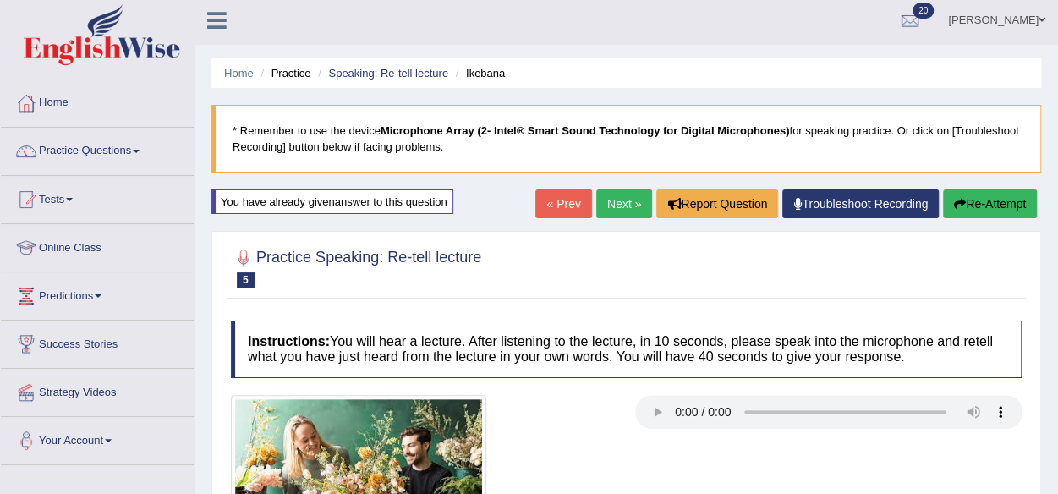
scroll to position [0, 0]
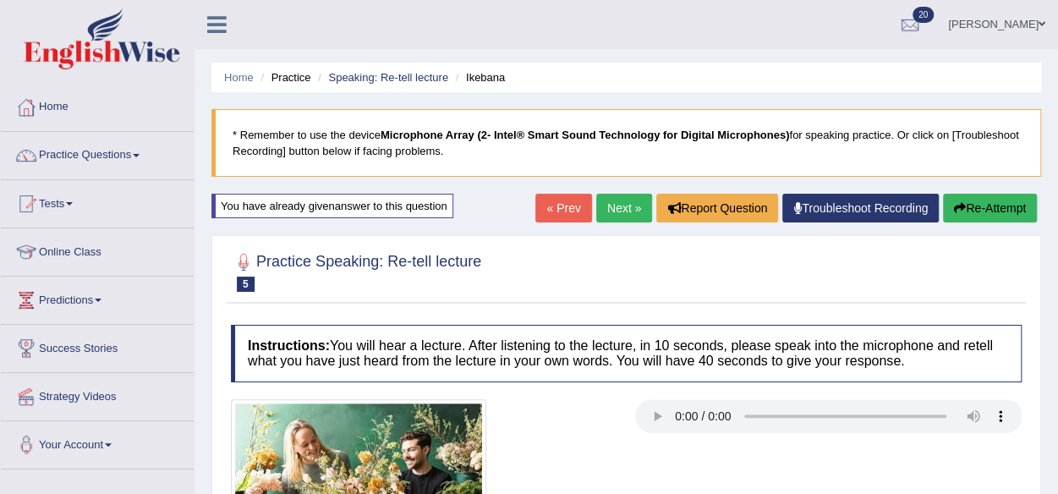
click at [1001, 207] on button "Re-Attempt" at bounding box center [990, 208] width 94 height 29
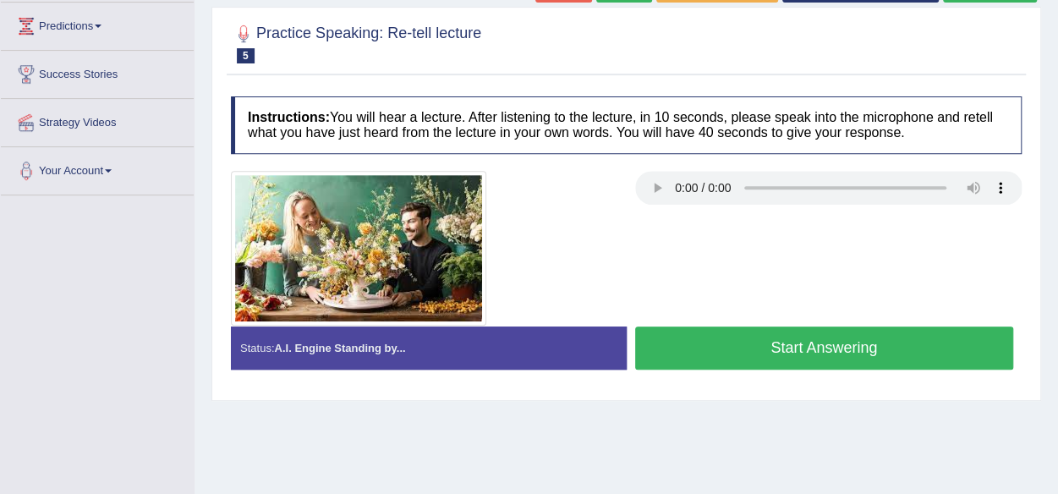
scroll to position [311, 0]
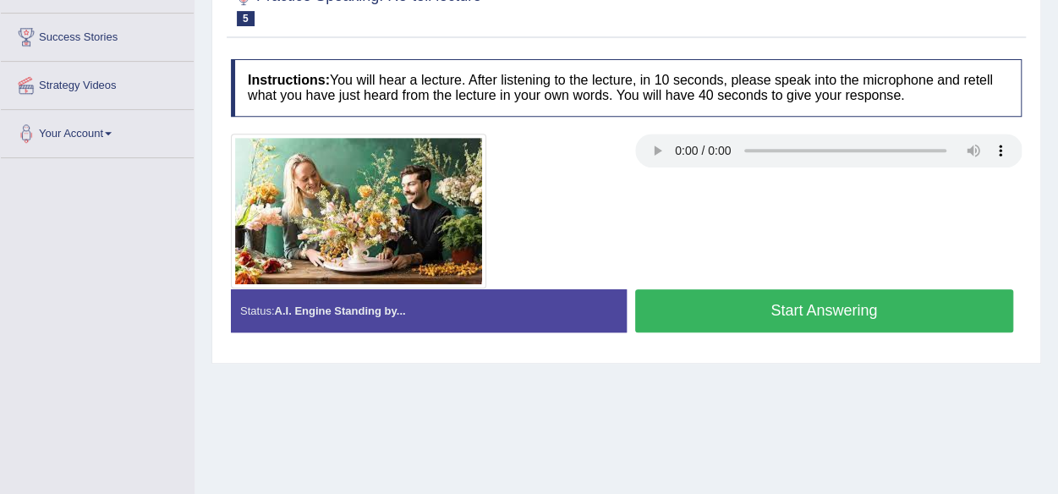
click at [813, 318] on button "Start Answering" at bounding box center [824, 310] width 379 height 43
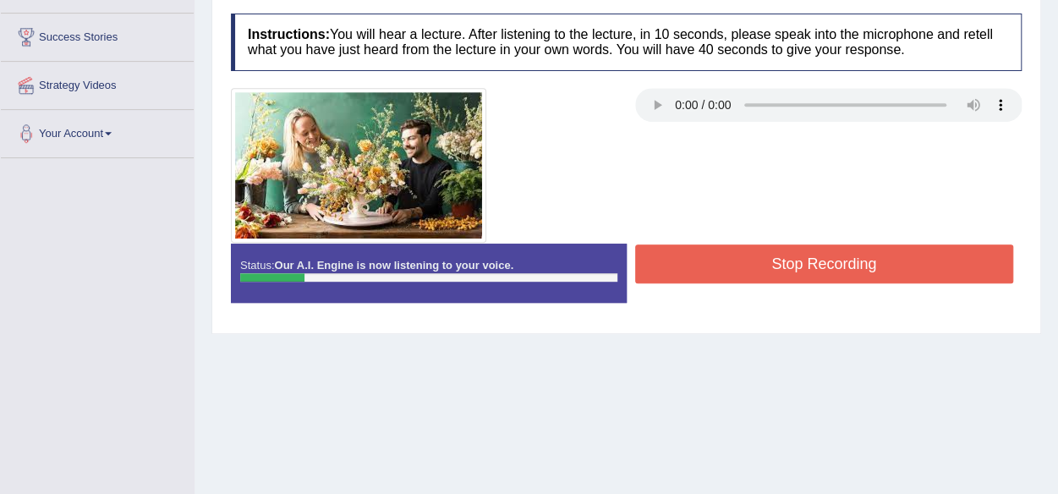
click at [804, 261] on button "Stop Recording" at bounding box center [824, 263] width 379 height 39
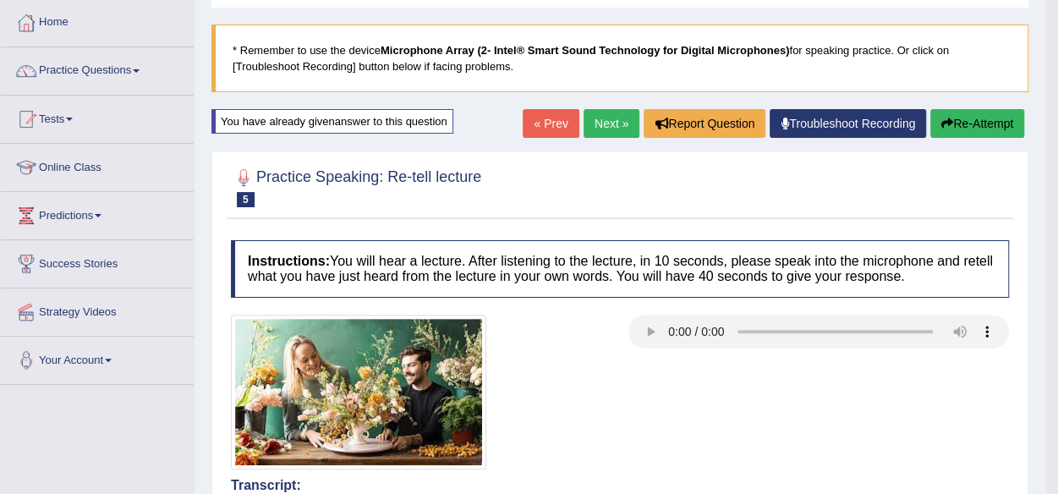
scroll to position [83, 0]
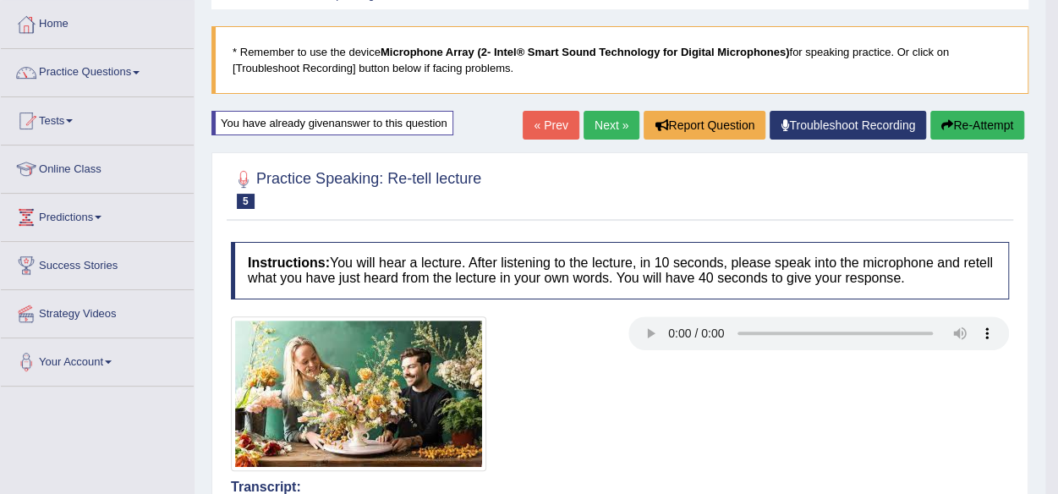
click at [975, 116] on button "Re-Attempt" at bounding box center [978, 125] width 94 height 29
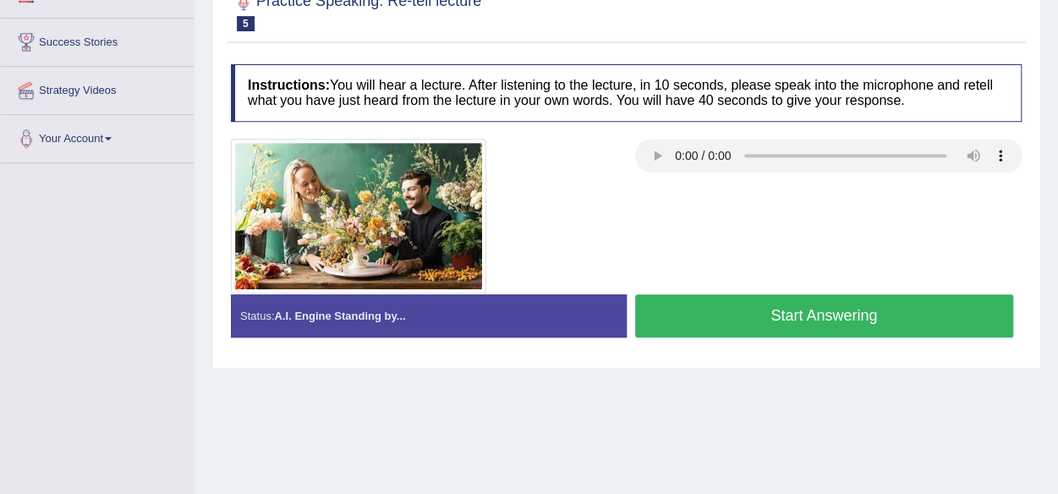
scroll to position [352, 0]
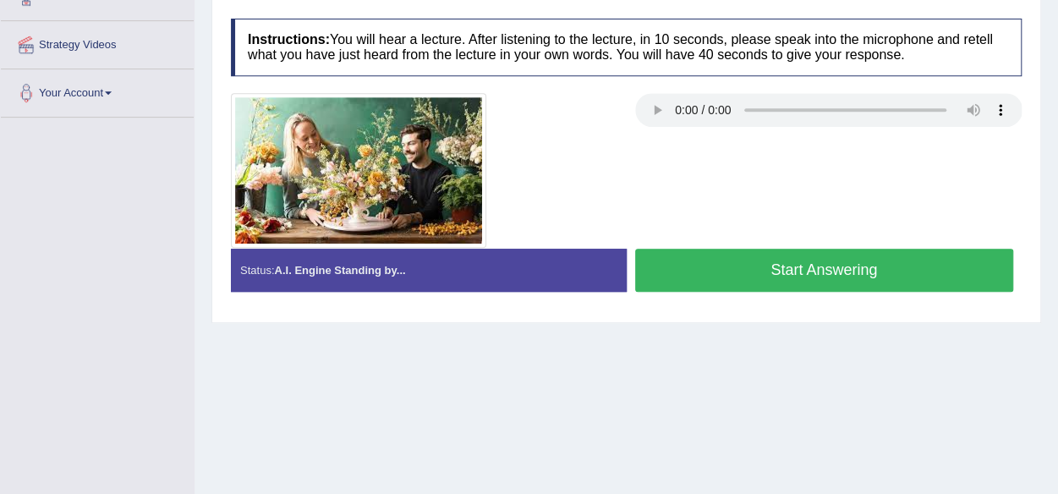
click at [832, 256] on button "Start Answering" at bounding box center [824, 270] width 379 height 43
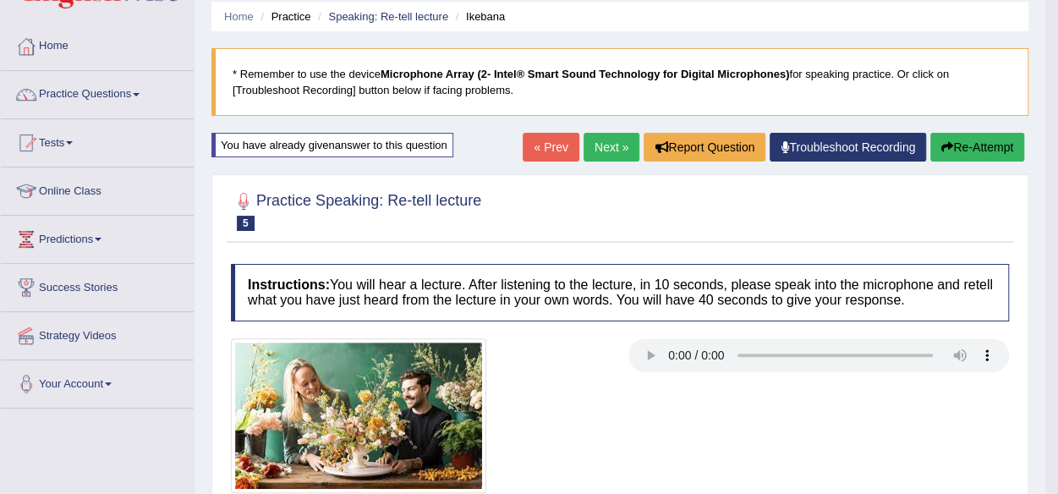
scroll to position [0, 0]
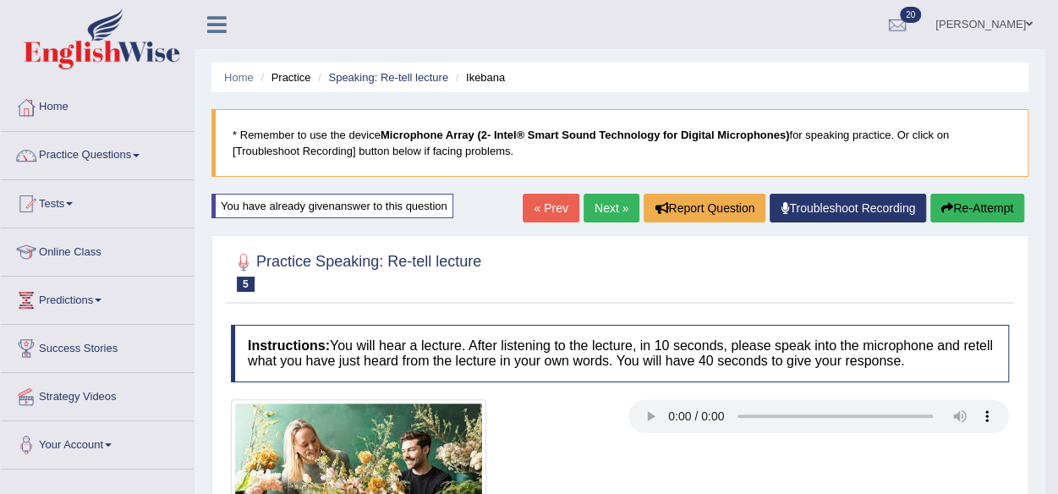
click at [974, 202] on button "Re-Attempt" at bounding box center [978, 208] width 94 height 29
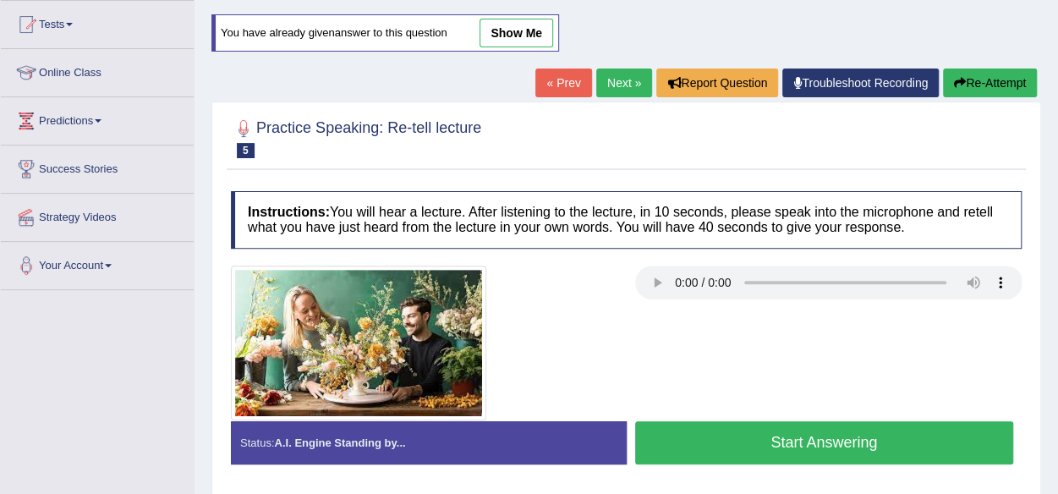
scroll to position [182, 0]
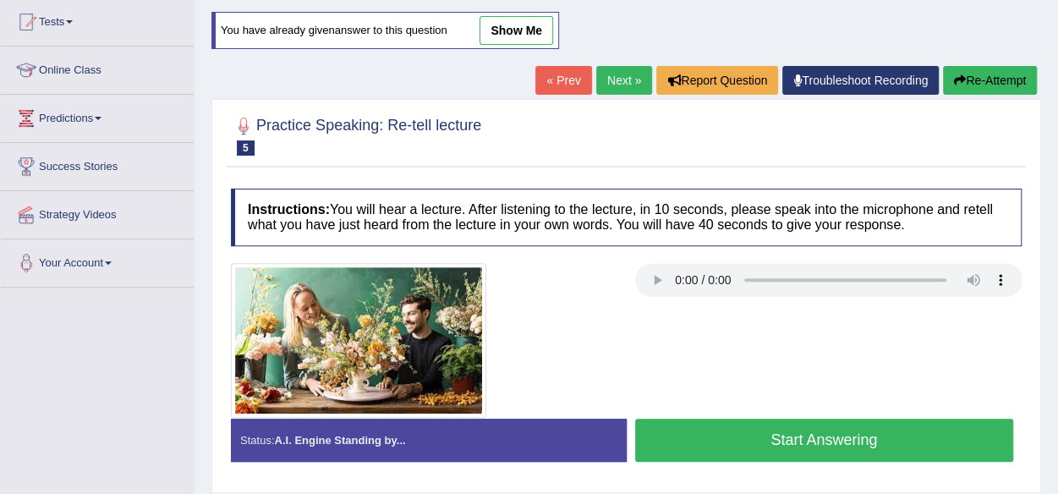
click at [916, 419] on button "Start Answering" at bounding box center [824, 440] width 379 height 43
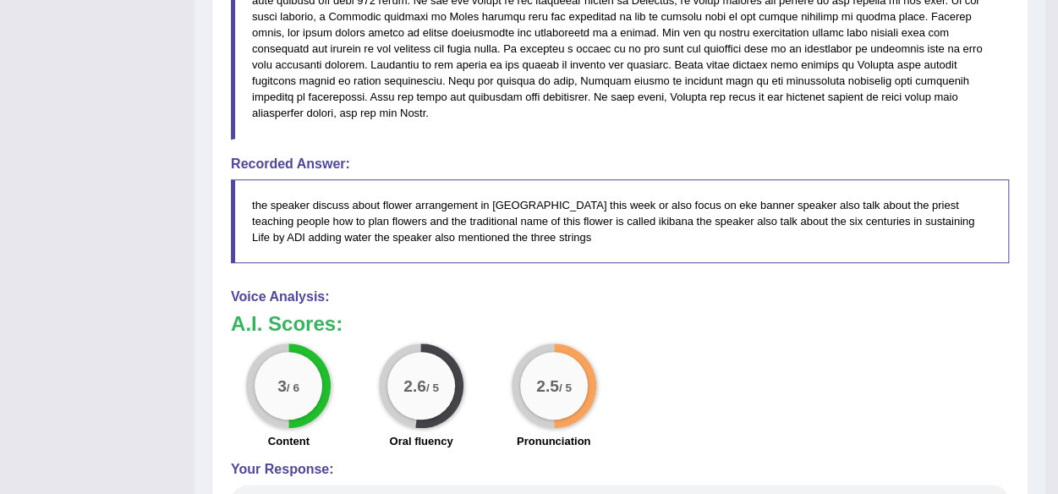
scroll to position [0, 0]
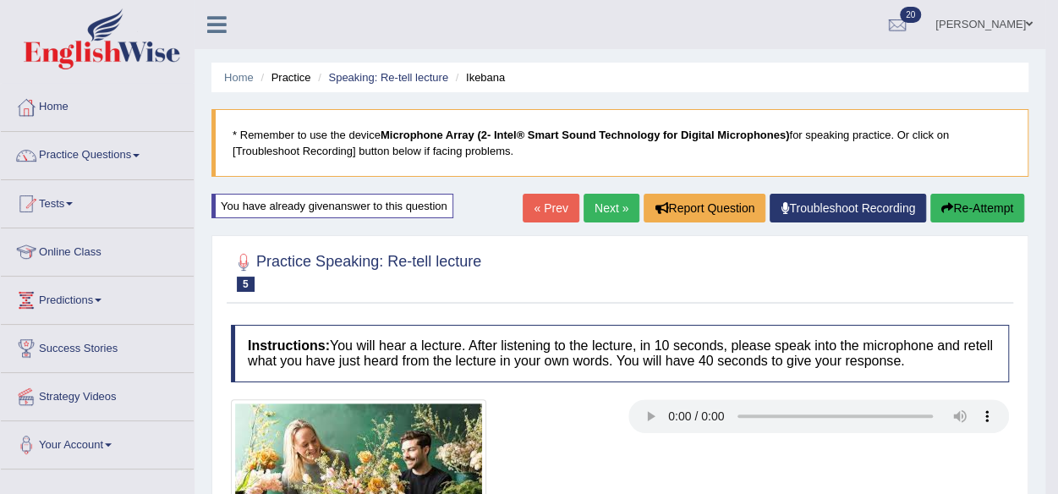
click at [604, 200] on link "Next »" at bounding box center [612, 208] width 56 height 29
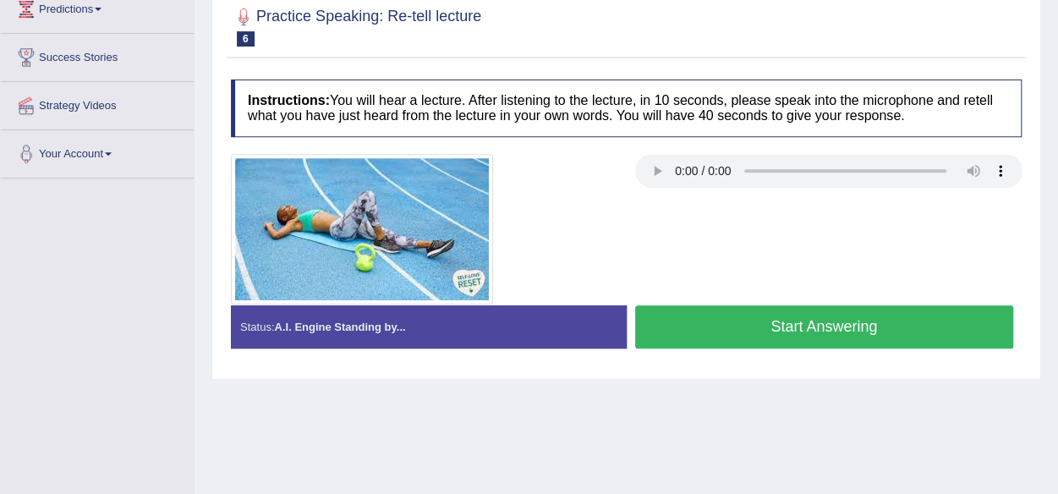
scroll to position [294, 0]
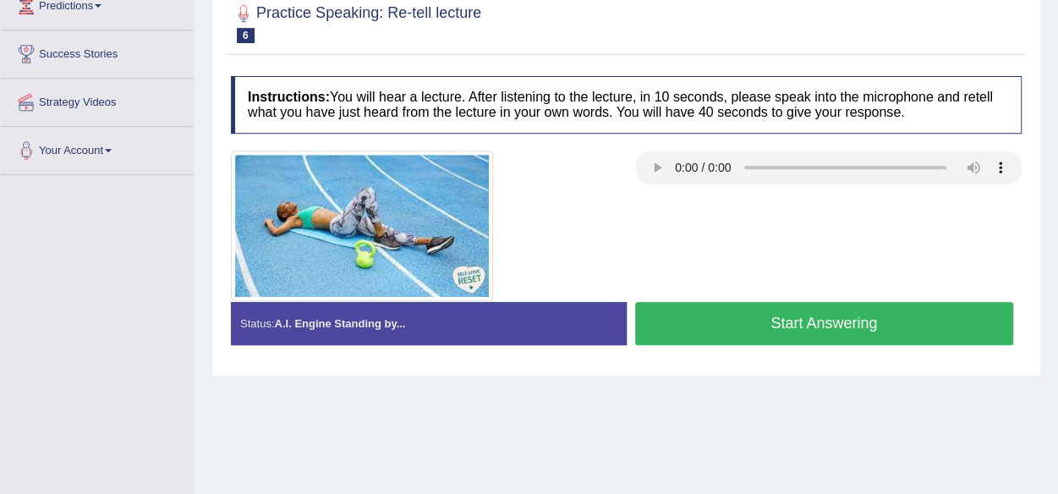
click at [659, 327] on button "Start Answering" at bounding box center [824, 323] width 379 height 43
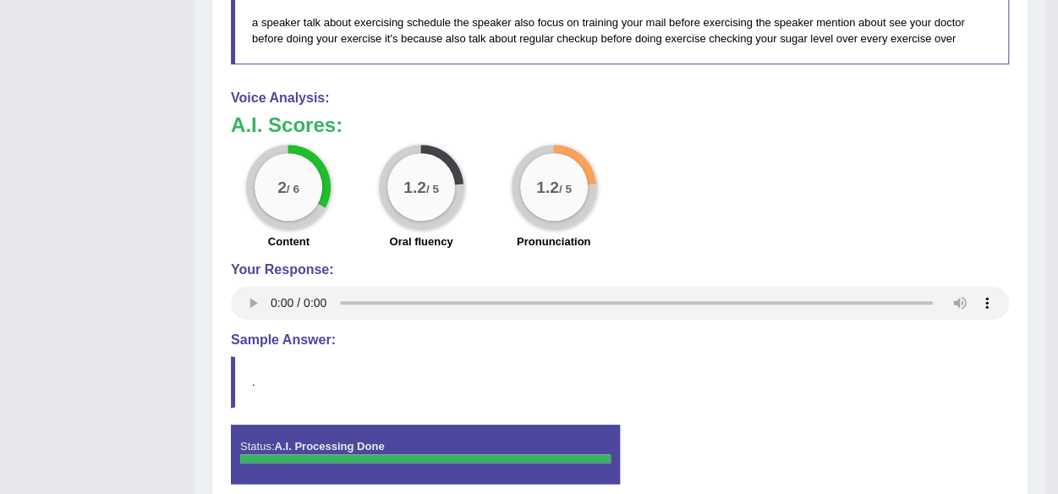
scroll to position [0, 0]
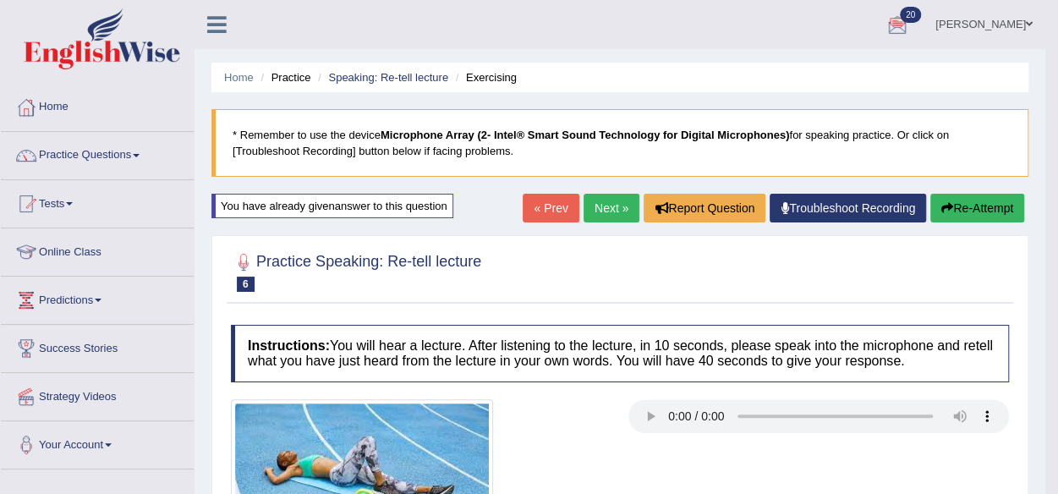
click at [976, 203] on button "Re-Attempt" at bounding box center [978, 208] width 94 height 29
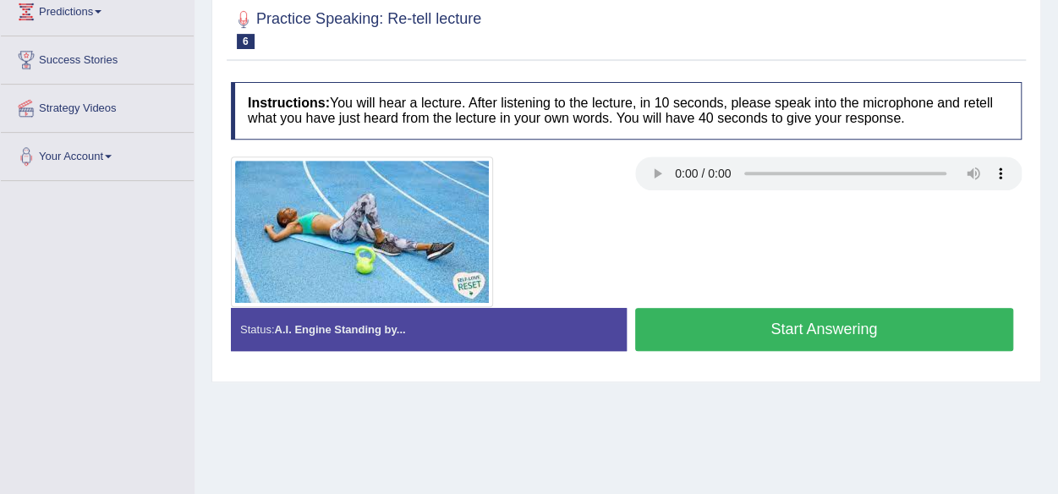
scroll to position [295, 0]
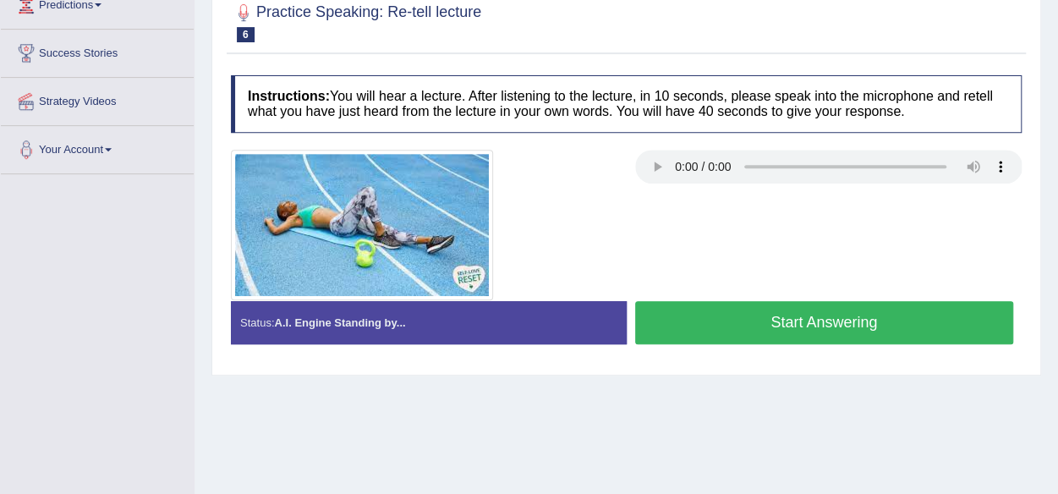
click at [670, 310] on button "Start Answering" at bounding box center [824, 322] width 379 height 43
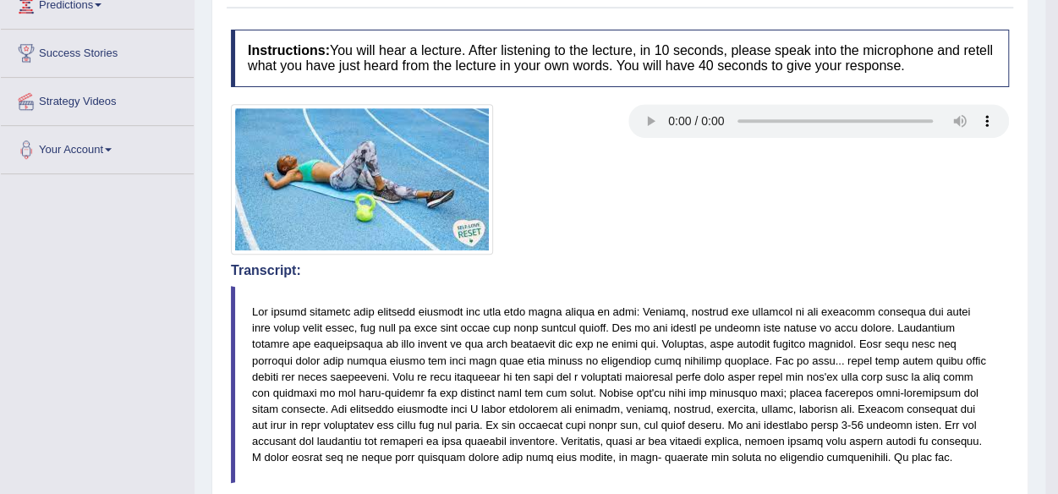
scroll to position [0, 0]
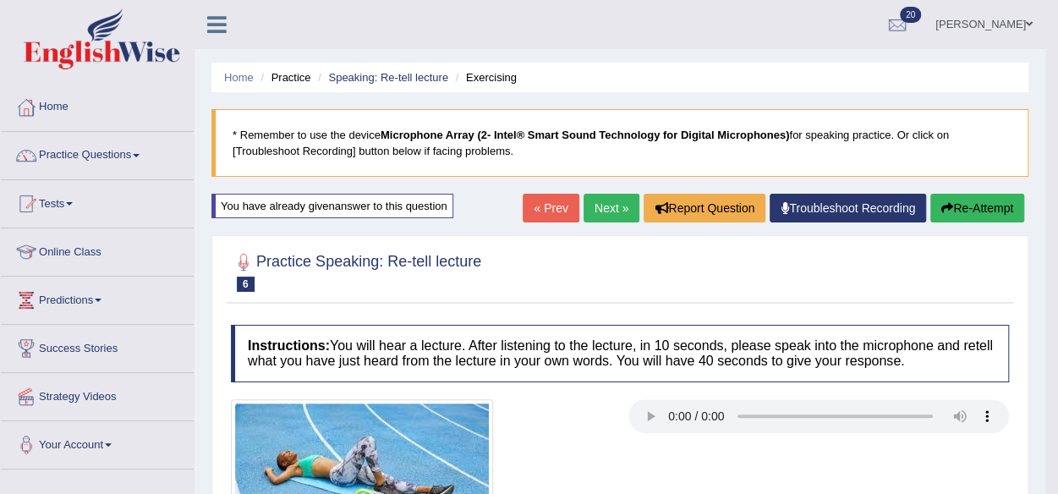
click at [602, 209] on link "Next »" at bounding box center [612, 208] width 56 height 29
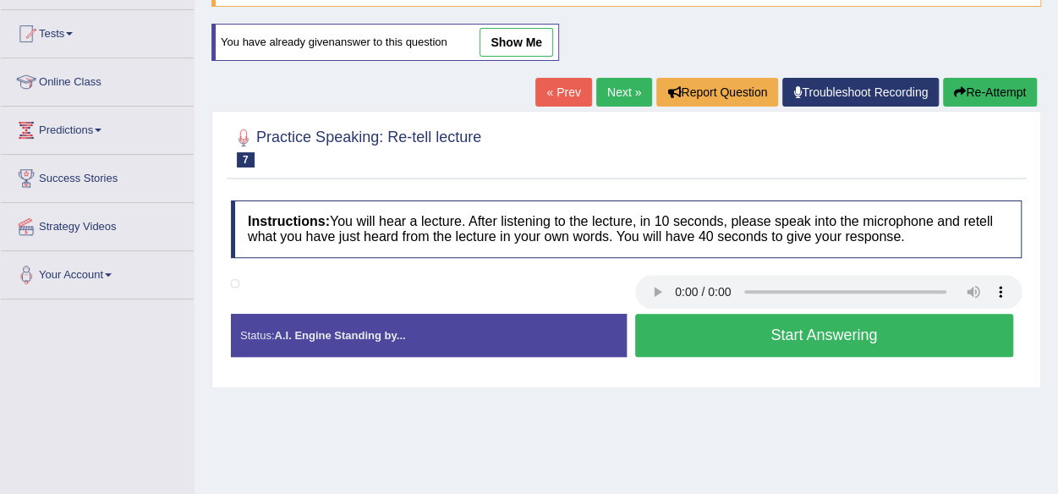
scroll to position [232, 0]
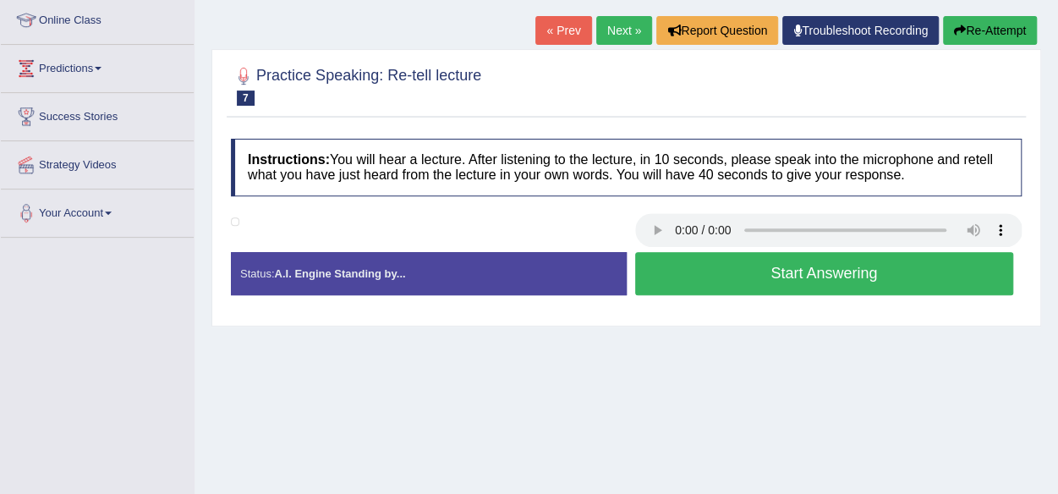
click at [627, 19] on link "Next »" at bounding box center [624, 30] width 56 height 29
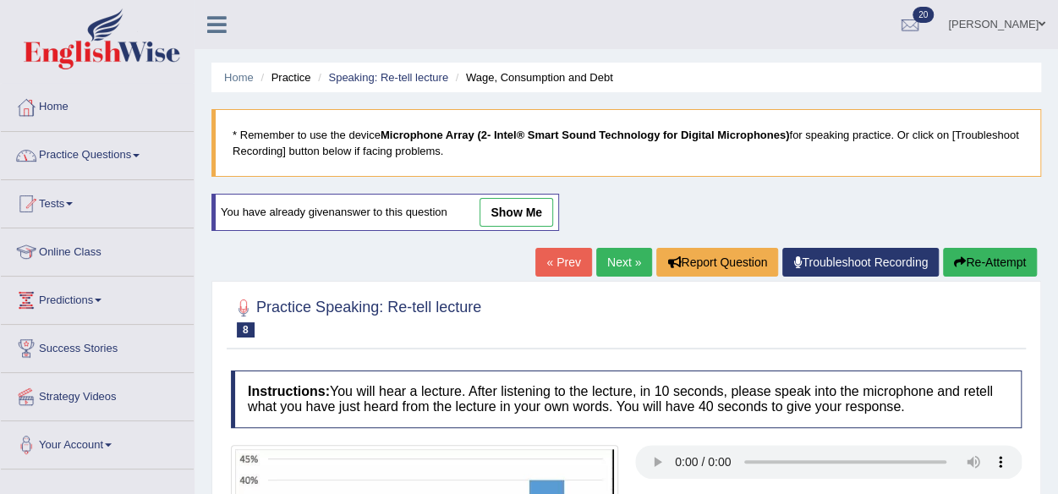
click at [84, 145] on link "Practice Questions" at bounding box center [97, 153] width 193 height 42
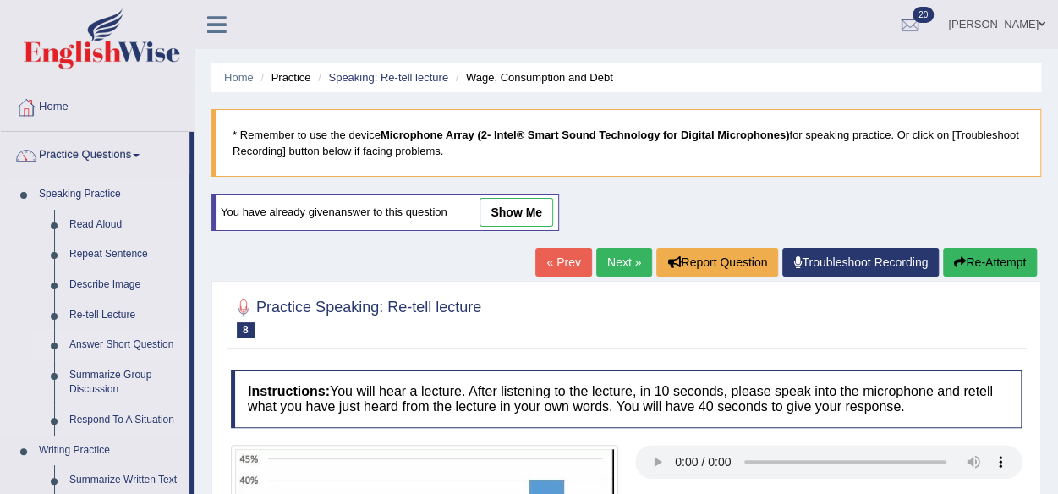
click at [131, 339] on link "Answer Short Question" at bounding box center [126, 345] width 128 height 30
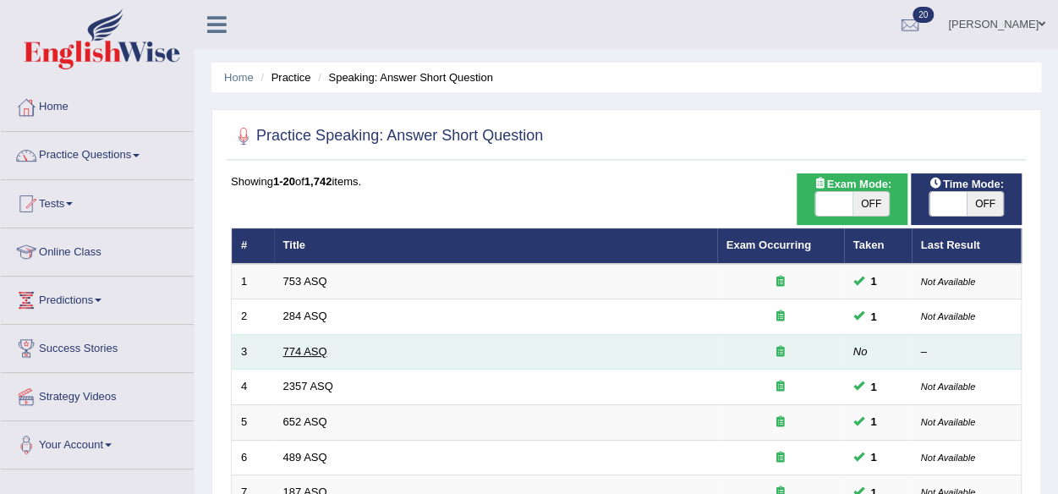
click at [299, 352] on link "774 ASQ" at bounding box center [305, 351] width 44 height 13
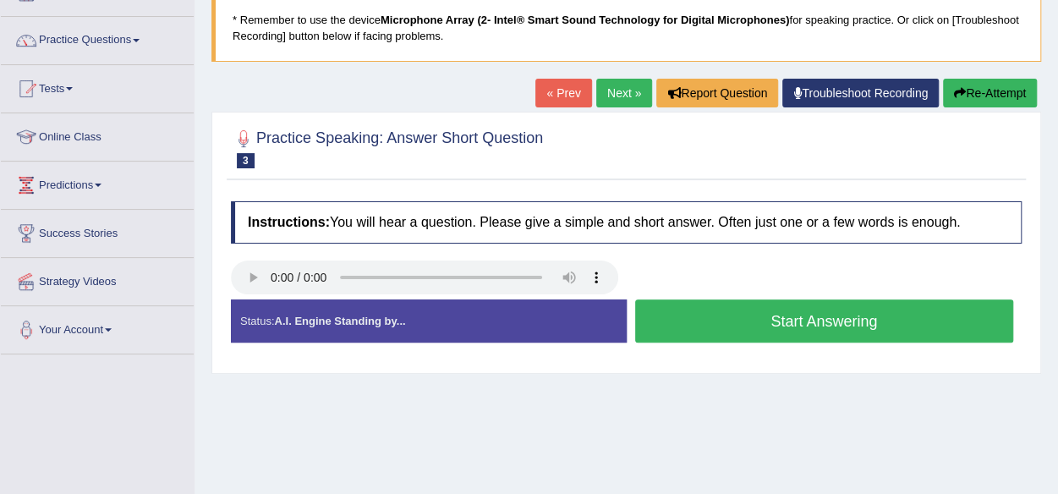
scroll to position [112, 0]
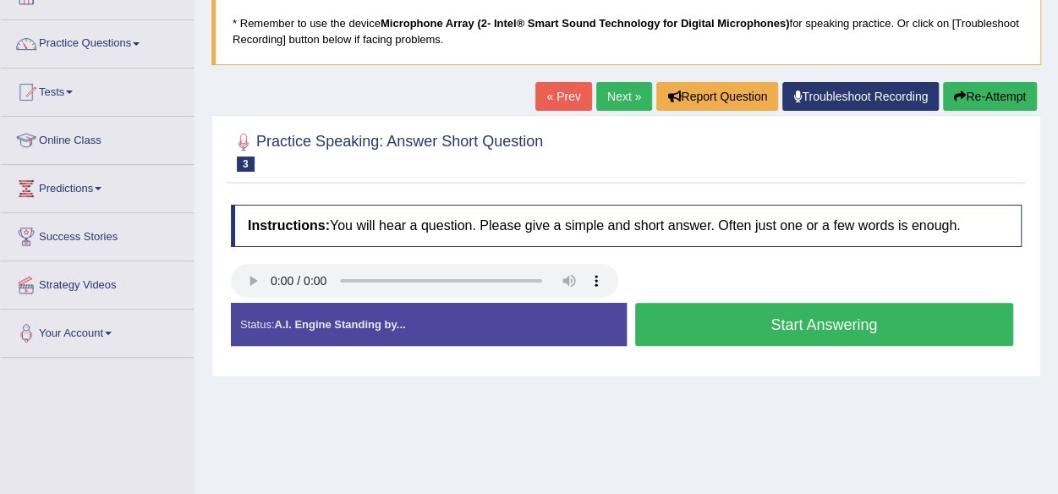
click at [680, 314] on button "Start Answering" at bounding box center [824, 324] width 379 height 43
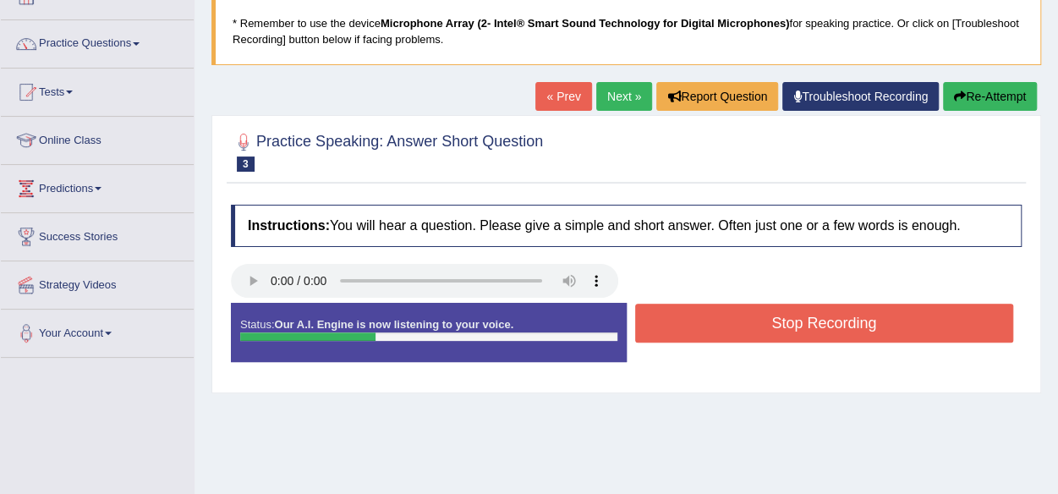
click at [680, 314] on button "Stop Recording" at bounding box center [824, 323] width 379 height 39
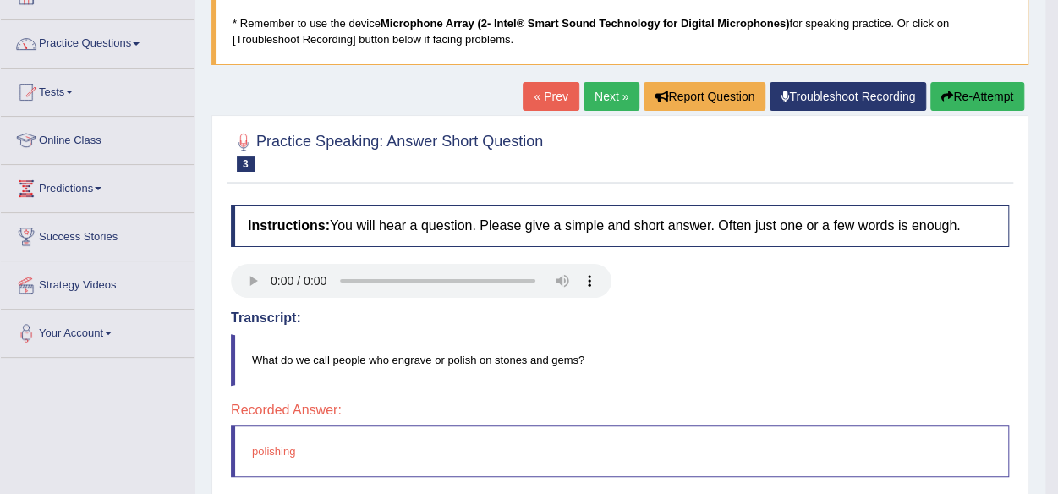
click at [601, 93] on link "Next »" at bounding box center [612, 96] width 56 height 29
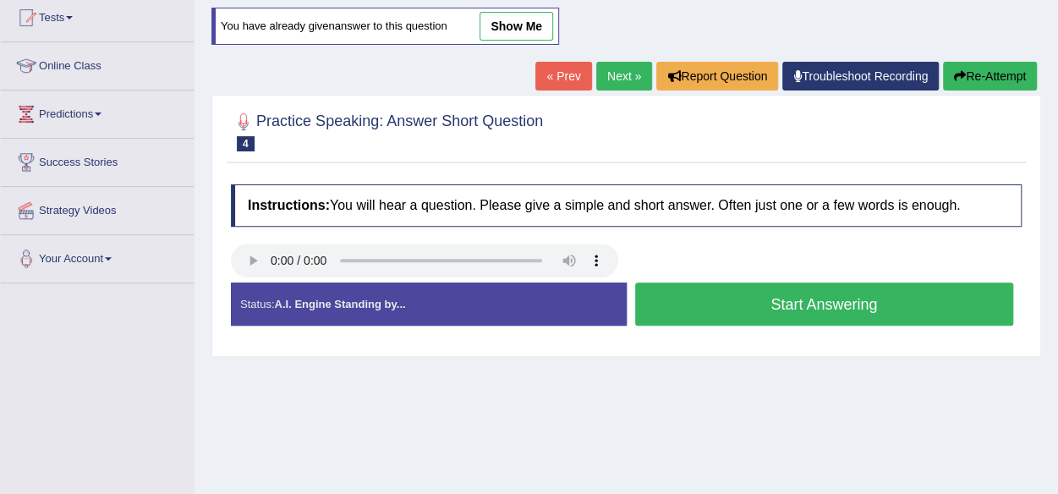
scroll to position [182, 0]
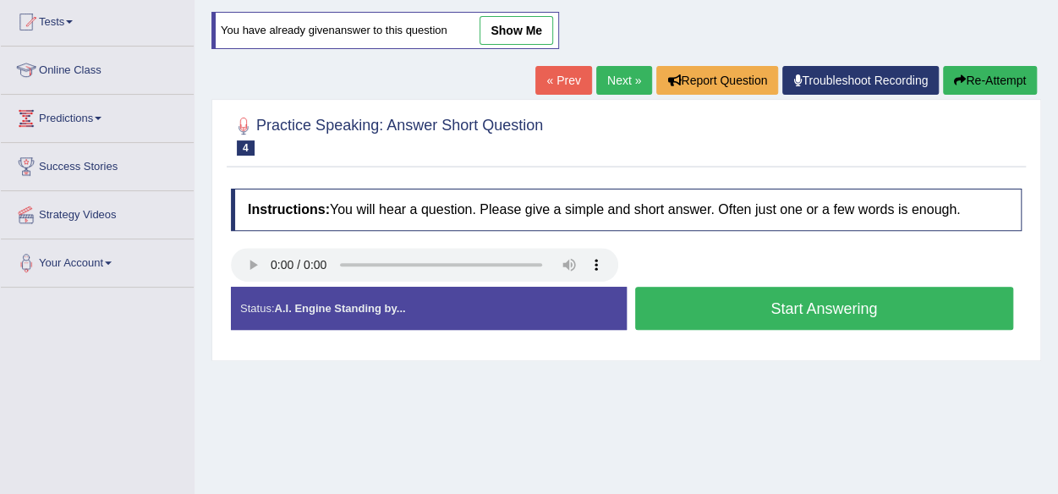
click at [698, 315] on button "Start Answering" at bounding box center [824, 308] width 379 height 43
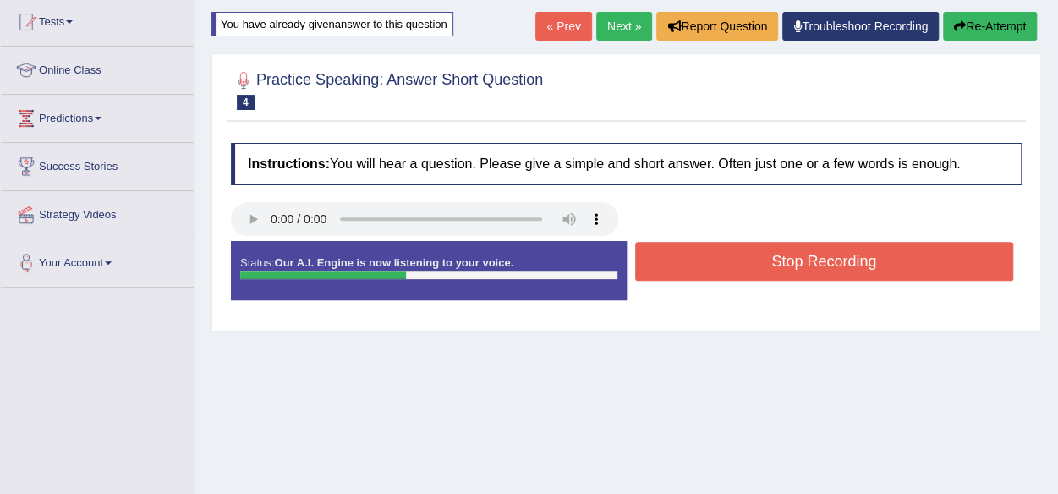
click at [731, 267] on button "Stop Recording" at bounding box center [824, 261] width 379 height 39
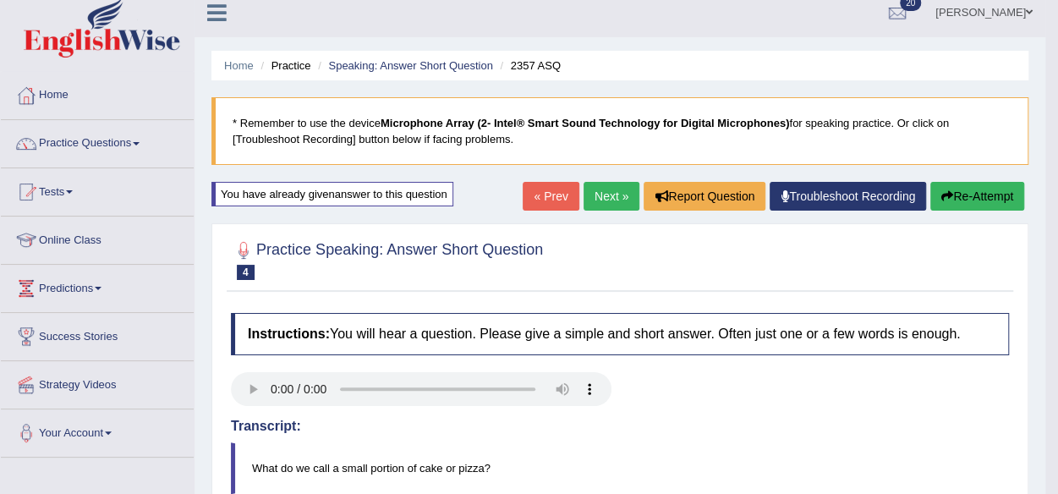
scroll to position [0, 0]
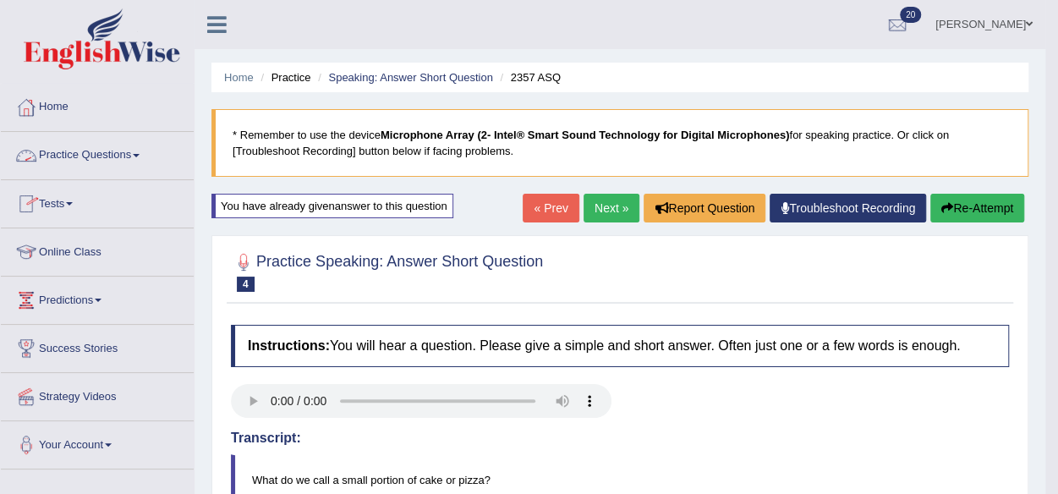
click at [99, 156] on link "Practice Questions" at bounding box center [97, 153] width 193 height 42
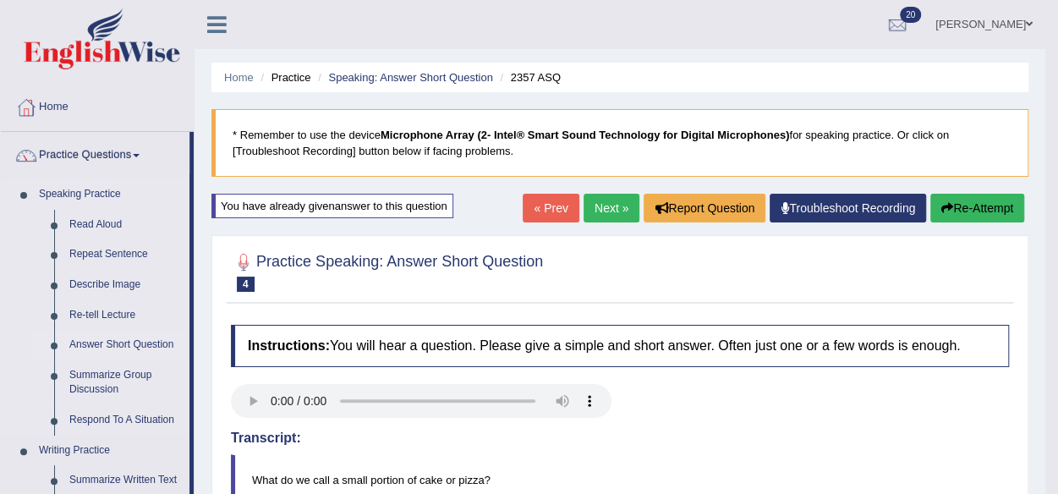
click at [102, 343] on link "Answer Short Question" at bounding box center [126, 345] width 128 height 30
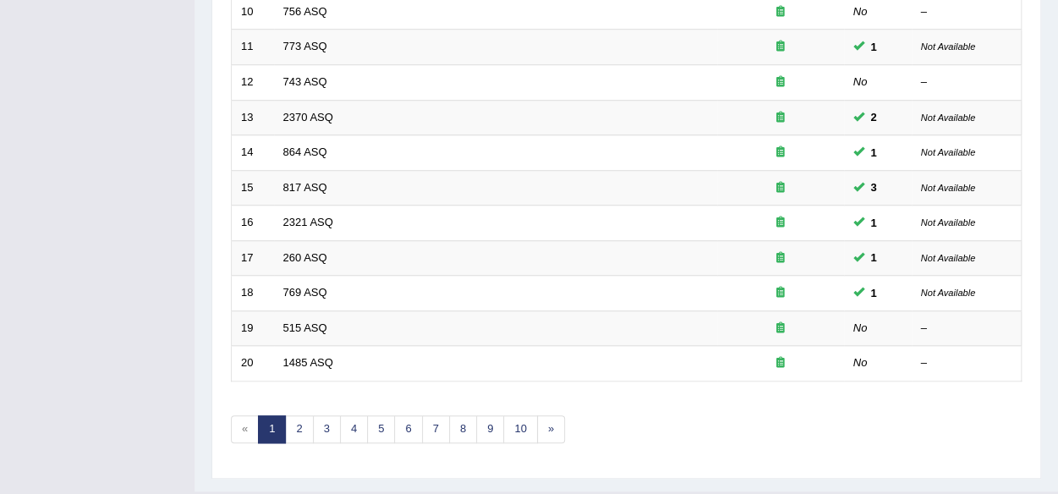
scroll to position [618, 0]
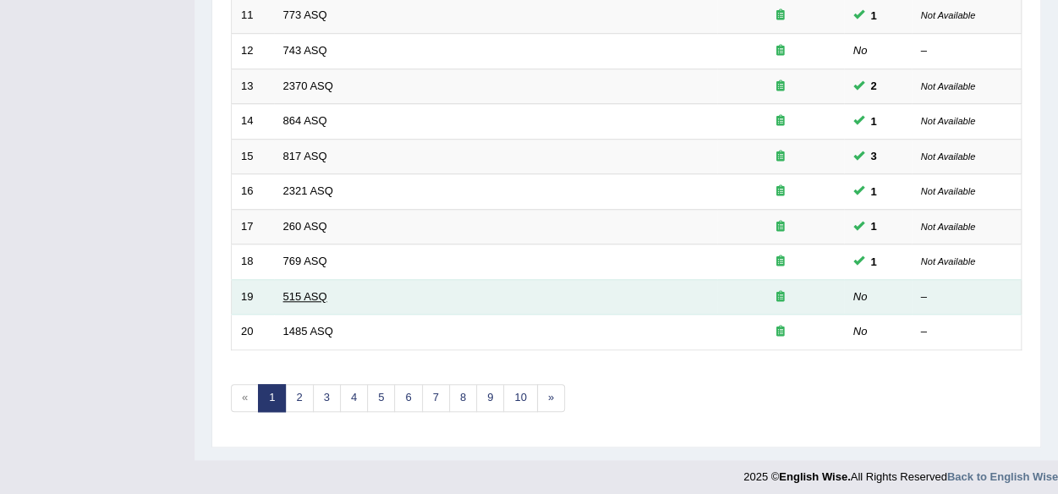
click at [308, 290] on link "515 ASQ" at bounding box center [305, 296] width 44 height 13
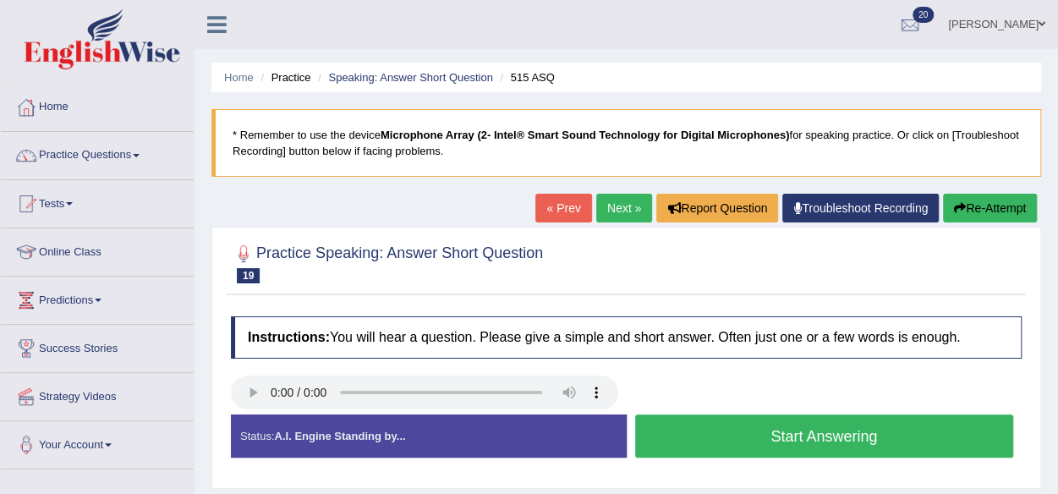
click at [748, 445] on button "Start Answering" at bounding box center [824, 436] width 379 height 43
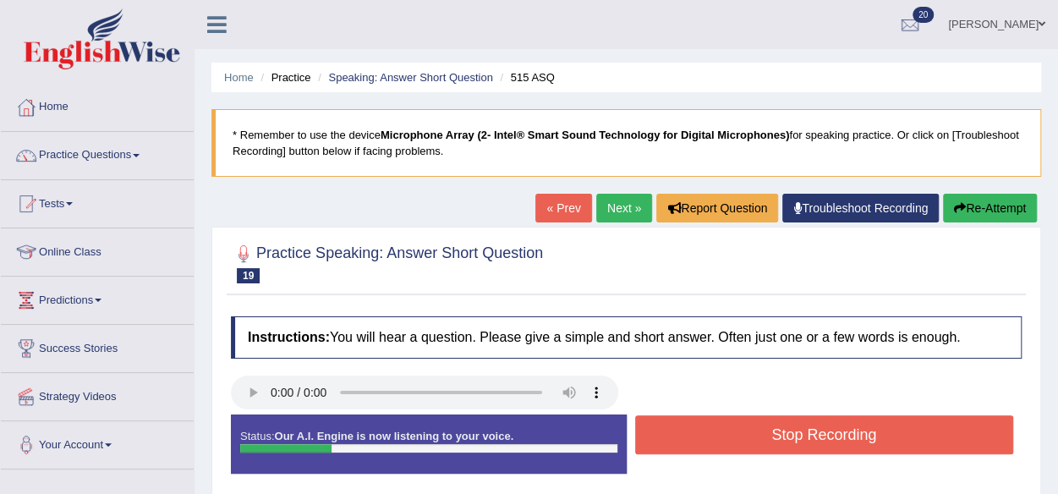
click at [748, 445] on button "Stop Recording" at bounding box center [824, 434] width 379 height 39
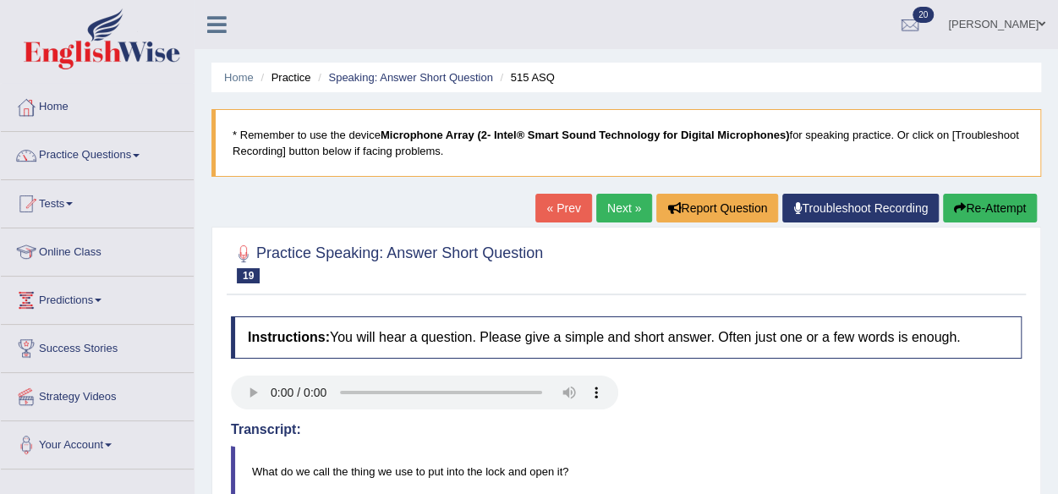
click at [963, 209] on button "Re-Attempt" at bounding box center [990, 208] width 94 height 29
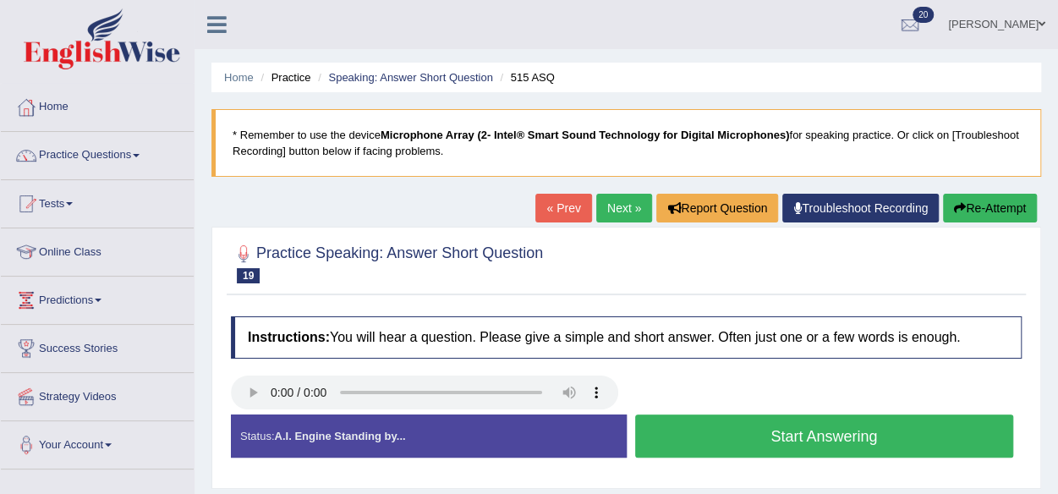
click at [804, 426] on button "Start Answering" at bounding box center [824, 436] width 379 height 43
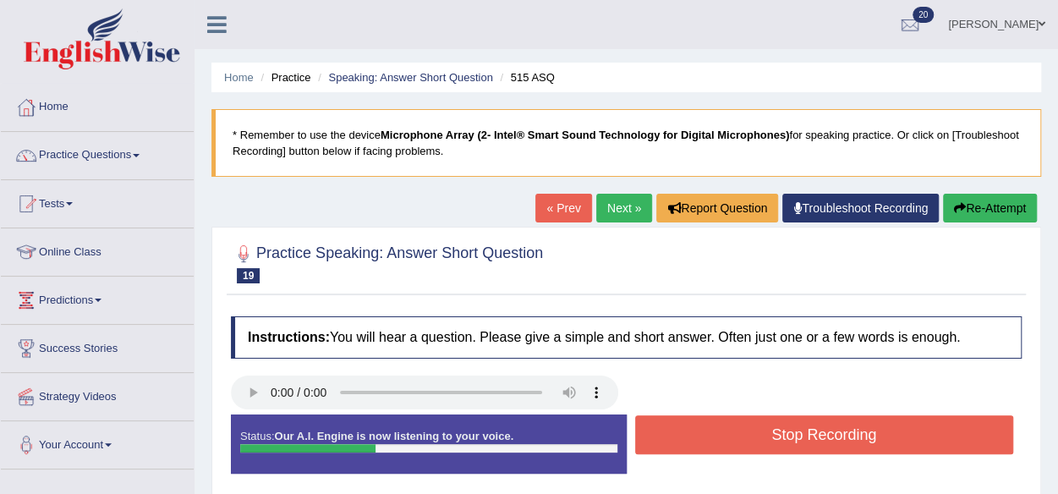
click at [804, 426] on button "Stop Recording" at bounding box center [824, 434] width 379 height 39
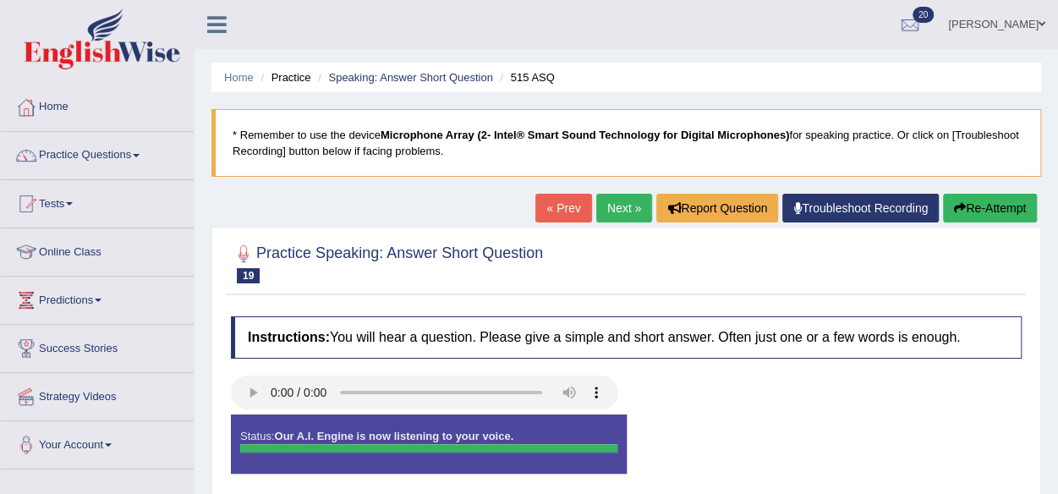
click at [983, 204] on button "Re-Attempt" at bounding box center [990, 208] width 94 height 29
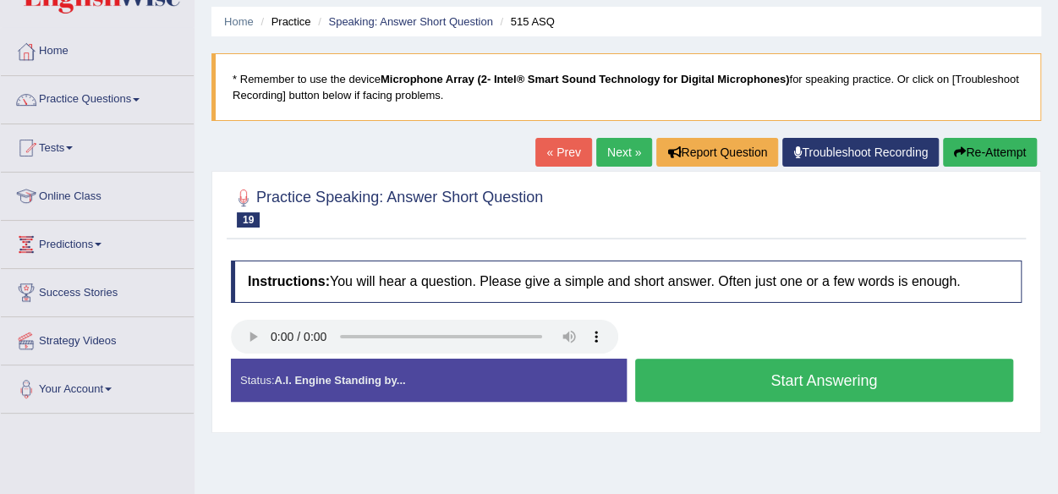
scroll to position [54, 0]
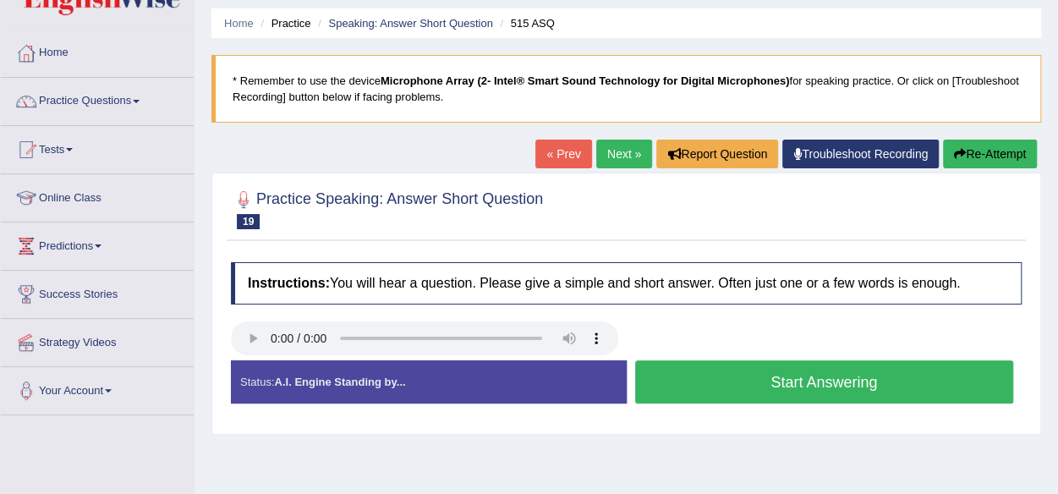
click at [691, 364] on button "Start Answering" at bounding box center [824, 381] width 379 height 43
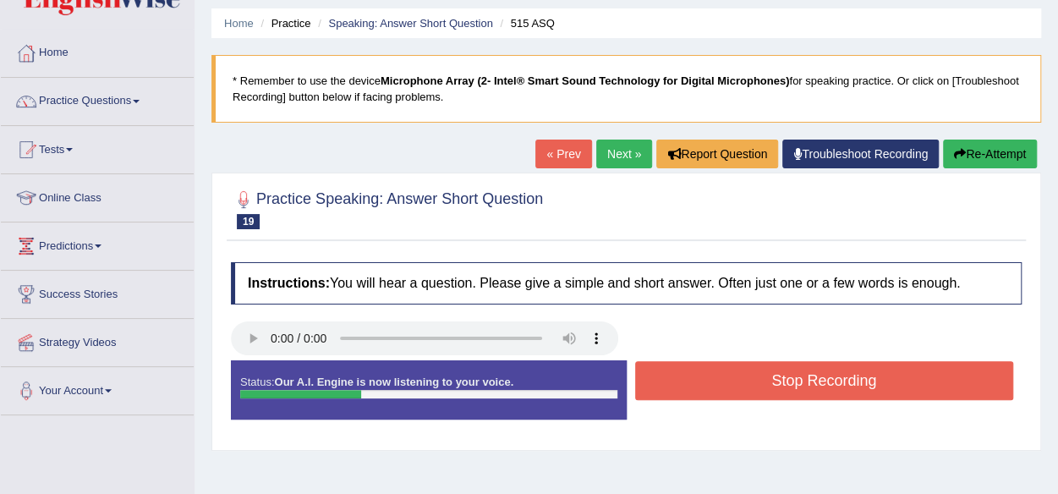
click at [691, 364] on button "Stop Recording" at bounding box center [824, 380] width 379 height 39
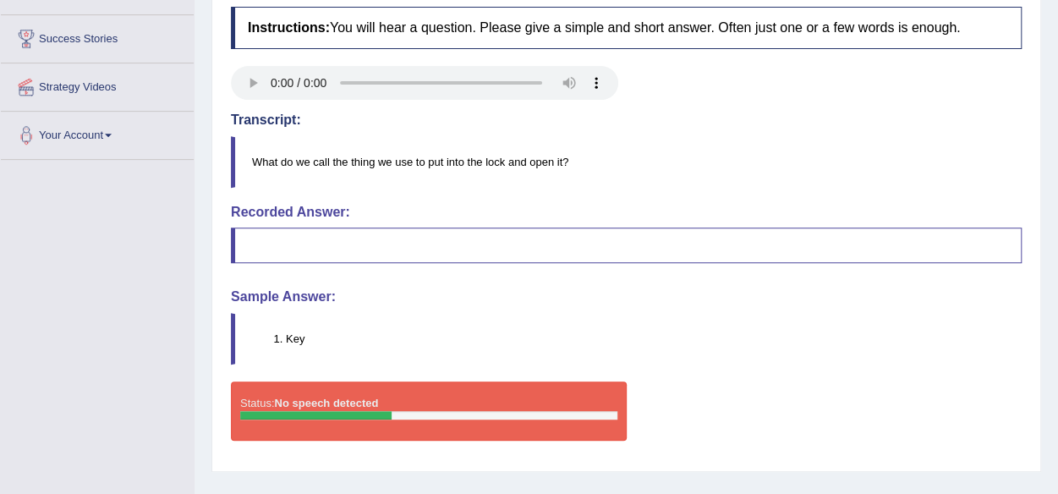
scroll to position [0, 0]
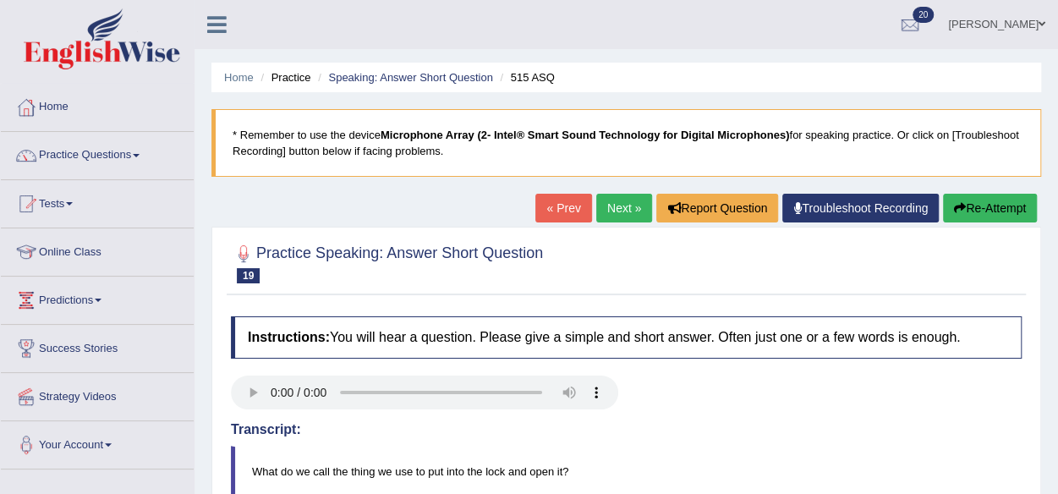
click at [601, 200] on link "Next »" at bounding box center [624, 208] width 56 height 29
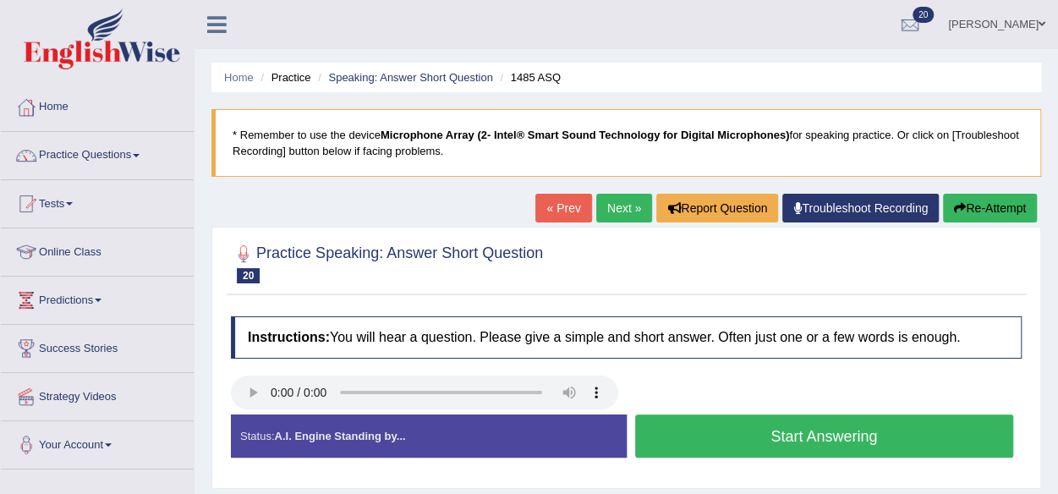
click at [737, 419] on button "Start Answering" at bounding box center [824, 436] width 379 height 43
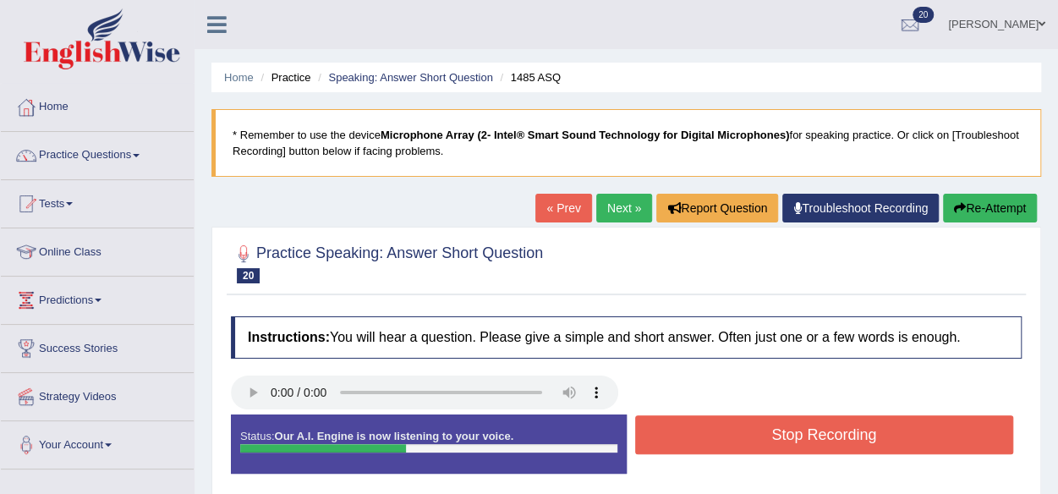
click at [737, 419] on button "Stop Recording" at bounding box center [824, 434] width 379 height 39
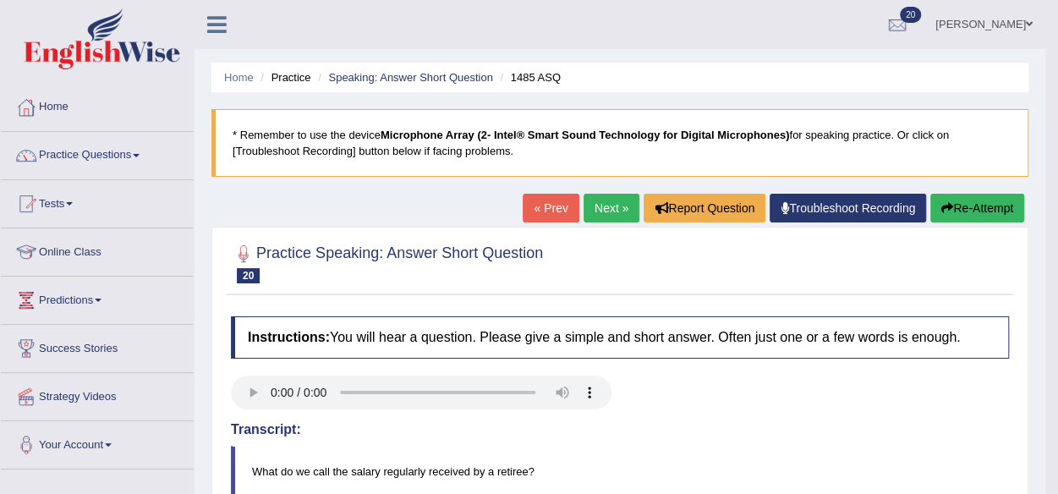
click at [96, 160] on link "Practice Questions" at bounding box center [97, 153] width 193 height 42
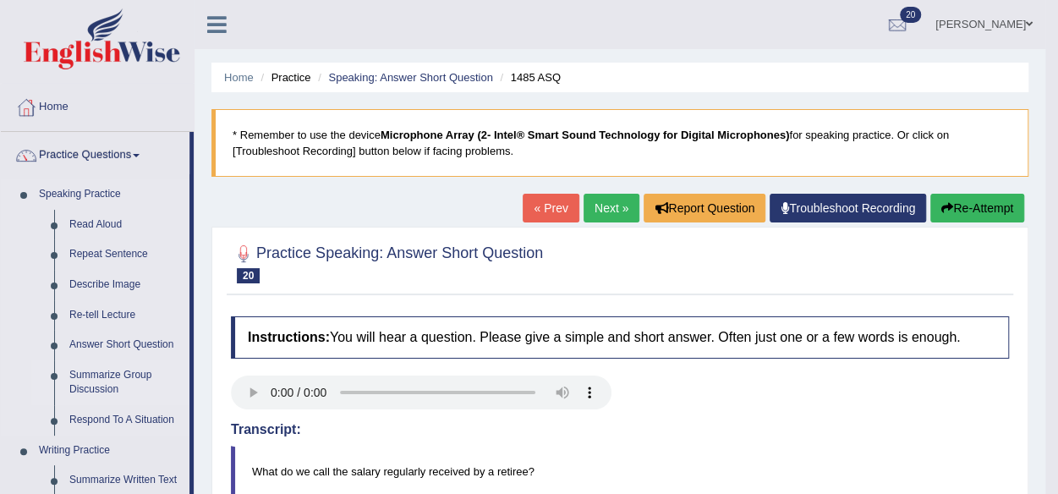
click at [102, 374] on link "Summarize Group Discussion" at bounding box center [126, 382] width 128 height 45
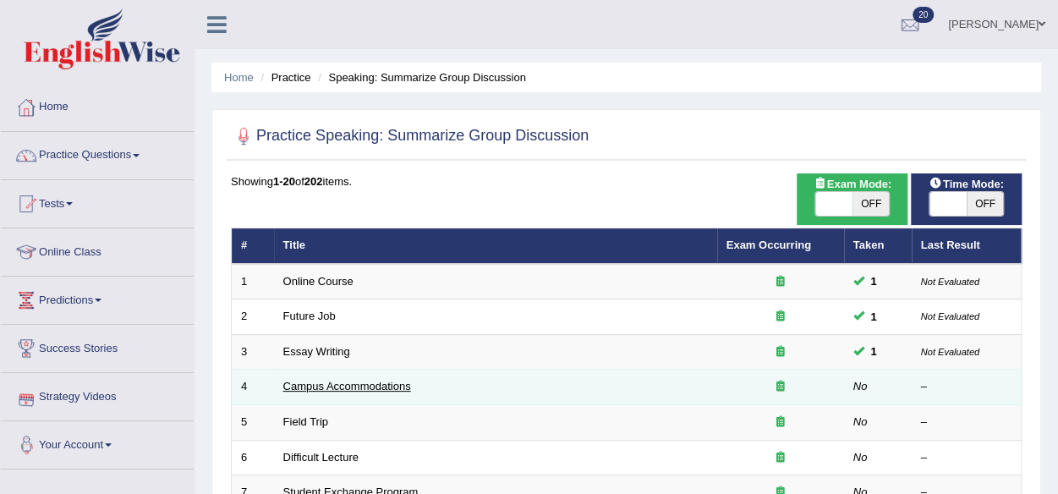
click at [304, 387] on link "Campus Accommodations" at bounding box center [347, 386] width 128 height 13
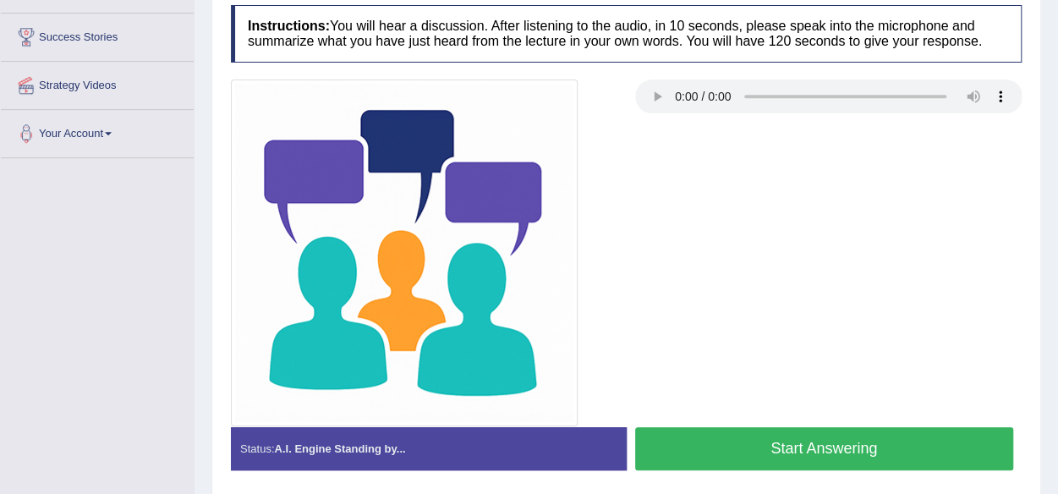
scroll to position [315, 0]
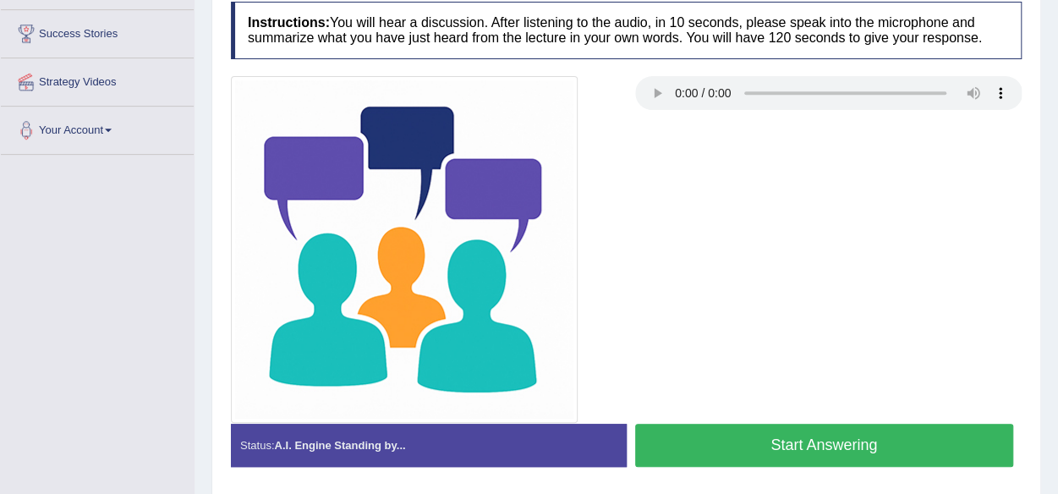
click at [753, 444] on button "Start Answering" at bounding box center [824, 445] width 379 height 43
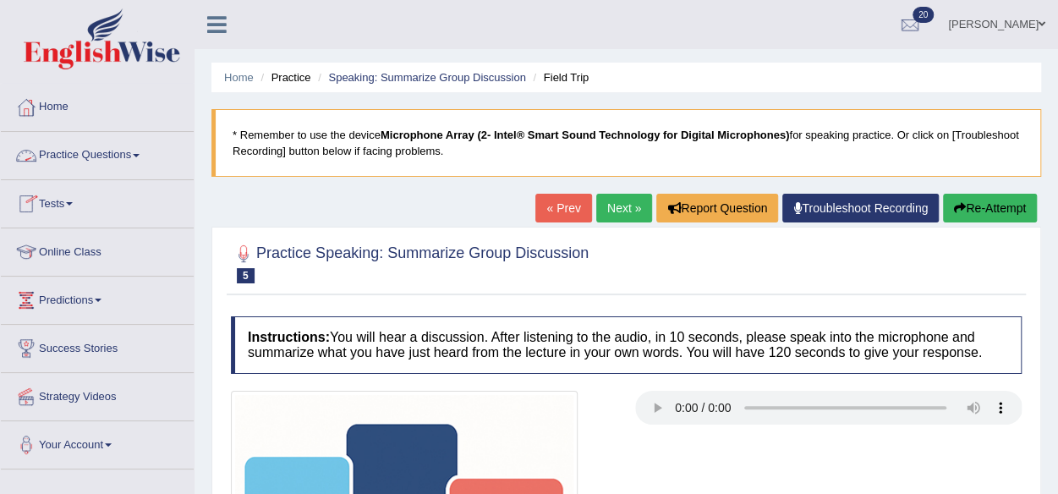
click at [71, 154] on link "Practice Questions" at bounding box center [97, 153] width 193 height 42
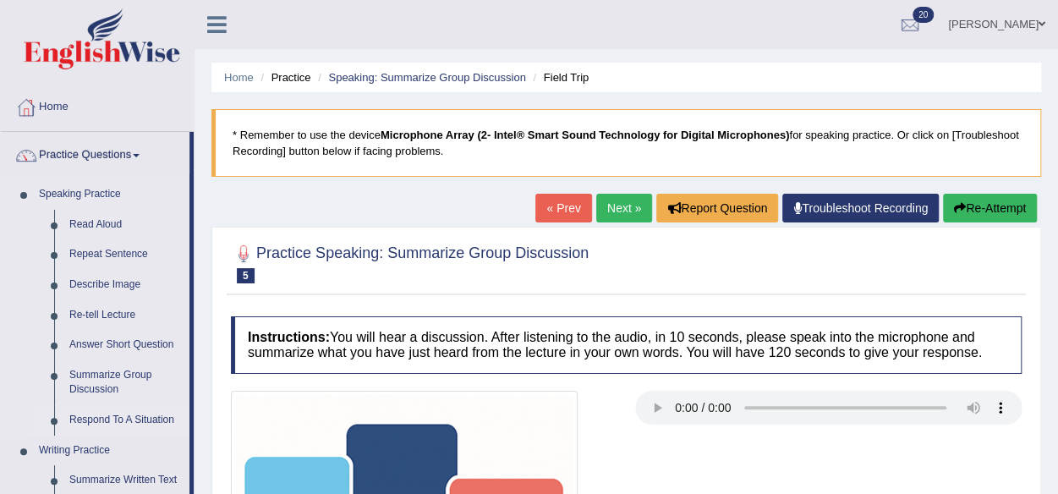
click at [154, 414] on link "Respond To A Situation" at bounding box center [126, 420] width 128 height 30
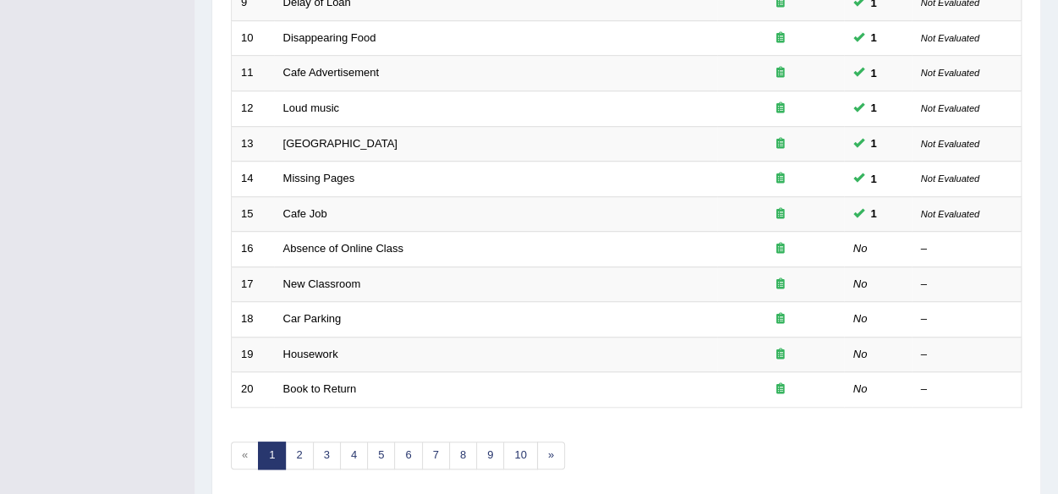
scroll to position [564, 0]
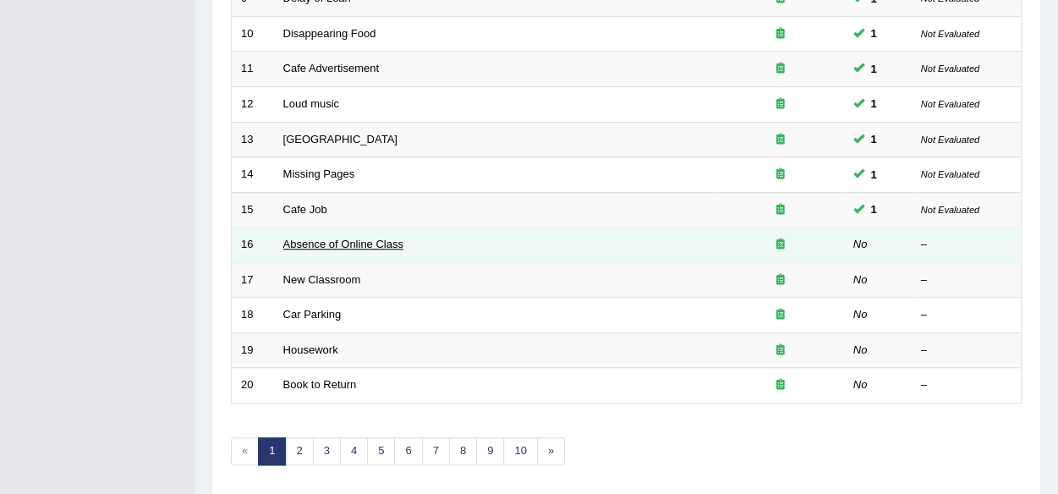
click at [392, 238] on link "Absence of Online Class" at bounding box center [343, 244] width 120 height 13
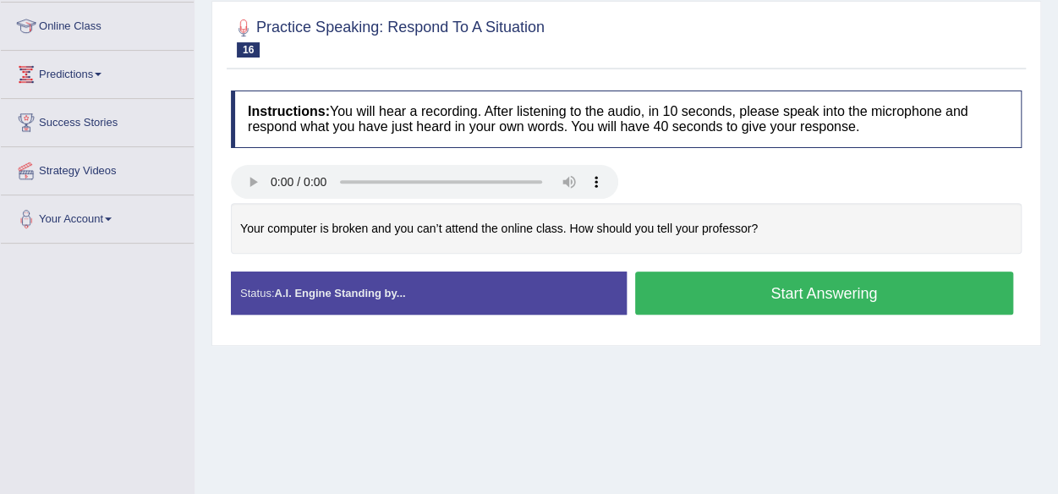
scroll to position [227, 0]
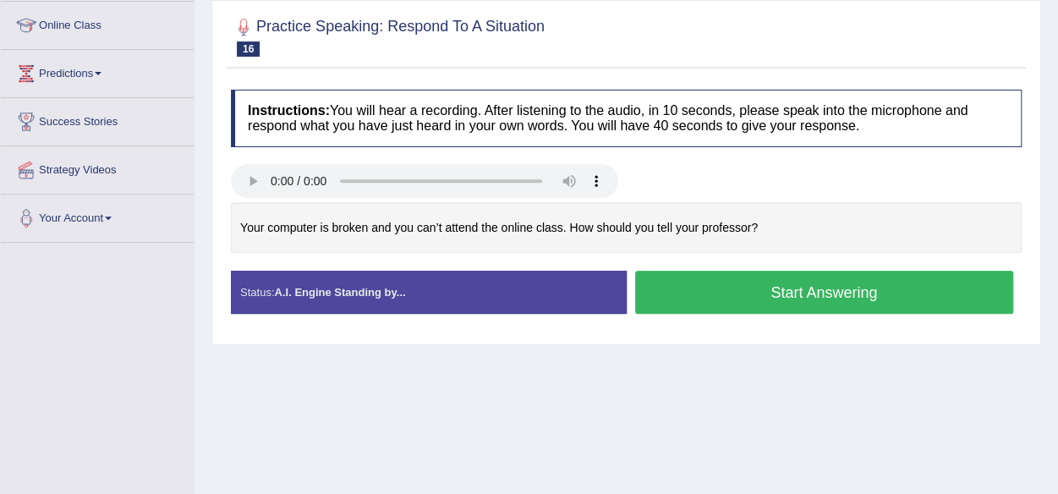
click at [670, 296] on button "Start Answering" at bounding box center [824, 292] width 379 height 43
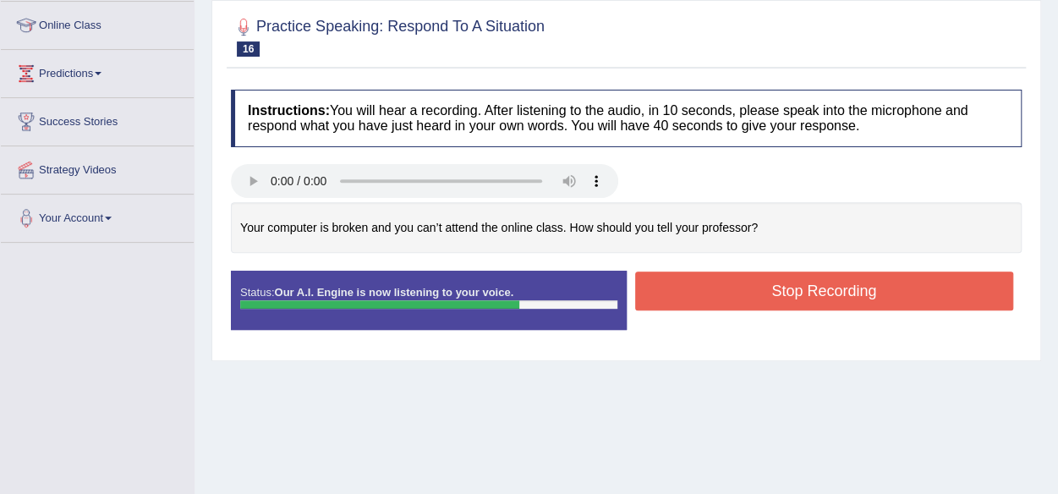
click at [670, 296] on button "Stop Recording" at bounding box center [824, 291] width 379 height 39
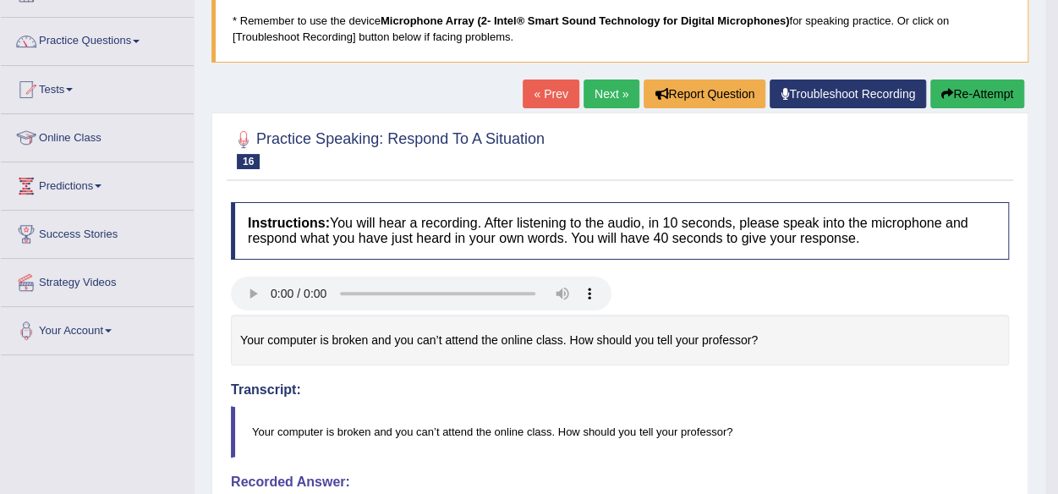
scroll to position [110, 0]
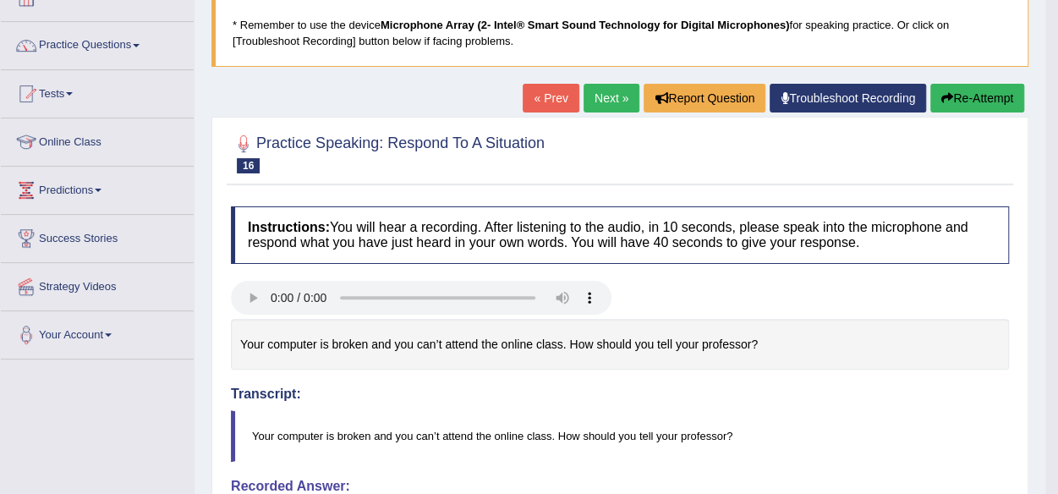
click at [962, 101] on button "Re-Attempt" at bounding box center [978, 98] width 94 height 29
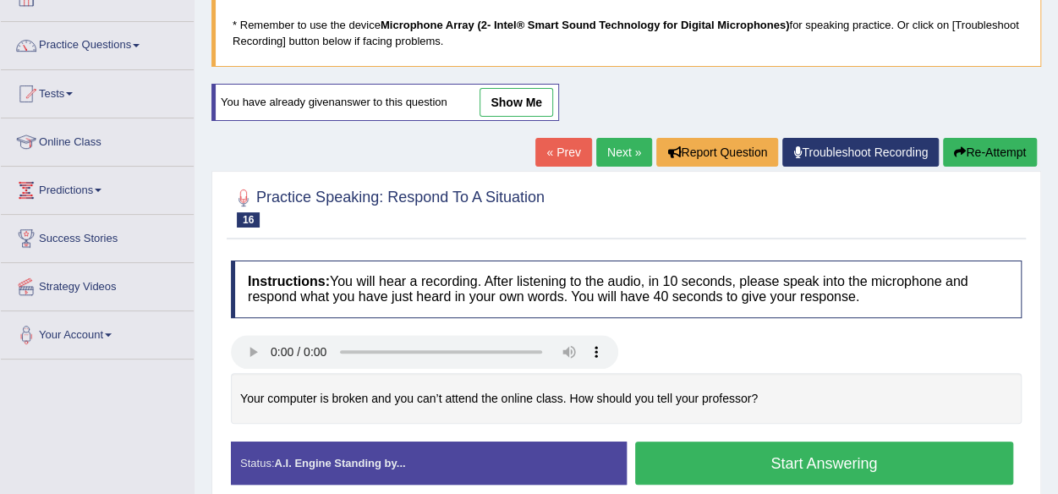
click at [696, 451] on button "Start Answering" at bounding box center [824, 463] width 379 height 43
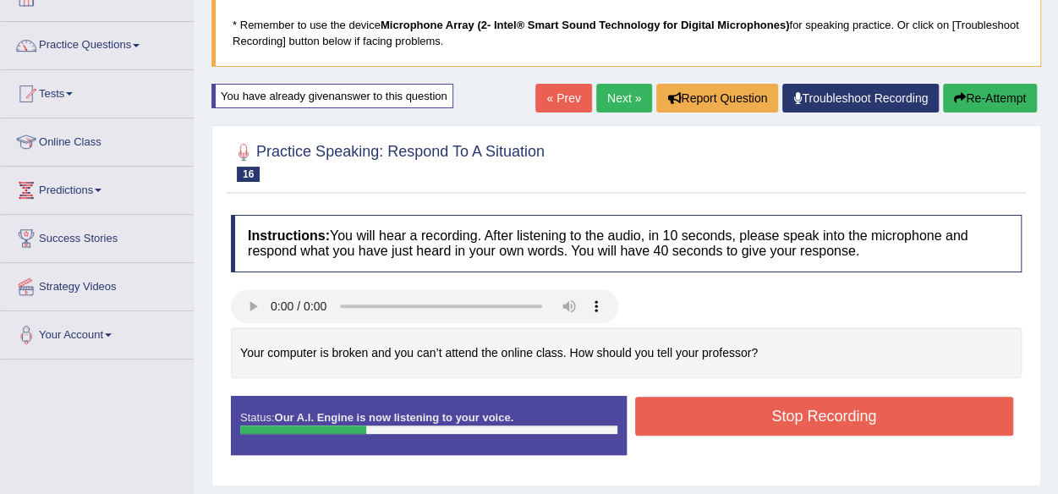
click at [692, 417] on button "Stop Recording" at bounding box center [824, 416] width 379 height 39
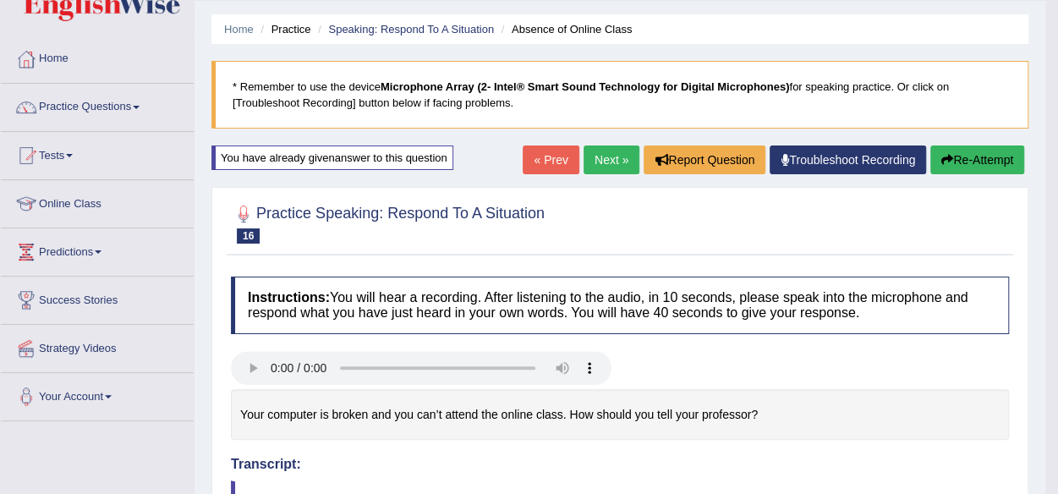
scroll to position [27, 0]
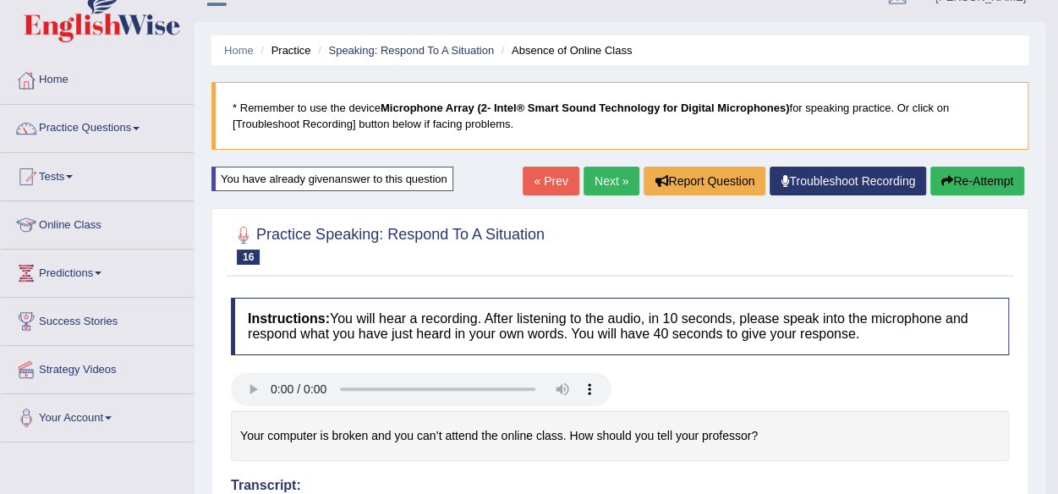
click at [947, 185] on icon "button" at bounding box center [948, 181] width 12 height 12
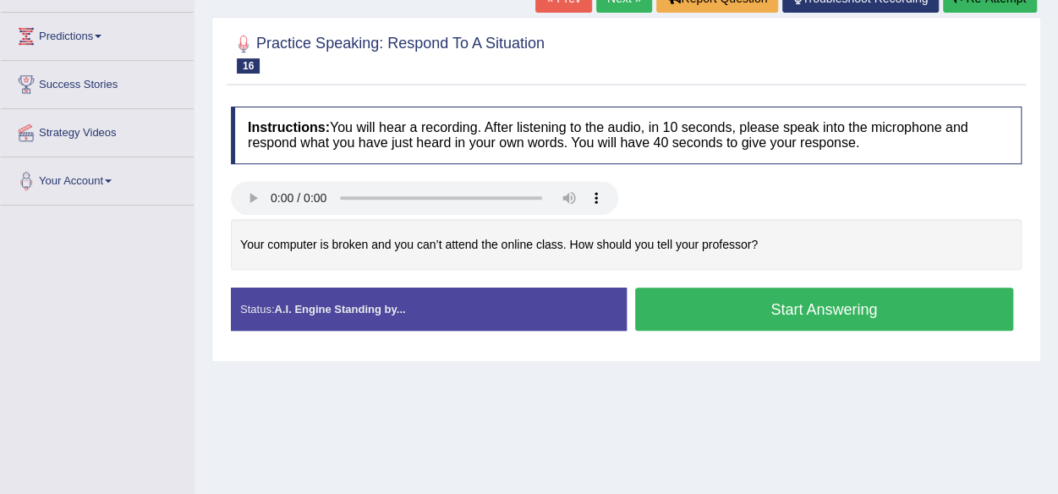
scroll to position [262, 0]
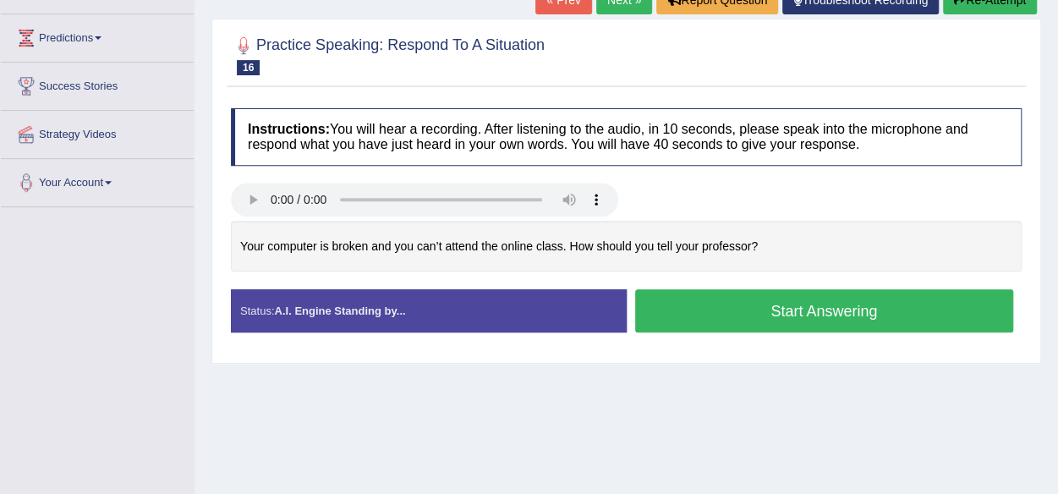
click at [704, 299] on button "Start Answering" at bounding box center [824, 310] width 379 height 43
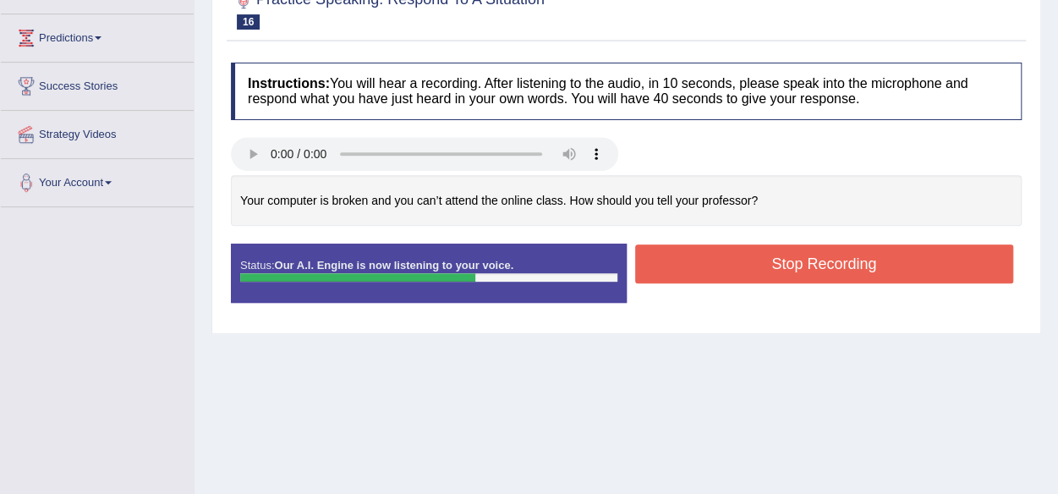
click at [722, 269] on button "Stop Recording" at bounding box center [824, 263] width 379 height 39
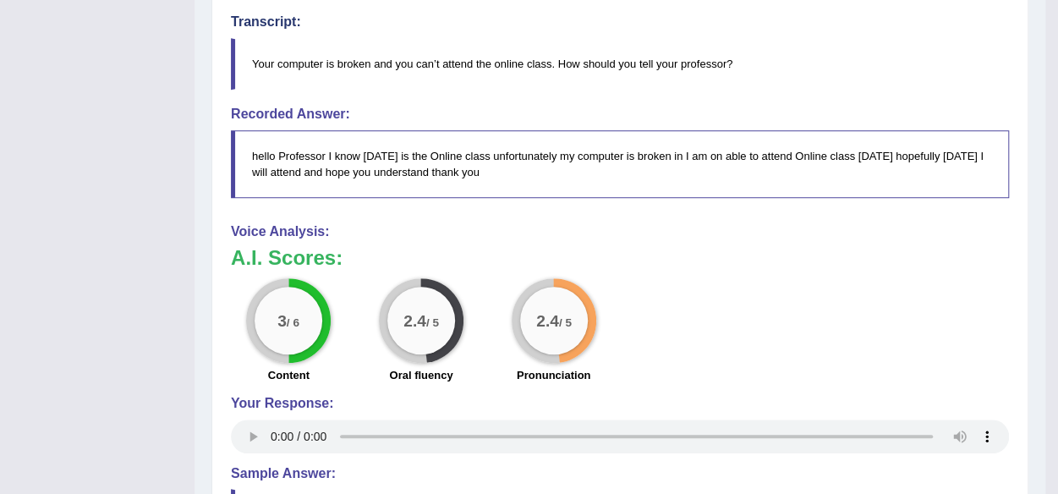
scroll to position [0, 0]
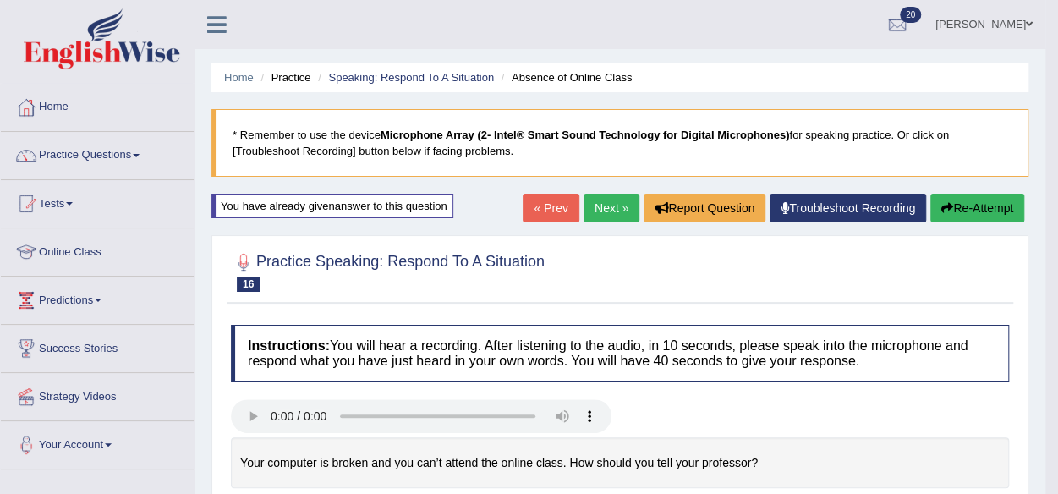
click at [607, 195] on link "Next »" at bounding box center [612, 208] width 56 height 29
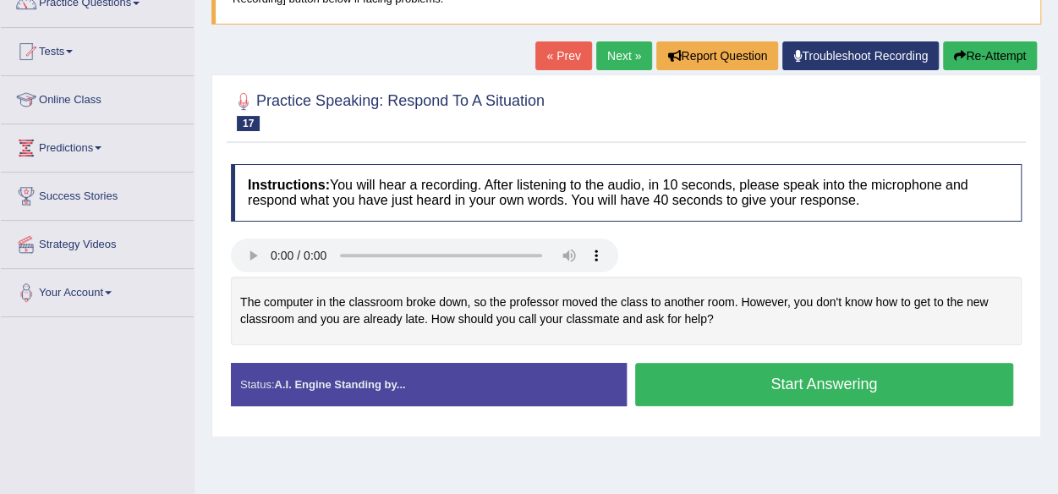
scroll to position [155, 0]
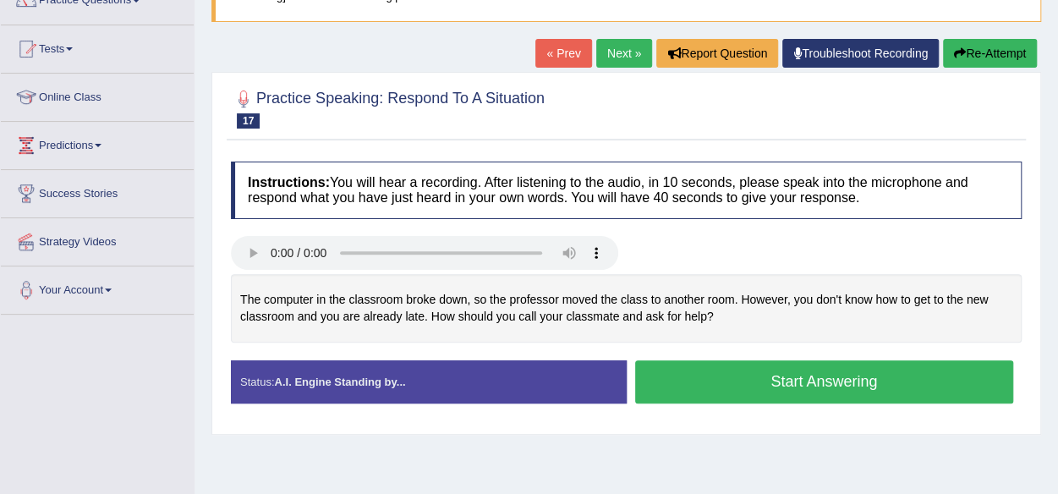
click at [812, 381] on button "Start Answering" at bounding box center [824, 381] width 379 height 43
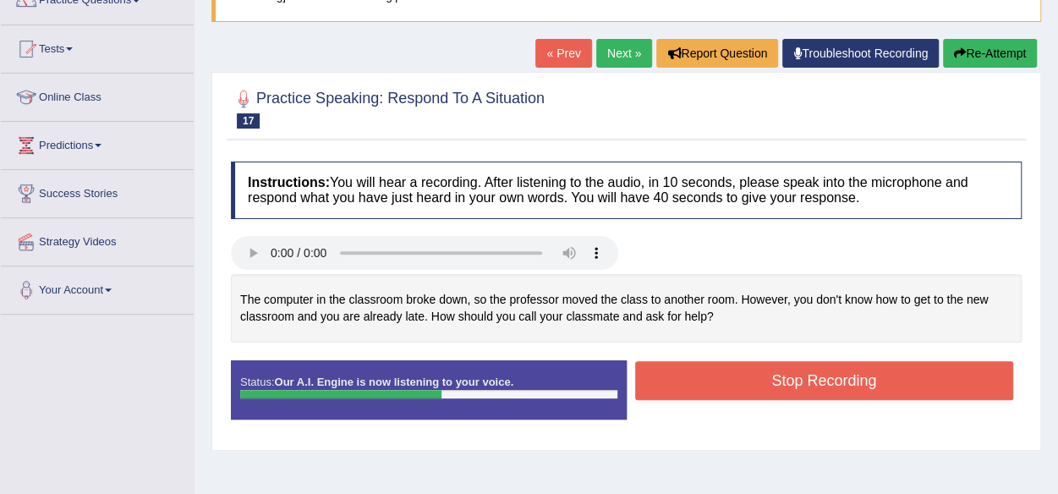
click at [812, 381] on button "Stop Recording" at bounding box center [824, 380] width 379 height 39
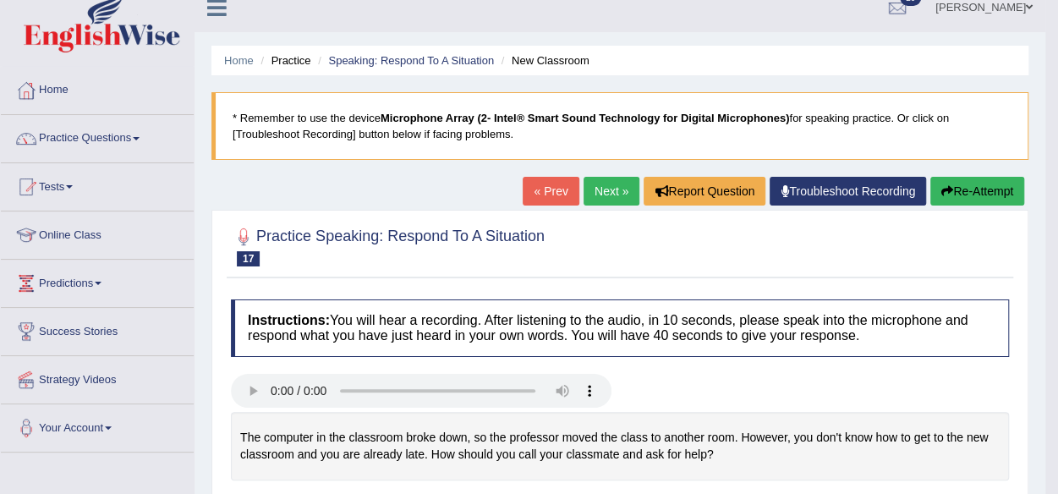
scroll to position [0, 0]
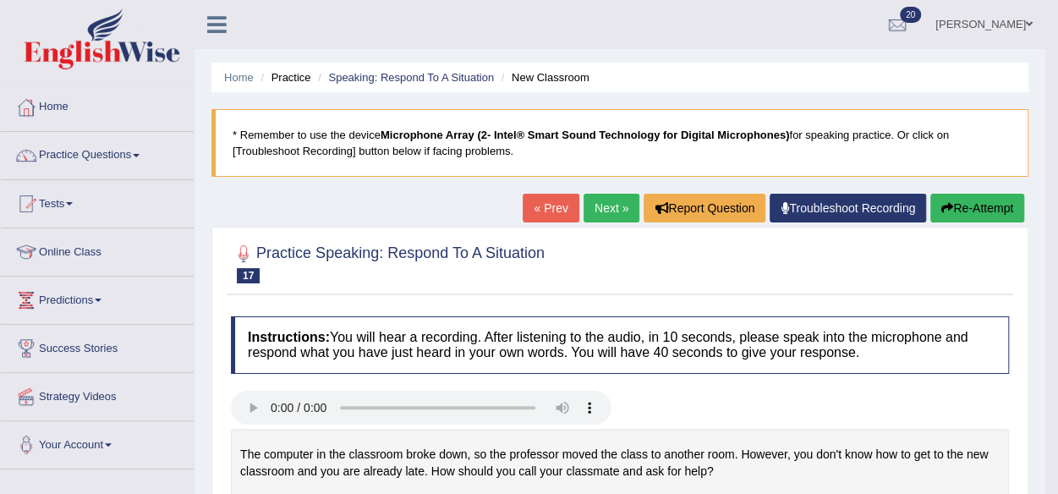
click at [604, 209] on link "Next »" at bounding box center [612, 208] width 56 height 29
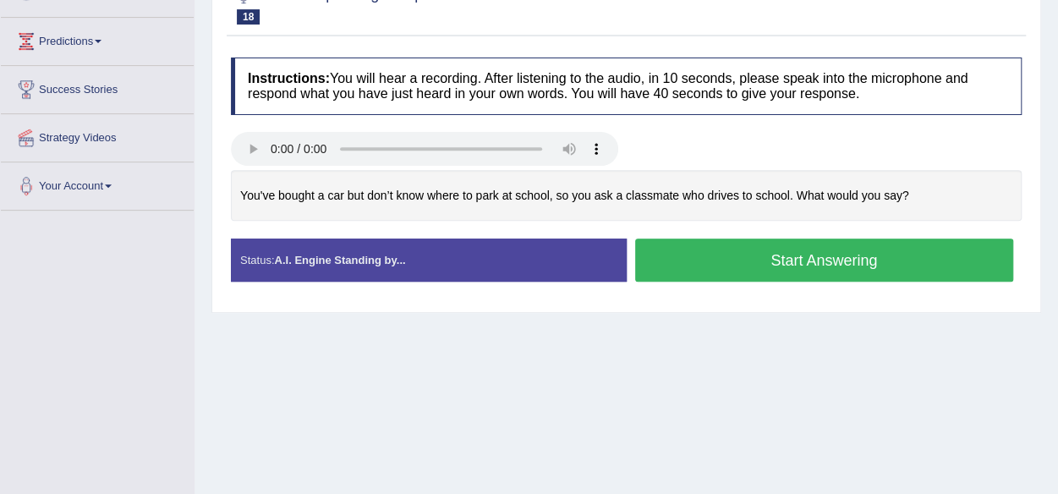
scroll to position [313, 0]
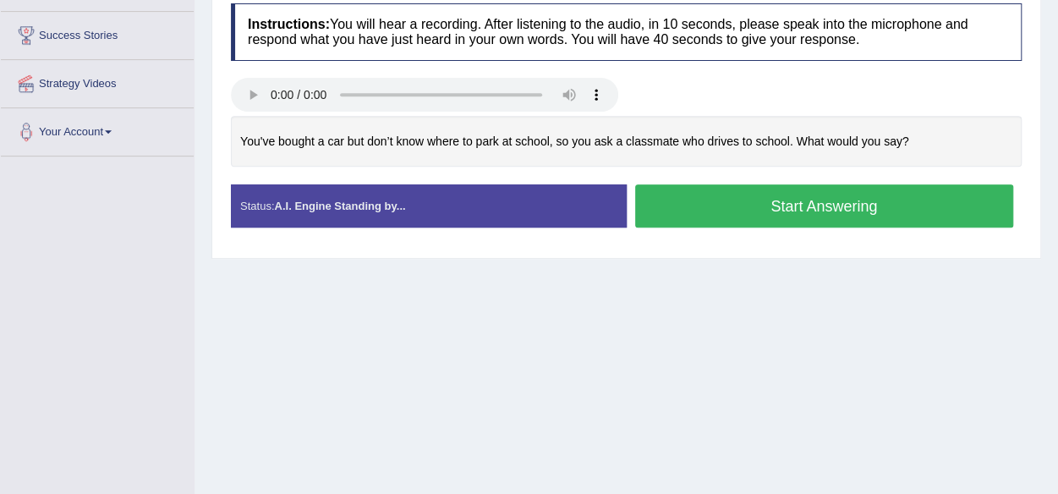
click at [663, 199] on button "Start Answering" at bounding box center [824, 205] width 379 height 43
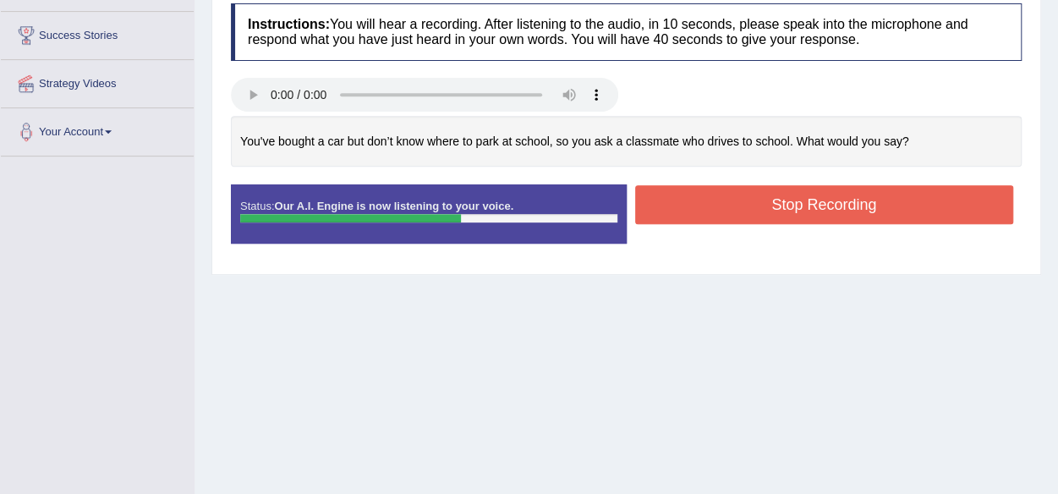
click at [663, 199] on button "Stop Recording" at bounding box center [824, 204] width 379 height 39
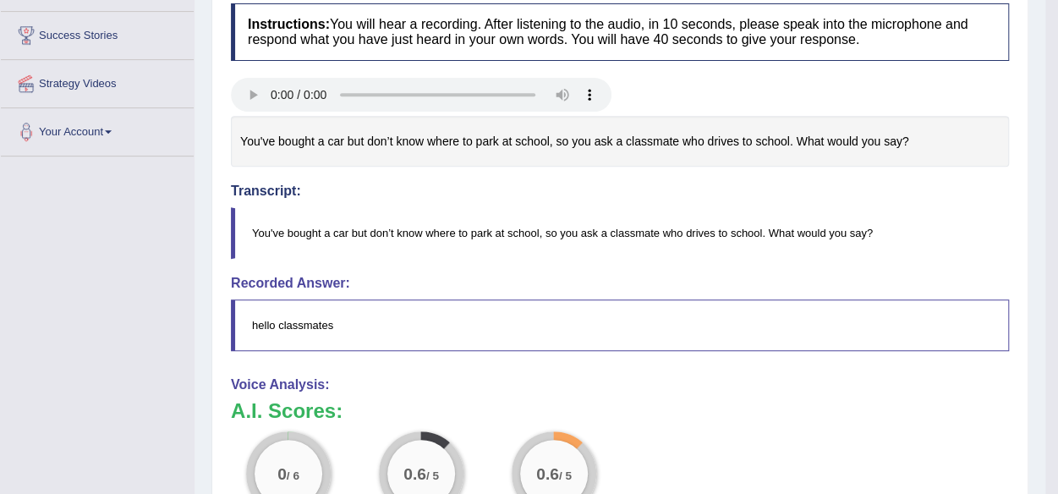
drag, startPoint x: 1057, startPoint y: 272, endPoint x: 1062, endPoint y: 211, distance: 60.4
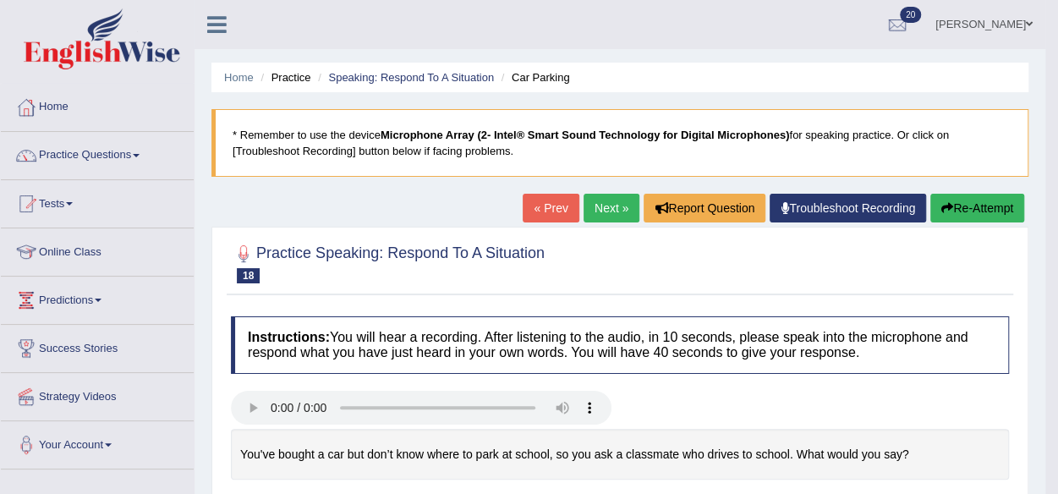
click at [546, 201] on link "« Prev" at bounding box center [551, 208] width 56 height 29
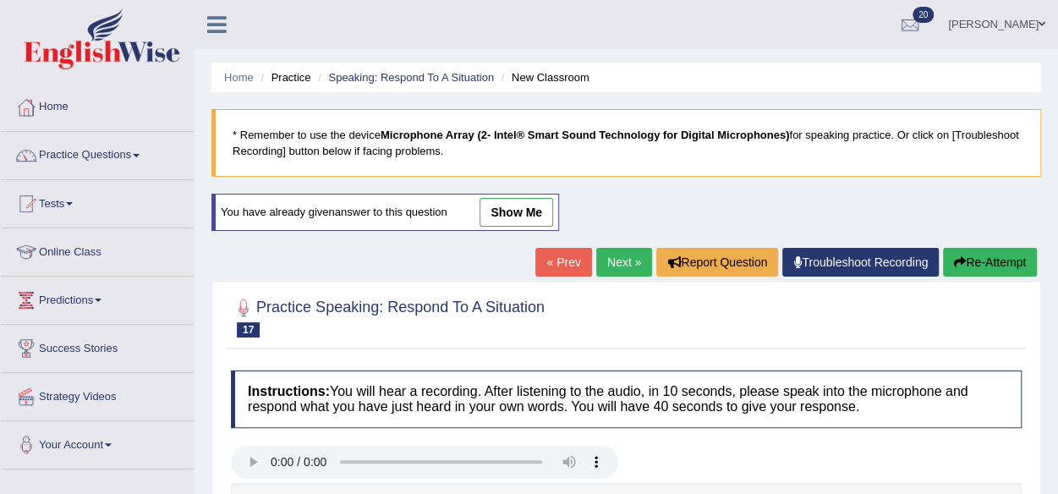
click at [707, 395] on h4 "Instructions: You will hear a recording. After listening to the audio, in 10 se…" at bounding box center [626, 399] width 791 height 57
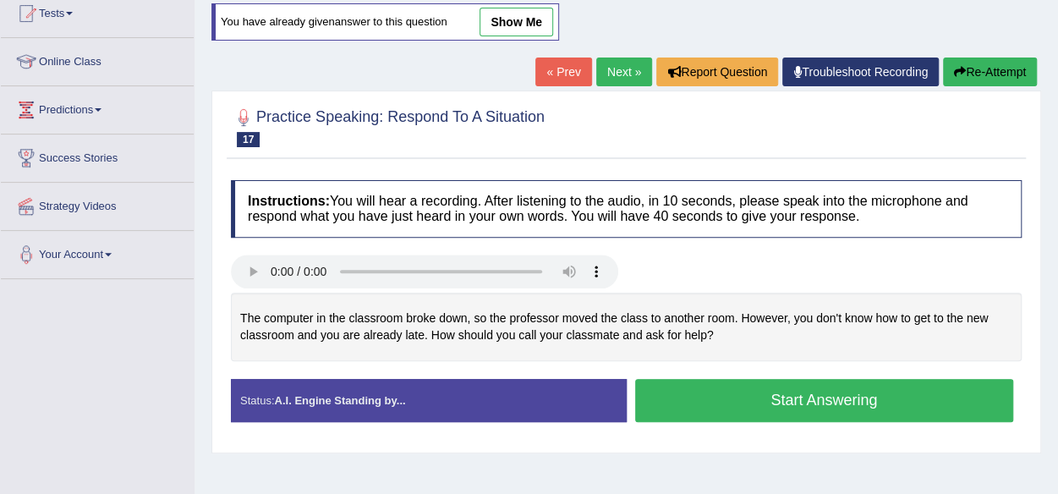
scroll to position [191, 0]
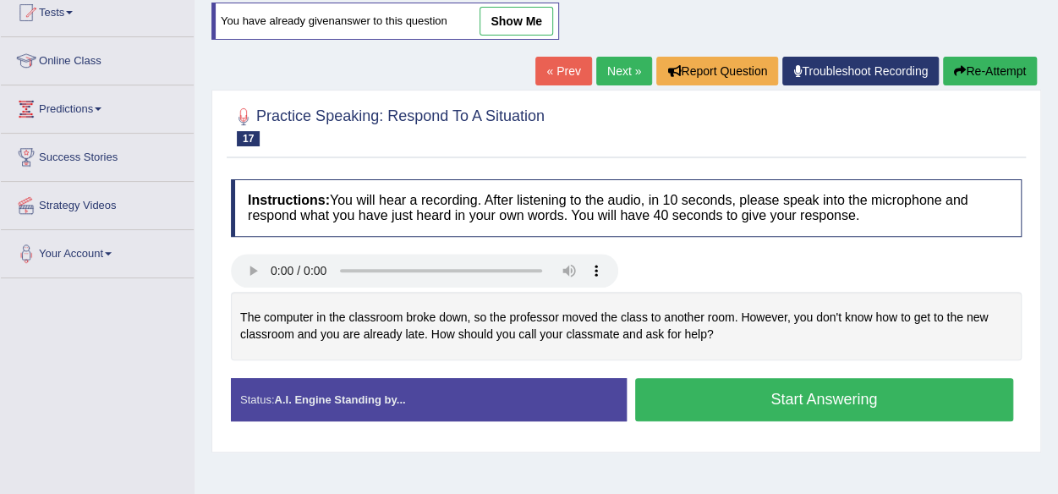
click at [811, 393] on button "Start Answering" at bounding box center [824, 399] width 379 height 43
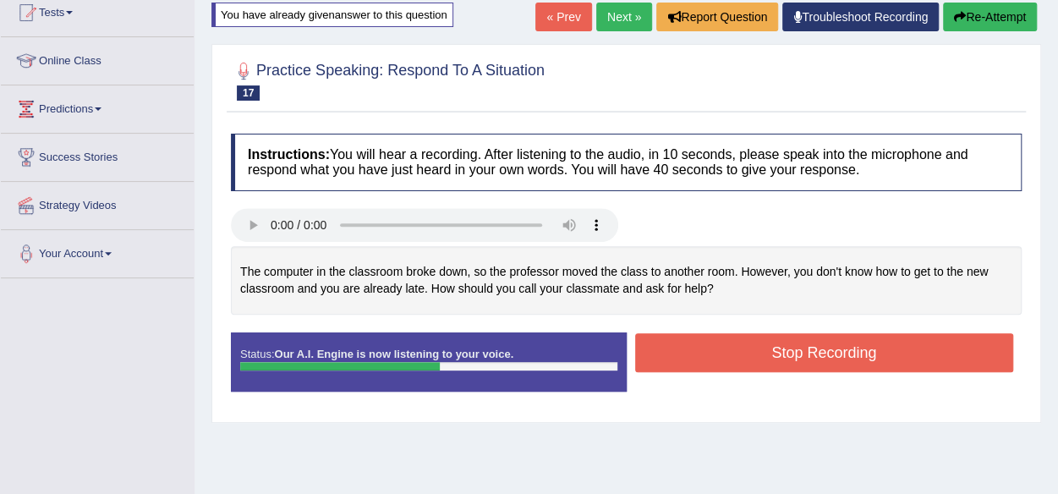
click at [793, 343] on button "Stop Recording" at bounding box center [824, 352] width 379 height 39
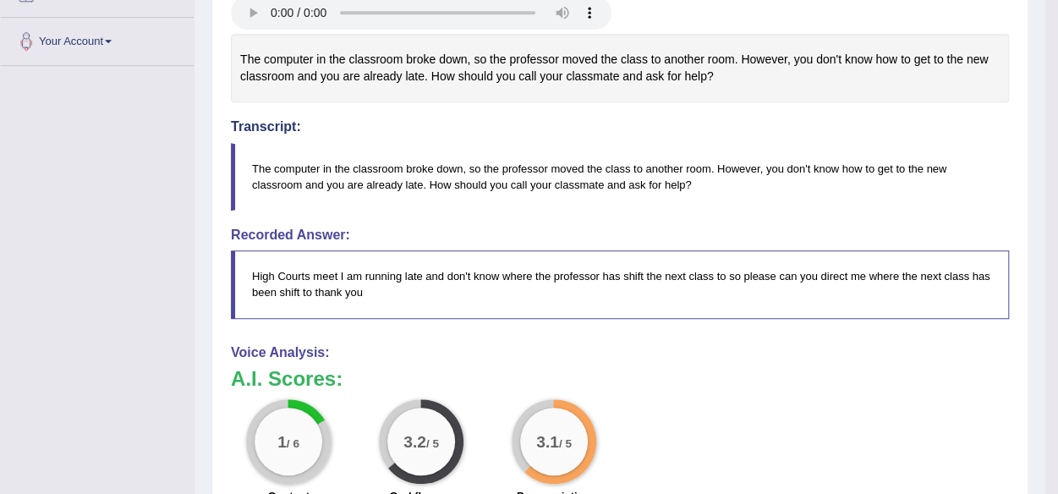
scroll to position [0, 0]
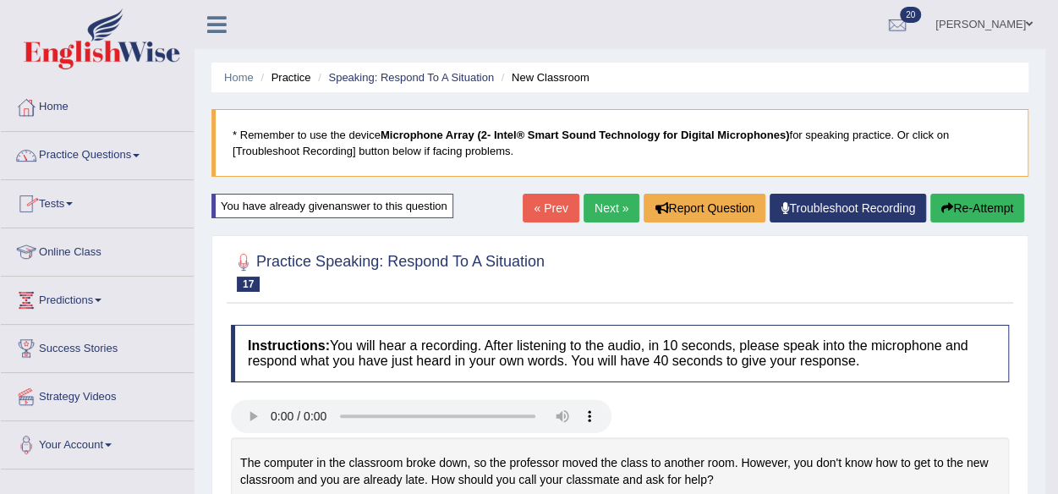
click at [106, 155] on link "Practice Questions" at bounding box center [97, 153] width 193 height 42
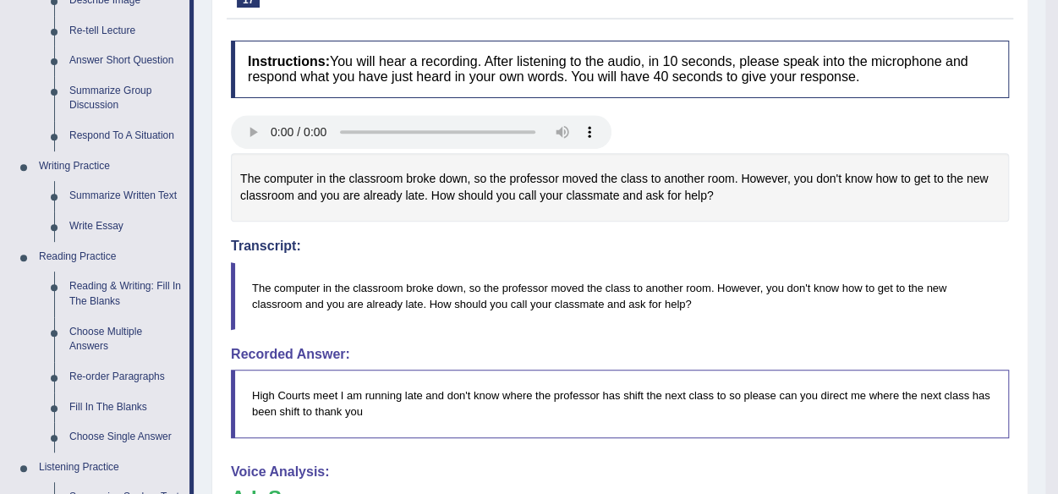
scroll to position [283, 0]
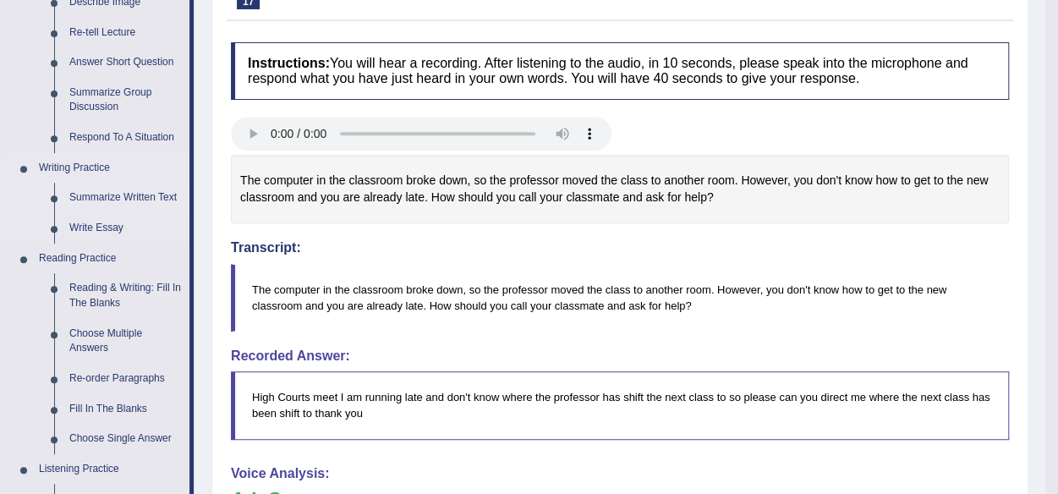
click at [129, 196] on link "Summarize Written Text" at bounding box center [126, 198] width 128 height 30
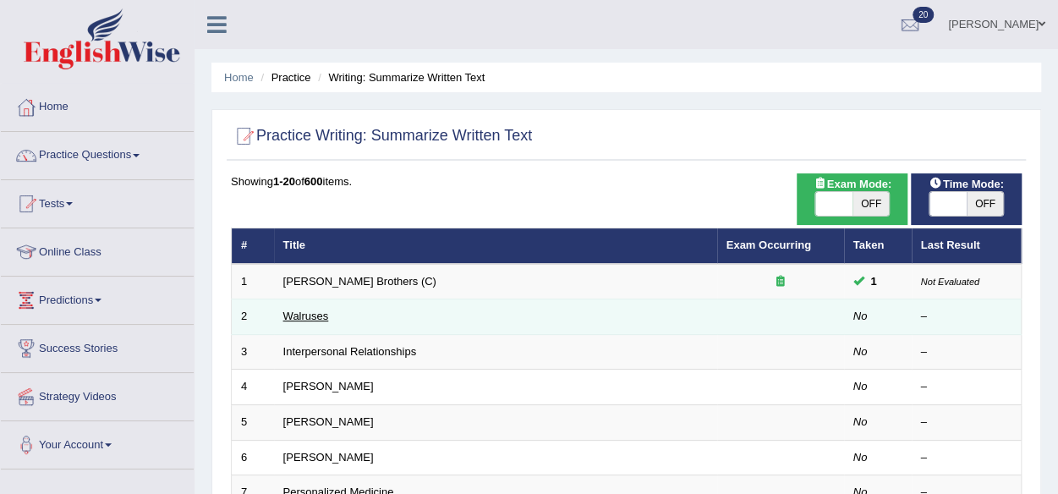
click at [292, 319] on link "Walruses" at bounding box center [306, 316] width 46 height 13
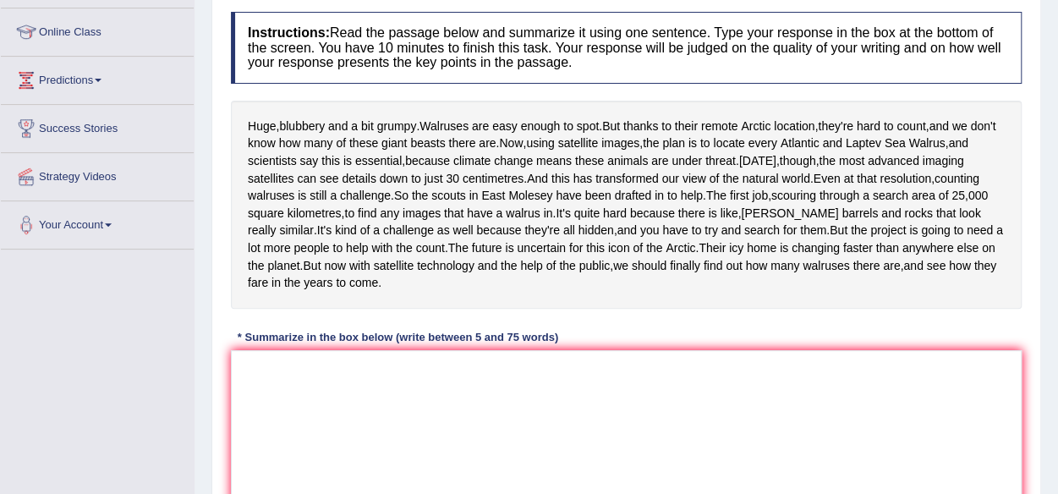
scroll to position [252, 0]
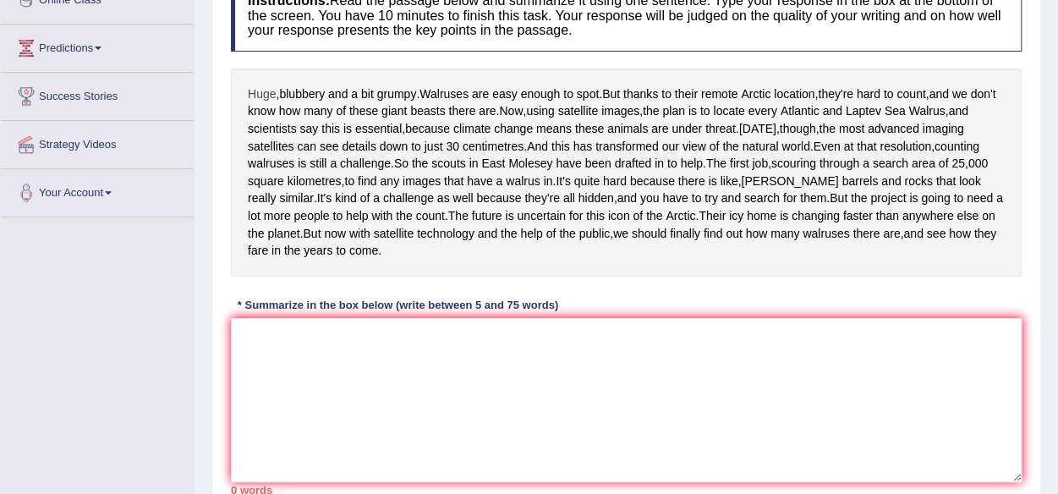
click at [266, 94] on span "Huge" at bounding box center [262, 94] width 28 height 18
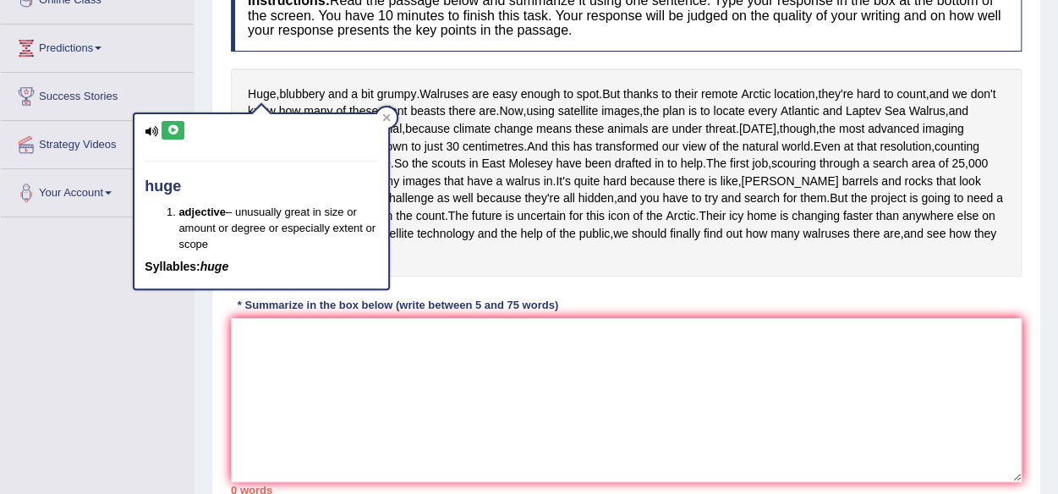
click at [175, 129] on icon at bounding box center [173, 130] width 13 height 10
click at [305, 91] on span "blubbery" at bounding box center [302, 94] width 46 height 18
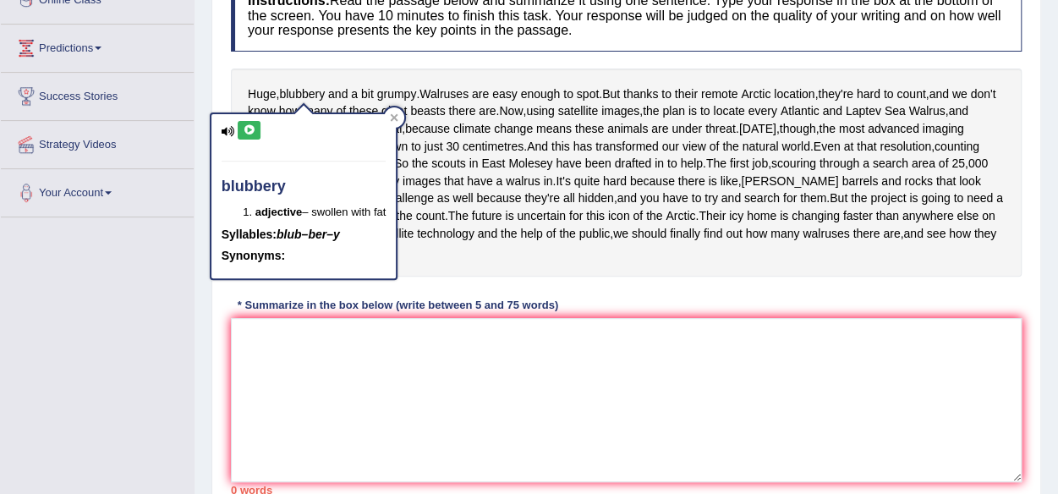
click at [249, 125] on icon at bounding box center [249, 130] width 13 height 10
click at [447, 87] on span "Walruses" at bounding box center [444, 94] width 49 height 18
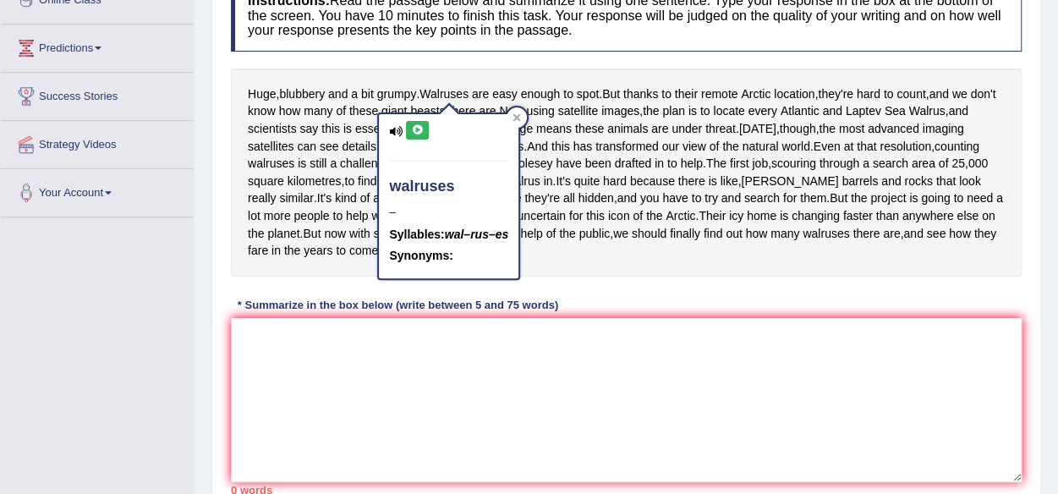
click at [416, 126] on icon at bounding box center [417, 130] width 13 height 10
click at [345, 180] on div "Huge , blubbery and a bit grumpy . Walruses are easy enough to spot . But thank…" at bounding box center [626, 173] width 791 height 208
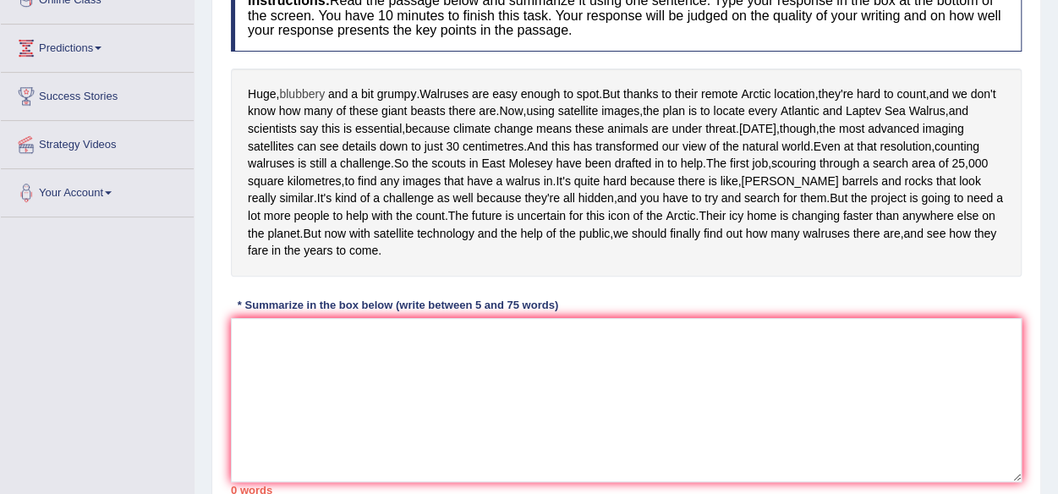
drag, startPoint x: 255, startPoint y: 87, endPoint x: 301, endPoint y: 99, distance: 47.2
click at [301, 99] on div "Huge , blubbery and a bit grumpy . Walruses are easy enough to spot . But thank…" at bounding box center [626, 173] width 791 height 208
click at [270, 415] on textarea at bounding box center [626, 400] width 791 height 164
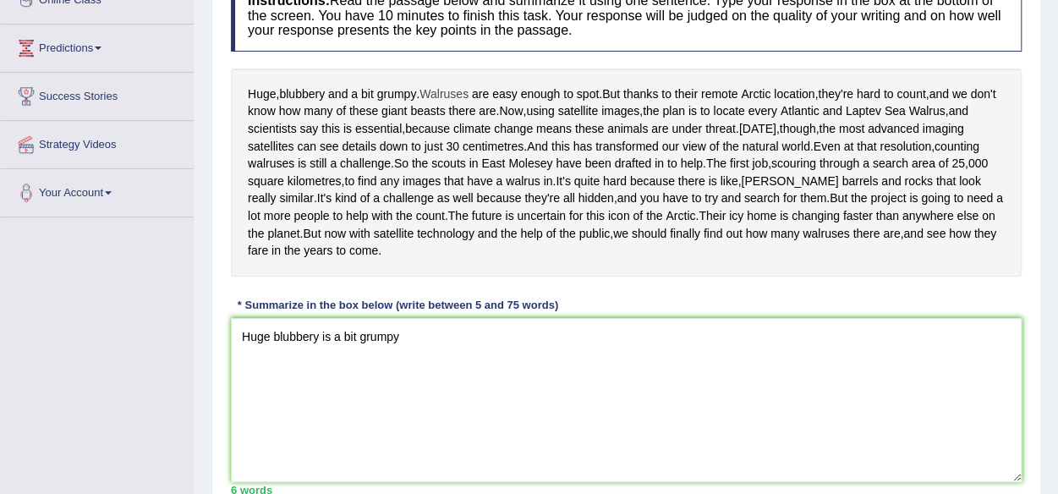
click at [452, 92] on span "Walruses" at bounding box center [444, 94] width 49 height 18
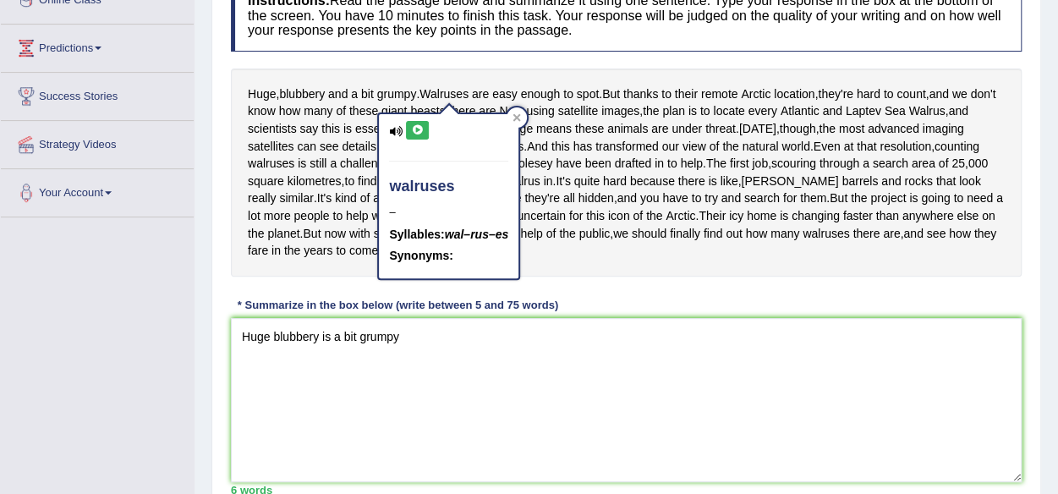
click at [415, 127] on icon at bounding box center [417, 130] width 13 height 10
click at [394, 65] on div "Instructions: Read the passage below and summarize it using one sentence. Type …" at bounding box center [626, 237] width 799 height 532
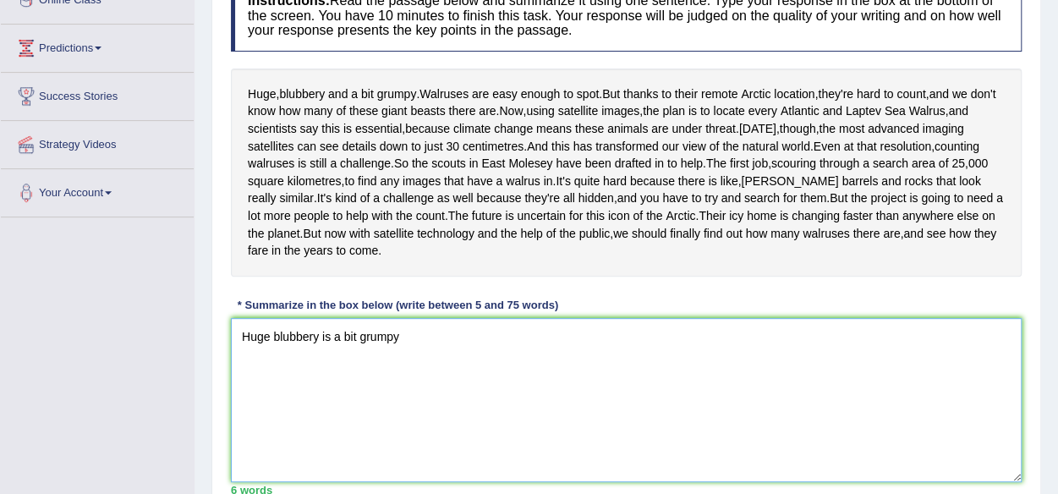
click at [403, 407] on textarea "Huge blubbery is a bit grumpy" at bounding box center [626, 400] width 791 height 164
click at [430, 402] on textarea "Huge blubbery is a bit grumpy, and walruses are easy enough to stop" at bounding box center [626, 400] width 791 height 164
click at [615, 403] on textarea "Huge blubbery is a bit grumpy, while walruses are easy enough to stop" at bounding box center [626, 400] width 791 height 164
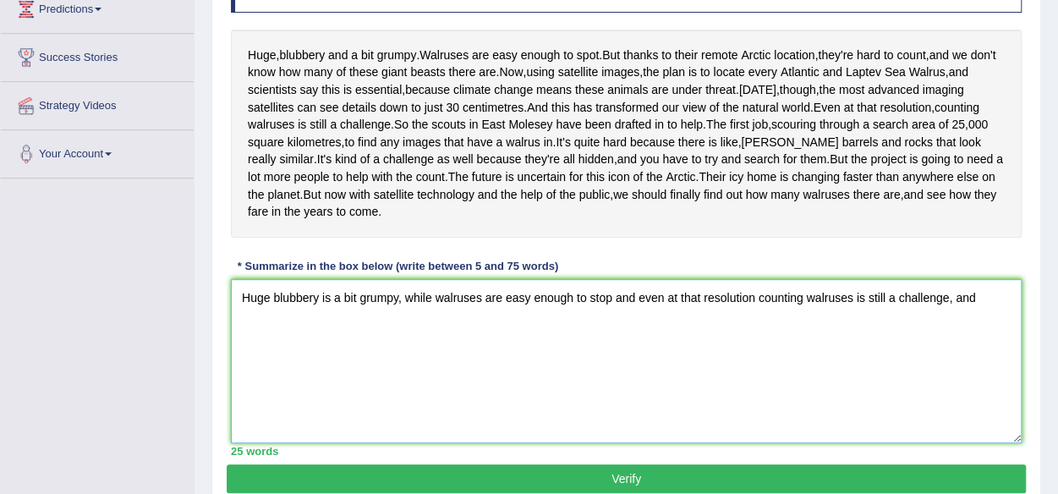
scroll to position [289, 0]
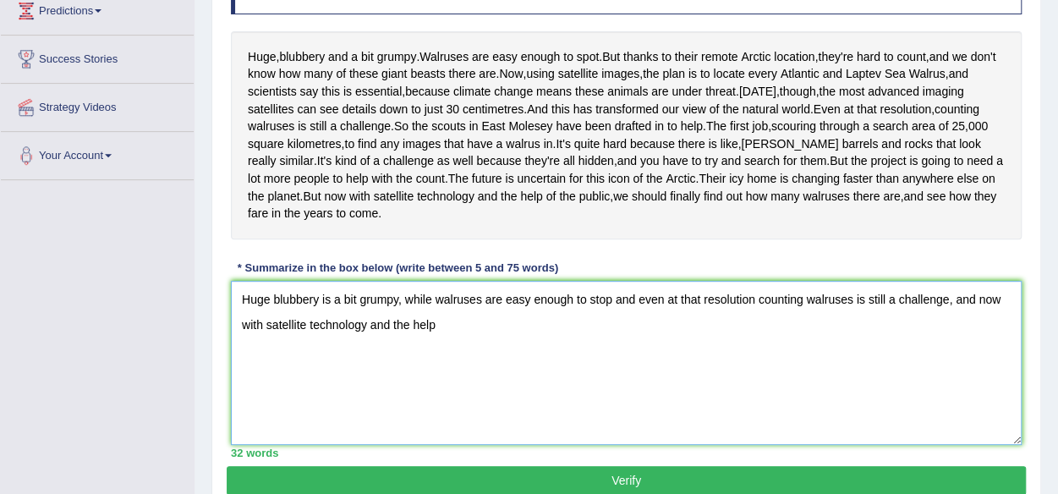
click at [406, 392] on textarea "Huge blubbery is a bit grumpy, while walruses are easy enough to stop and even …" at bounding box center [626, 363] width 791 height 164
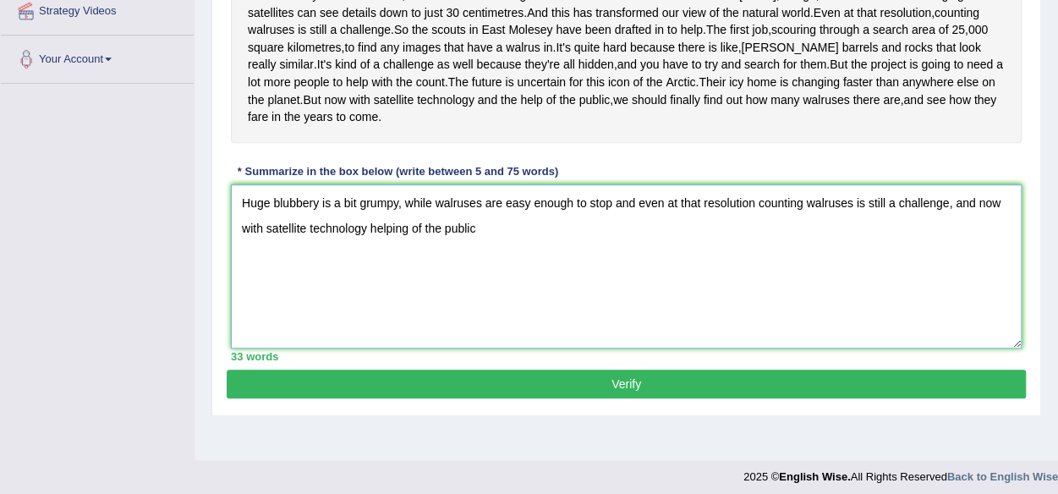
scroll to position [368, 0]
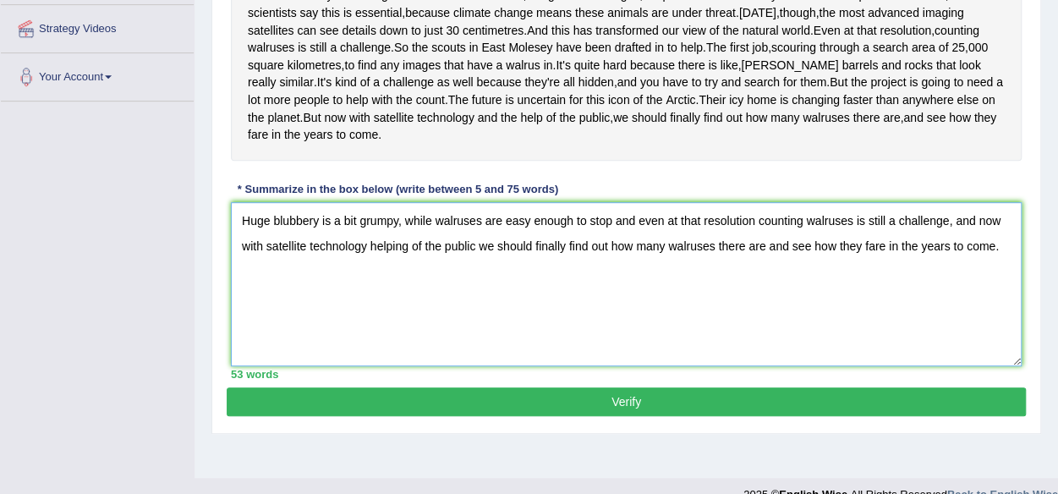
click at [770, 307] on textarea "Huge blubbery is a bit grumpy, while walruses are easy enough to stop and even …" at bounding box center [626, 284] width 791 height 164
click at [843, 314] on textarea "Huge blubbery is a bit grumpy, while walruses are easy enough to stop and even …" at bounding box center [626, 284] width 791 height 164
click at [795, 315] on textarea "Huge blubbery is a bit grumpy, while walruses are easy enough to stop and even …" at bounding box center [626, 284] width 791 height 164
click at [612, 287] on textarea "Huge blubbery is a bit grumpy, while walruses are easy enough to stop and even …" at bounding box center [626, 284] width 791 height 164
click at [404, 284] on textarea "Huge blubbery is a bit grumpy, while walruses are easy enough to stop, and even…" at bounding box center [626, 284] width 791 height 164
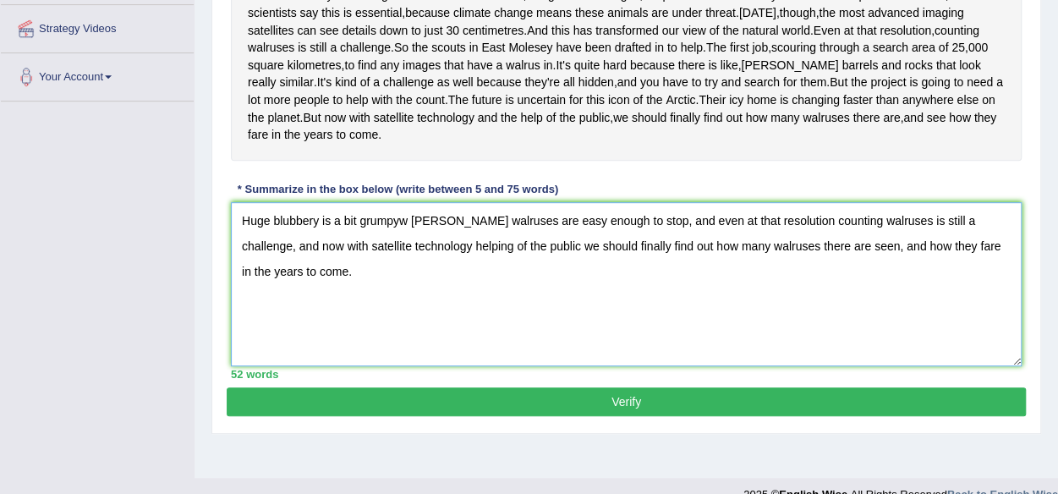
click at [404, 284] on textarea "Huge blubbery is a bit grumpyw [PERSON_NAME] walruses are easy enough to stop, …" at bounding box center [626, 284] width 791 height 164
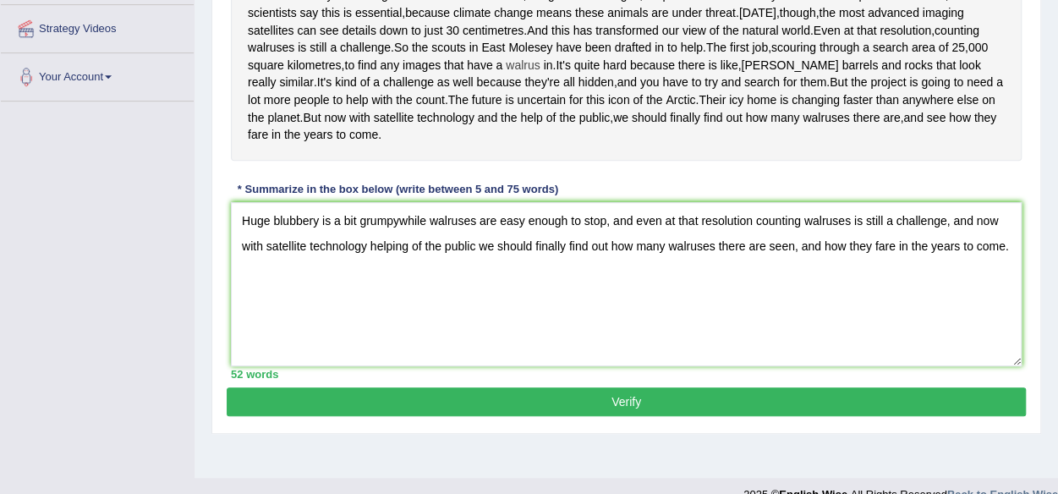
click at [540, 74] on span "walrus" at bounding box center [523, 66] width 34 height 18
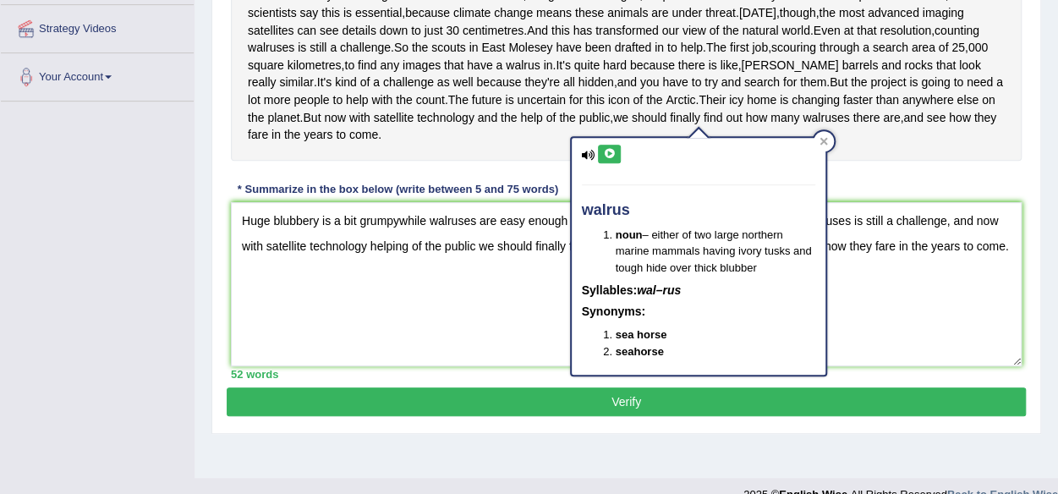
click at [421, 268] on div "Instructions: Read the passage below and summarize it using one sentence. Type …" at bounding box center [626, 121] width 799 height 532
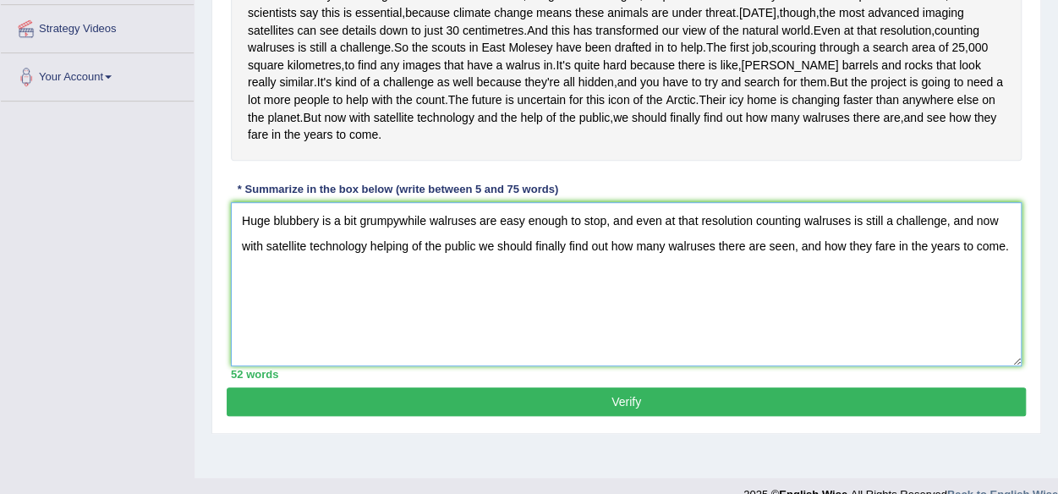
click at [399, 289] on textarea "Huge blubbery is a bit grumpywhile walruses are easy enough to stop, and even a…" at bounding box center [626, 284] width 791 height 164
click at [398, 288] on textarea "Huge blubbery is a bit grumpy while walruses are easy enough to stop, and even …" at bounding box center [626, 284] width 791 height 164
click at [744, 315] on textarea "Huge blubbery is a bit grumpy, while walruses are easy enough to stop, and even…" at bounding box center [626, 284] width 791 height 164
click at [738, 310] on textarea "Huge blubbery is a bit grumpy, while walruses are easy enough to stop, and even…" at bounding box center [626, 284] width 791 height 164
type textarea "Huge blubbery is a bit grumpy, while walruses are easy enough to stop, and even…"
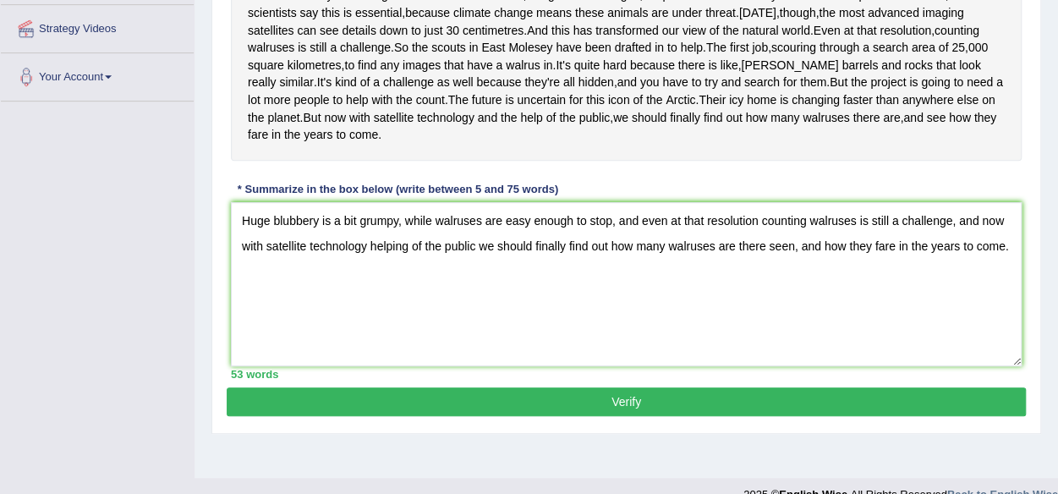
click at [856, 416] on button "Verify" at bounding box center [626, 401] width 799 height 29
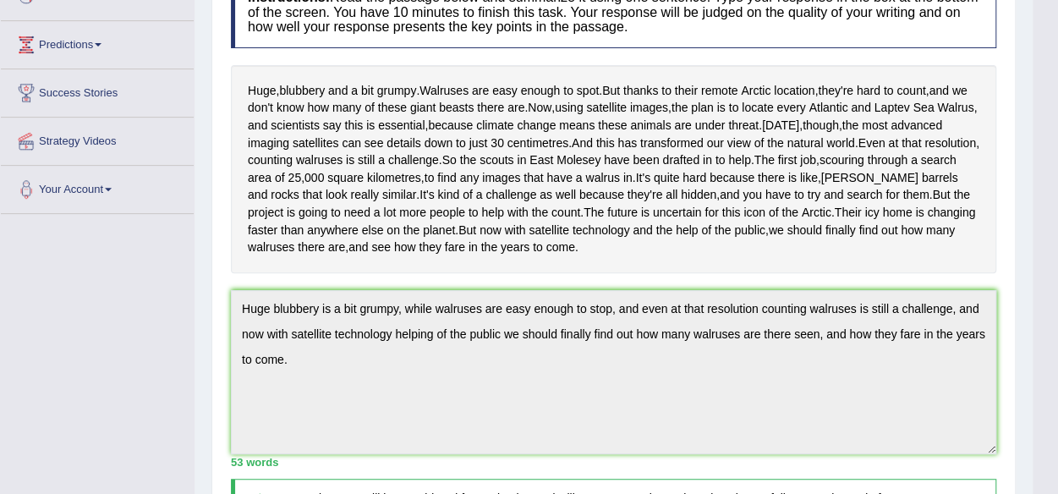
scroll to position [0, 0]
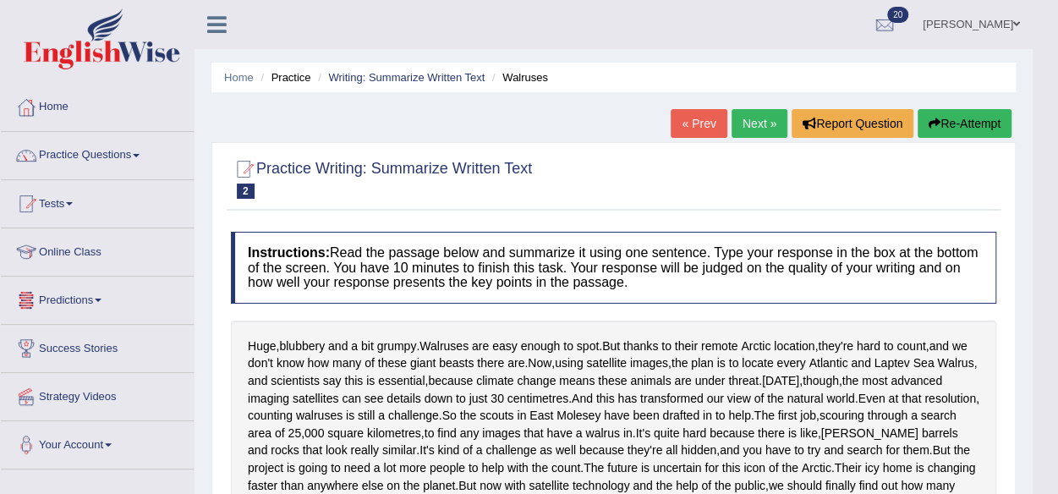
click at [86, 303] on link "Predictions" at bounding box center [97, 298] width 193 height 42
